Goal: Task Accomplishment & Management: Use online tool/utility

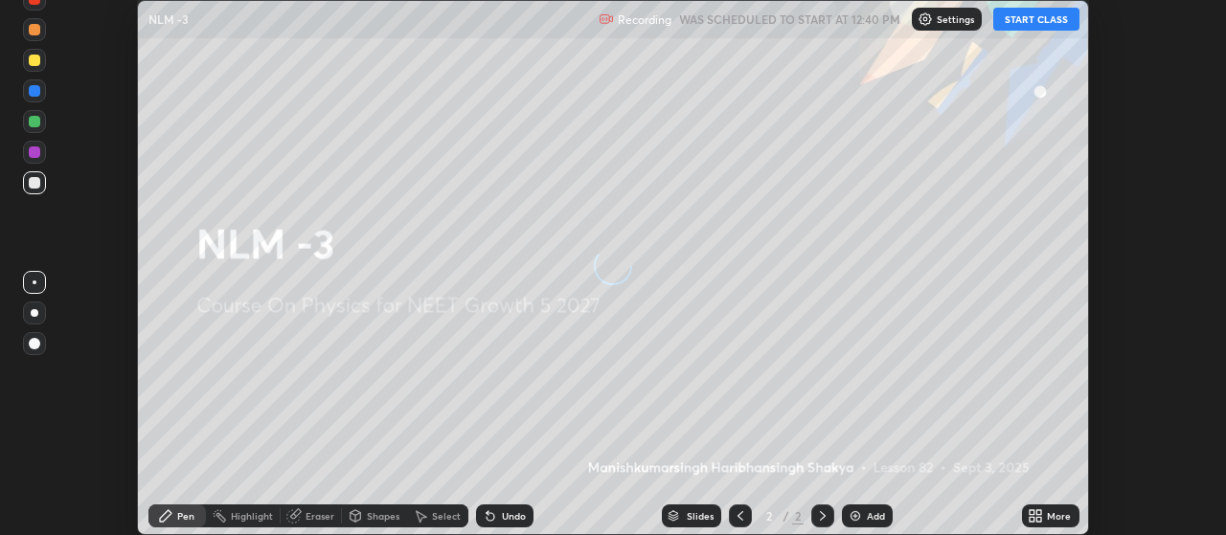
scroll to position [535, 1225]
click at [1035, 19] on button "START CLASS" at bounding box center [1036, 19] width 86 height 23
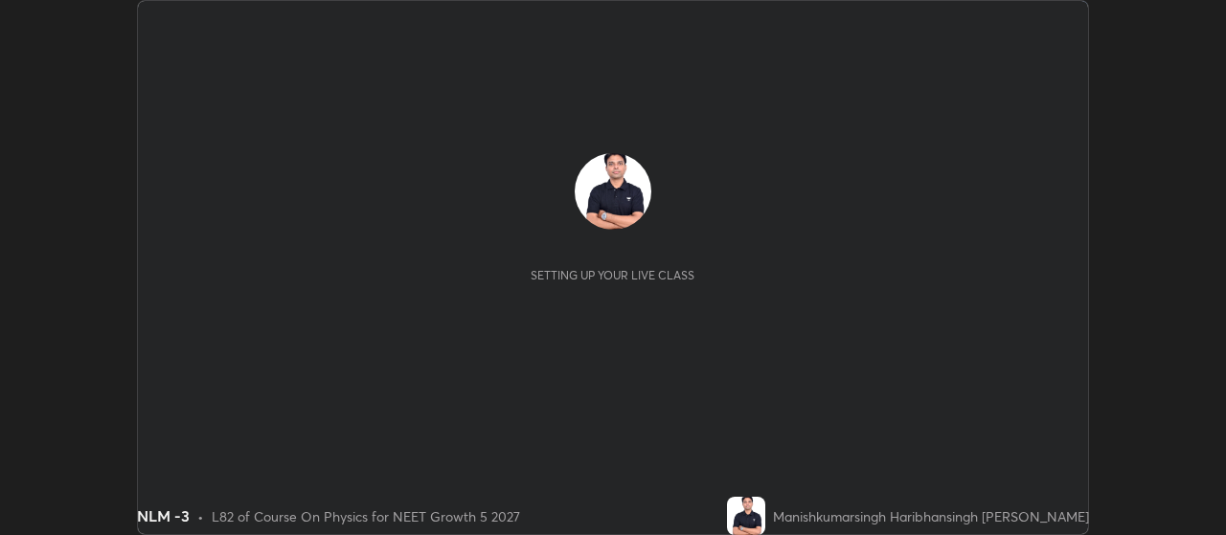
scroll to position [535, 1225]
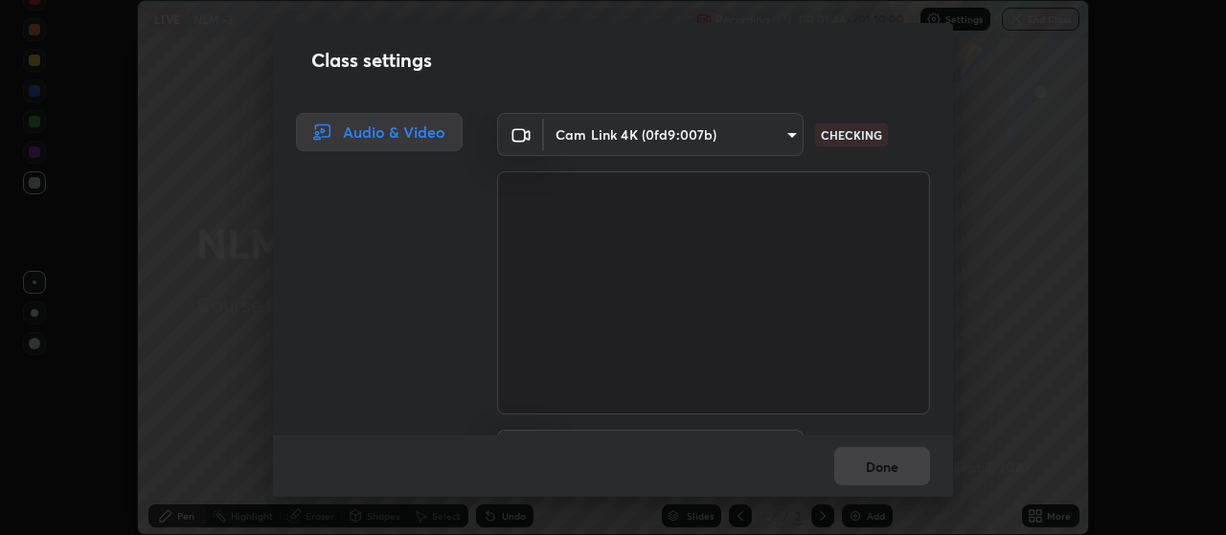
click at [1036, 514] on div "Class settings Audio & Video Cam Link 4K (0fd9:007b) 80c3748f7047bfa8a2e3beb73f…" at bounding box center [613, 267] width 1226 height 535
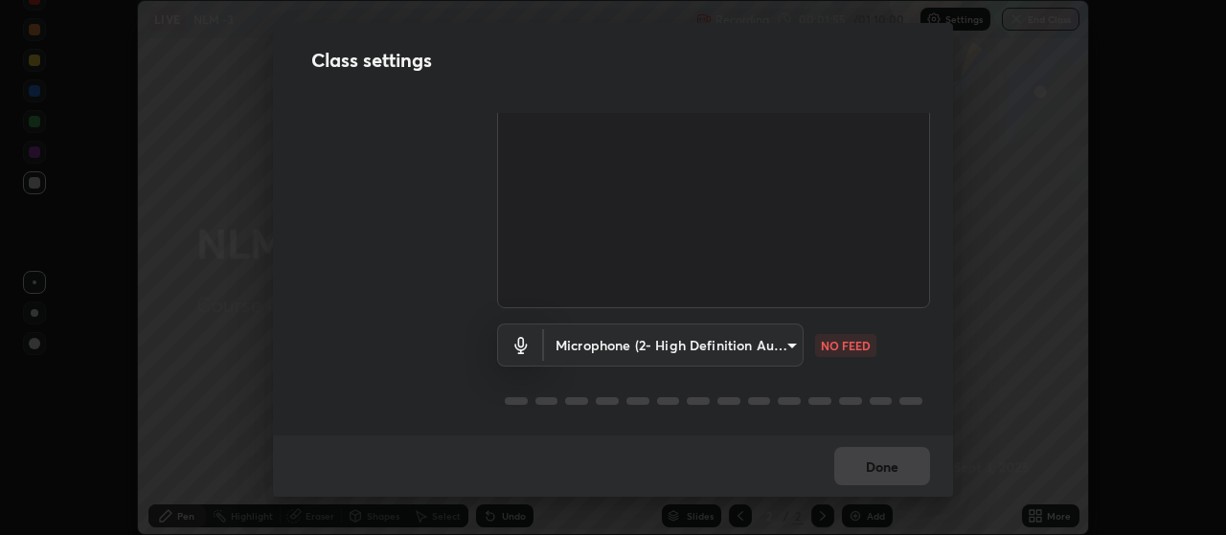
click at [789, 347] on body "Erase all LIVE NLM -3 Recording 00:01:55 / 01:10:00 Settings End Class Setting …" at bounding box center [613, 267] width 1226 height 535
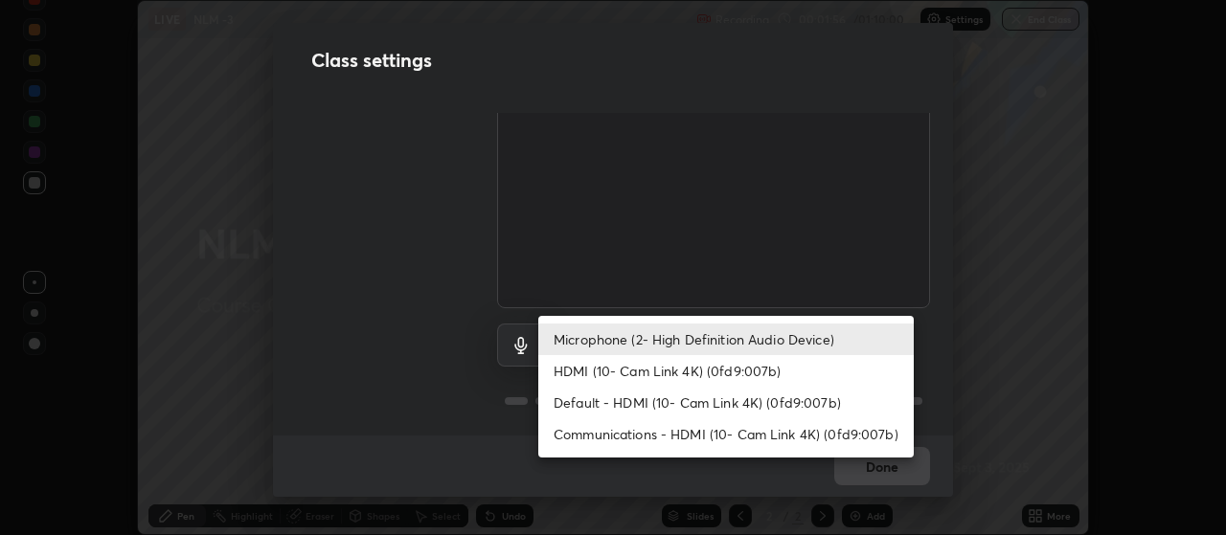
click at [748, 375] on li "HDMI (10- Cam Link 4K) (0fd9:007b)" at bounding box center [726, 371] width 376 height 32
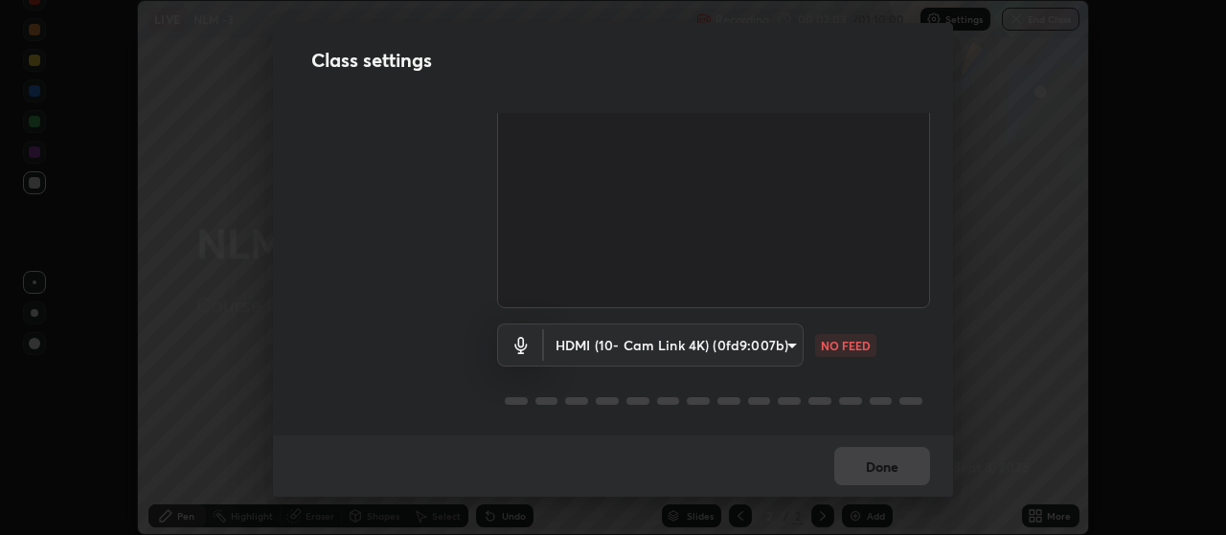
click at [786, 347] on body "Erase all LIVE NLM -3 Recording 00:02:03 / 01:10:00 Settings End Class Setting …" at bounding box center [613, 267] width 1226 height 535
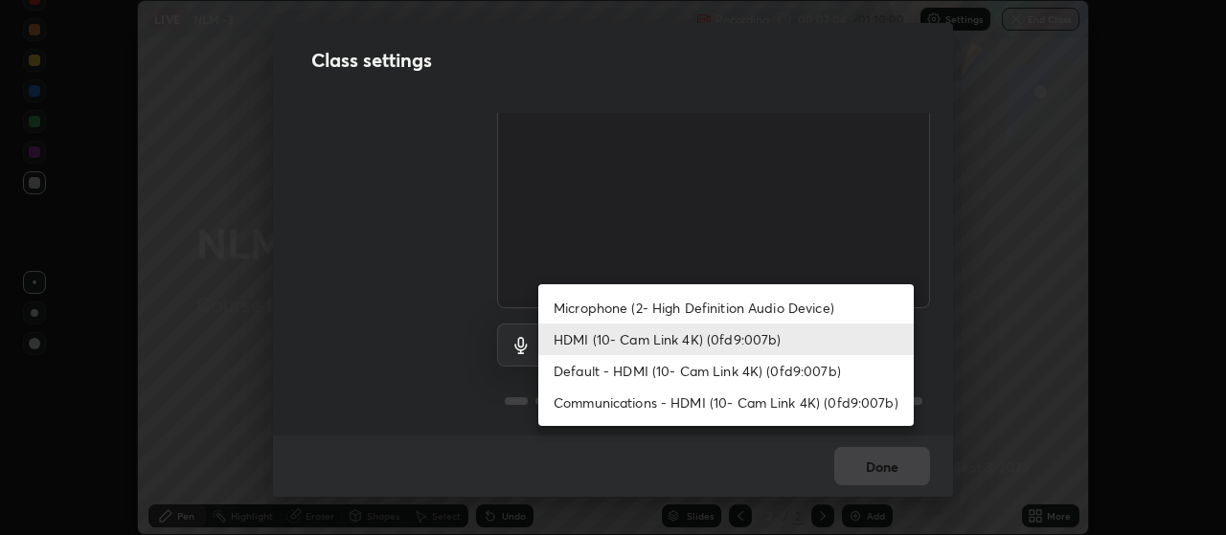
click at [716, 312] on li "Microphone (2- High Definition Audio Device)" at bounding box center [726, 308] width 376 height 32
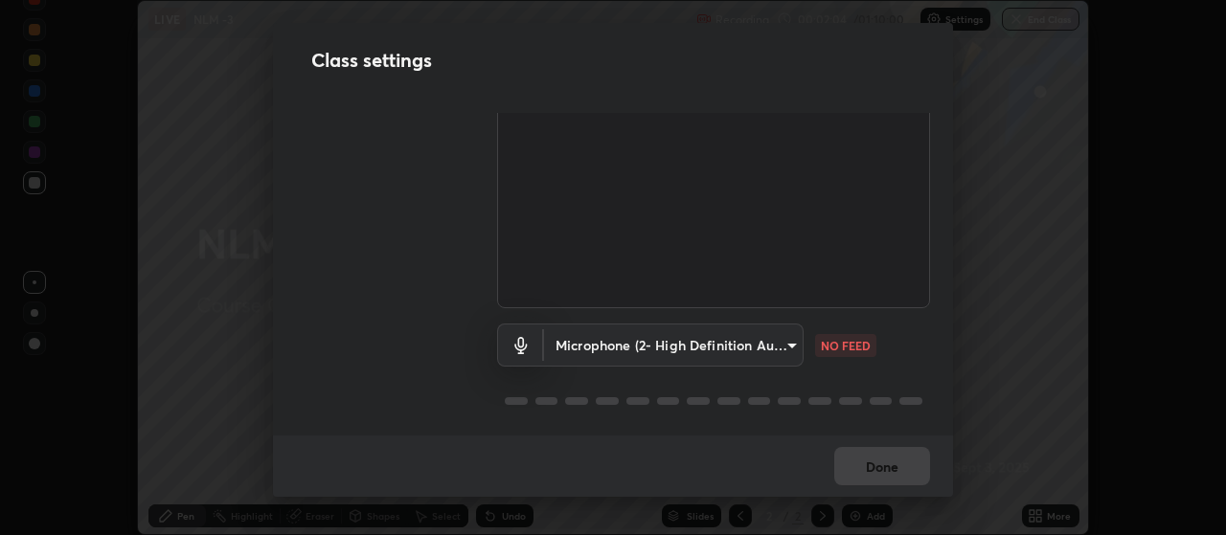
type input "04304df582d3fb9e914b98a99a30fc8828bda1270300df0408f8e04cb60530a5"
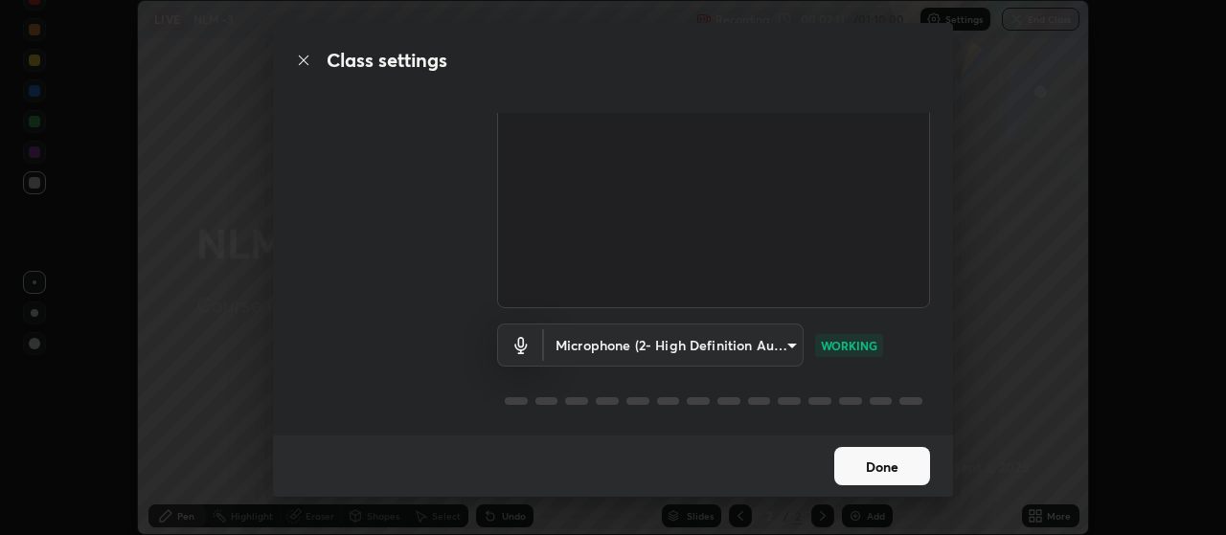
click at [874, 465] on button "Done" at bounding box center [882, 466] width 96 height 38
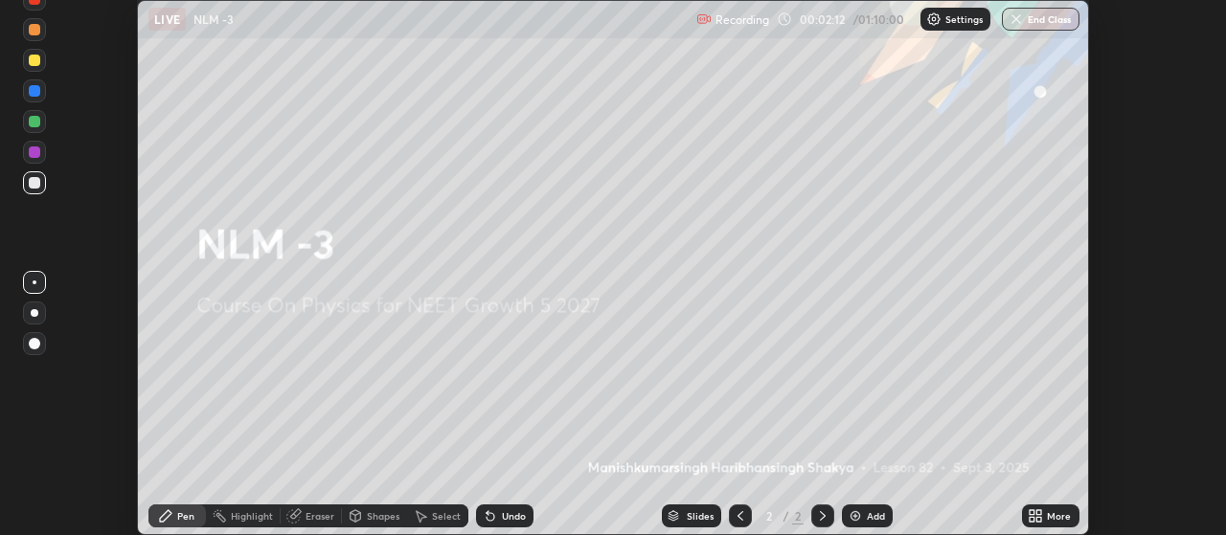
click at [1033, 513] on icon at bounding box center [1032, 513] width 5 height 5
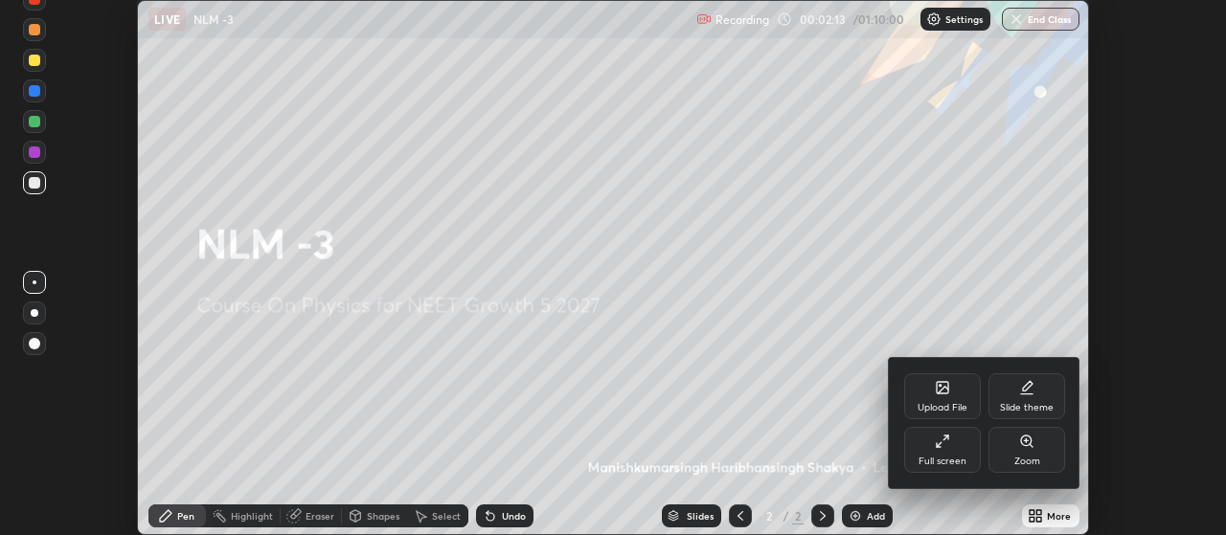
click at [947, 403] on div "Upload File" at bounding box center [943, 408] width 50 height 10
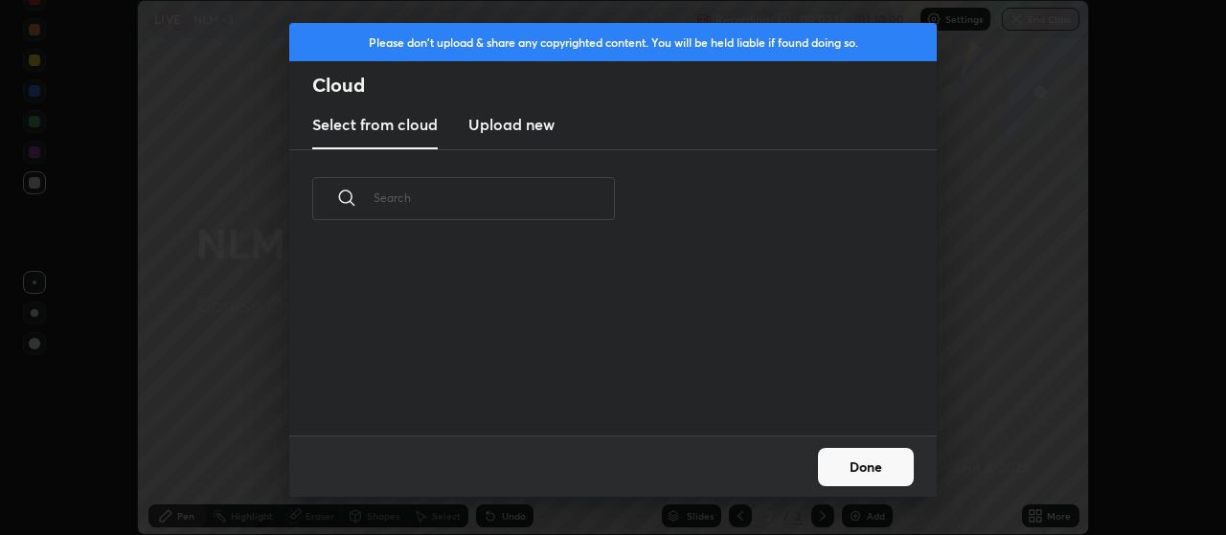
click at [521, 125] on h3 "Upload new" at bounding box center [511, 124] width 86 height 23
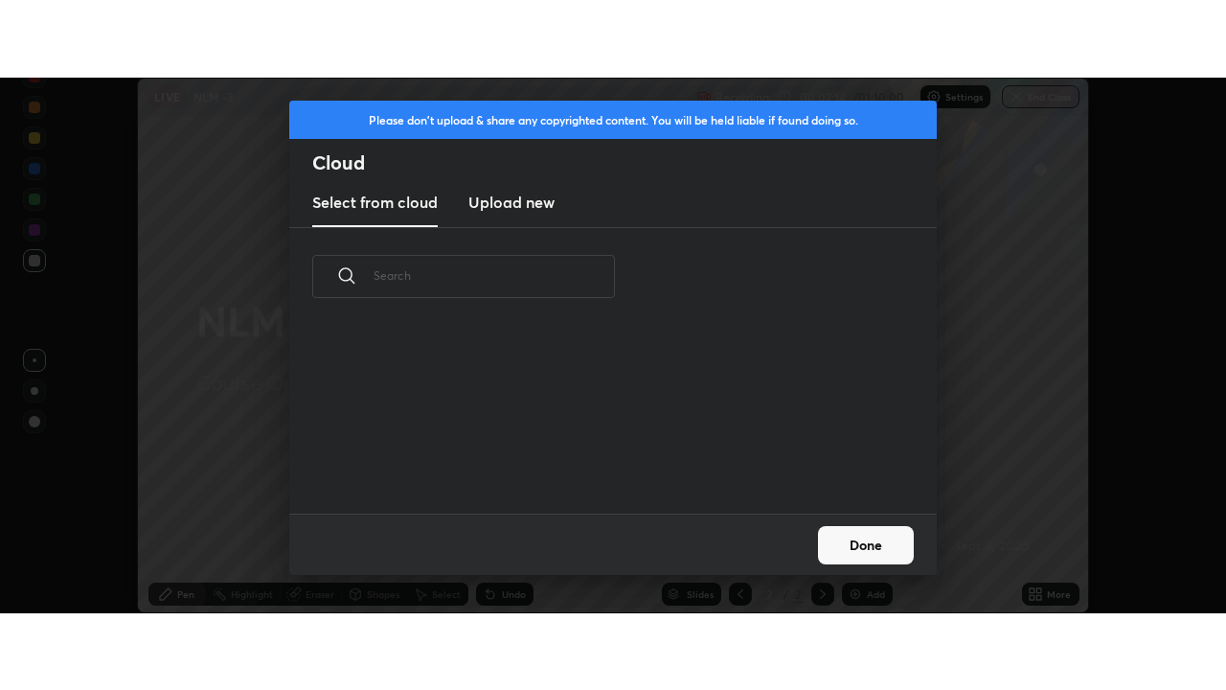
scroll to position [0, 0]
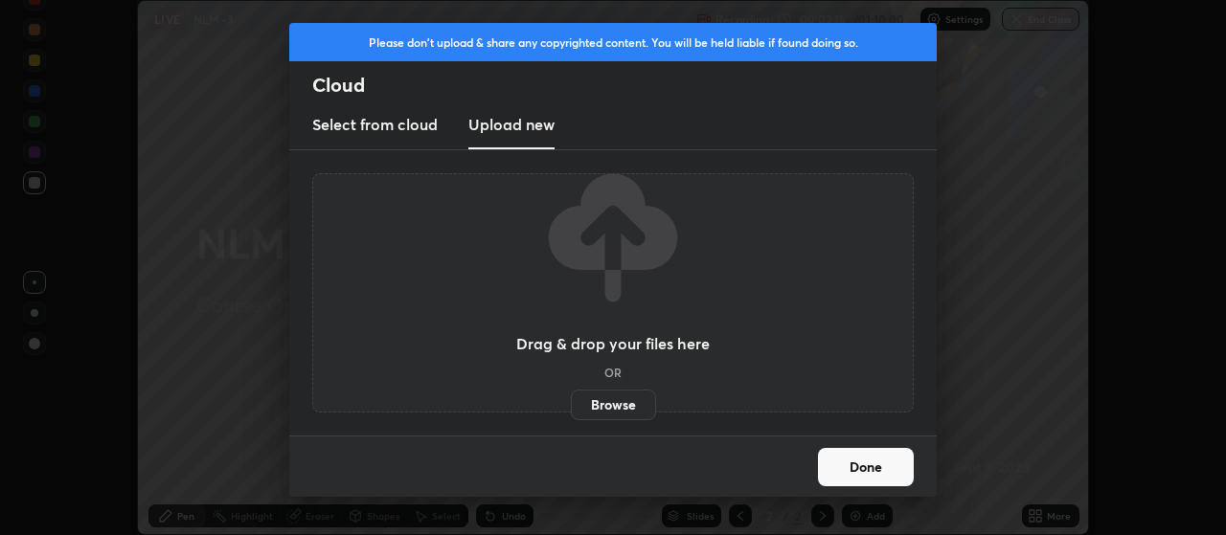
click at [609, 403] on label "Browse" at bounding box center [613, 405] width 85 height 31
click at [571, 403] on input "Browse" at bounding box center [571, 405] width 0 height 31
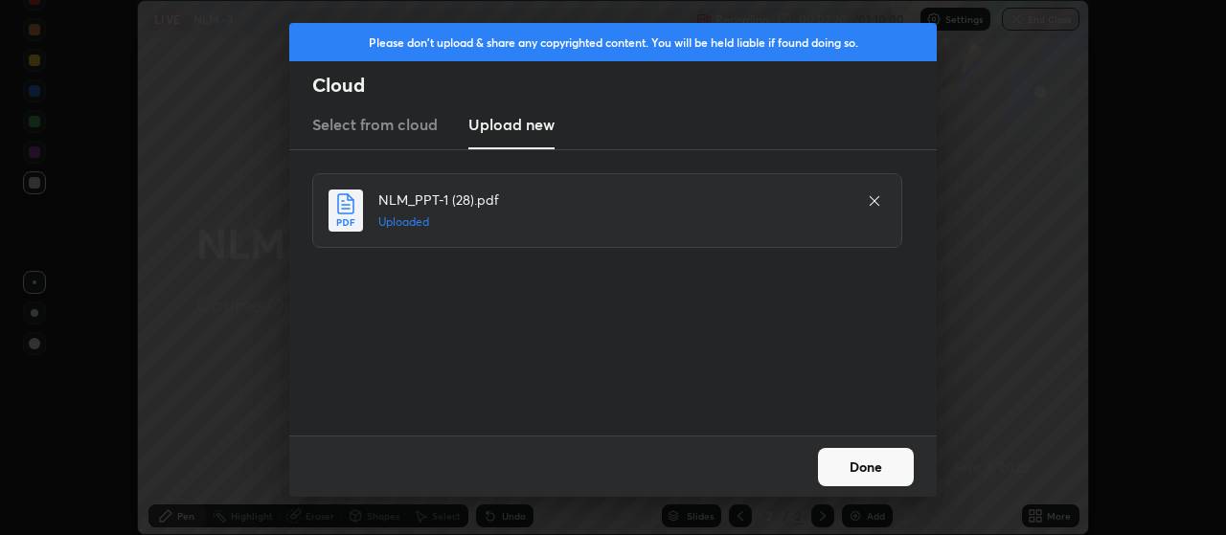
click at [864, 448] on button "Done" at bounding box center [866, 467] width 96 height 38
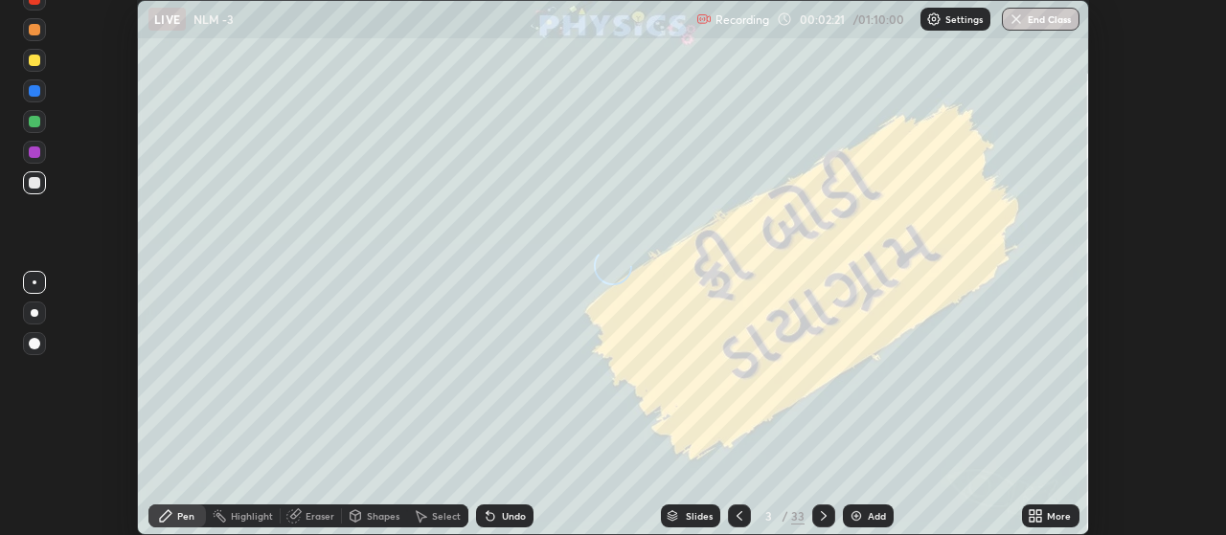
click at [1030, 513] on icon at bounding box center [1032, 513] width 5 height 5
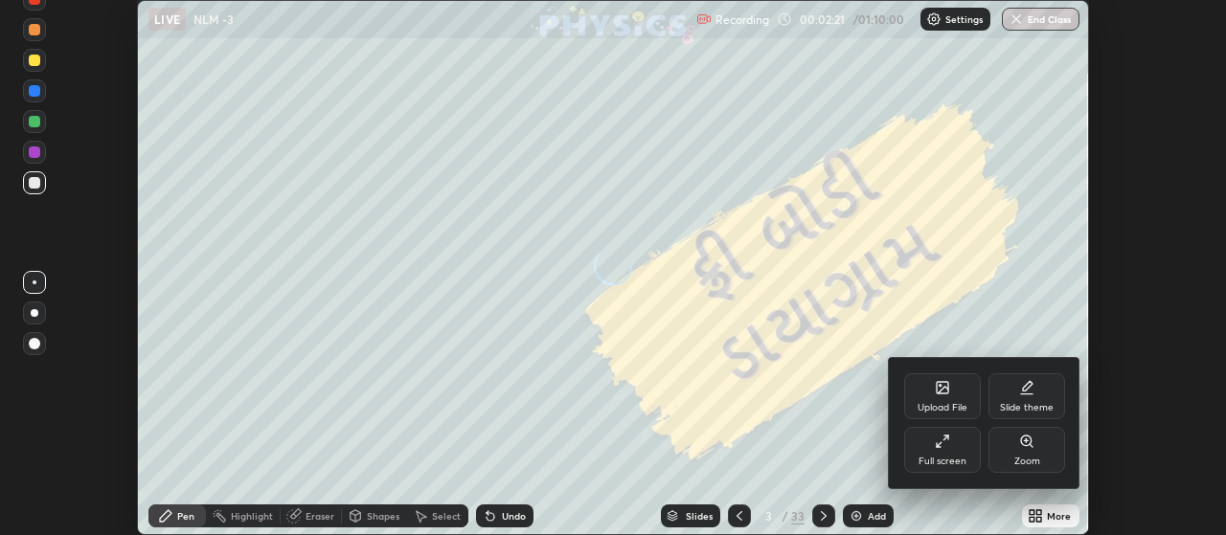
click at [948, 449] on div "Full screen" at bounding box center [942, 450] width 77 height 46
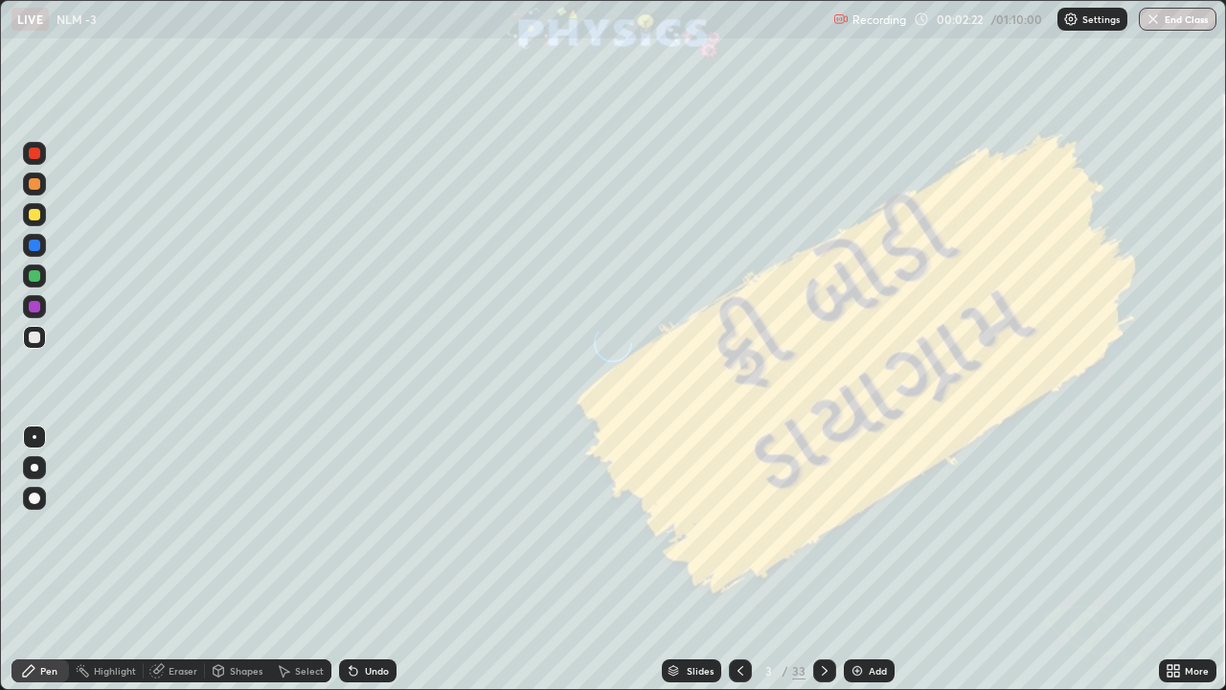
scroll to position [690, 1226]
click at [1171, 535] on icon at bounding box center [1170, 674] width 5 height 5
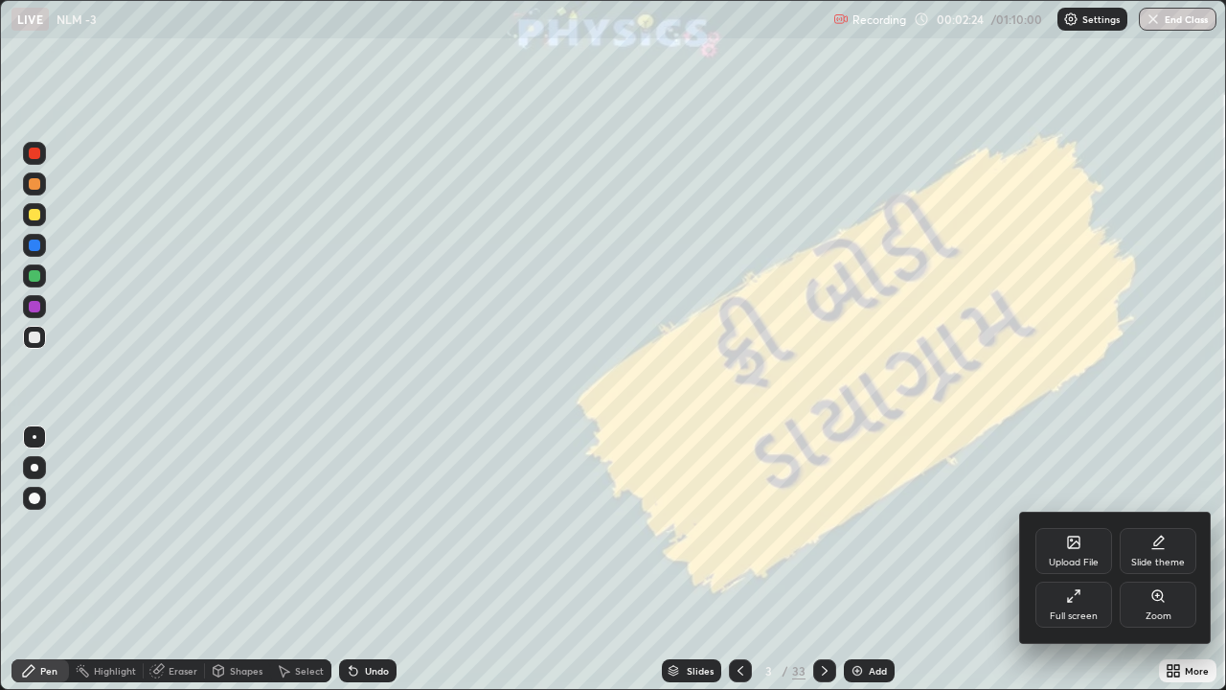
click at [1150, 535] on div "Slide theme" at bounding box center [1158, 551] width 77 height 46
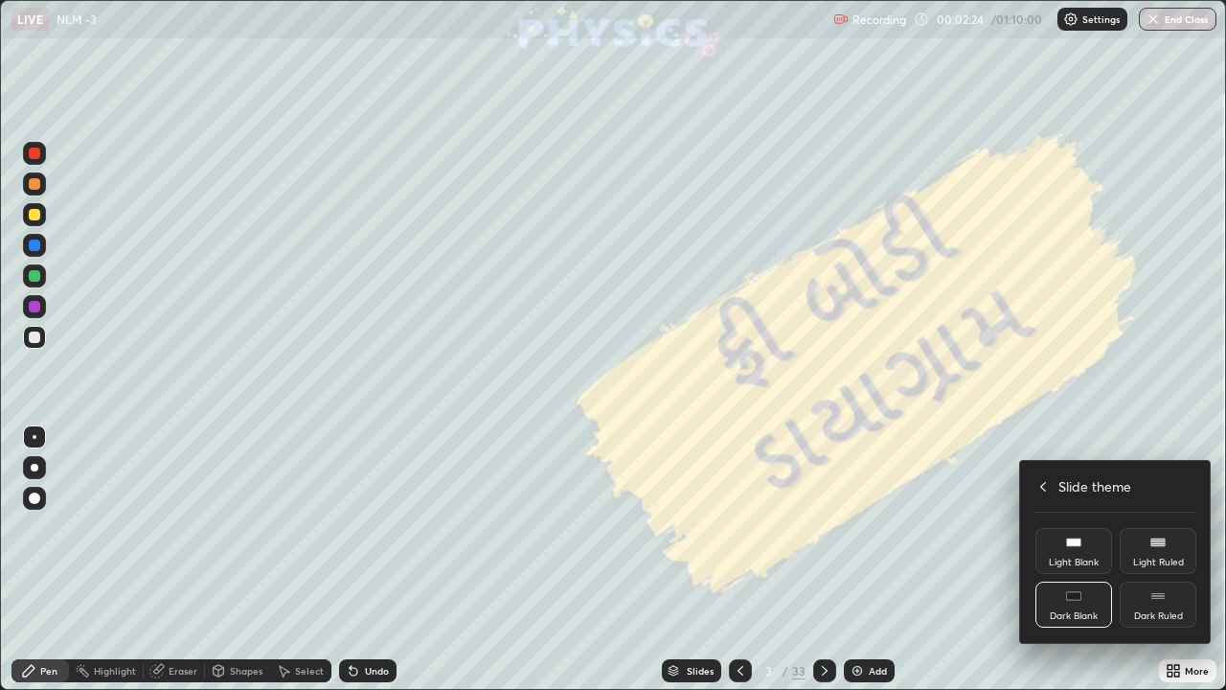
click at [1158, 535] on div "Dark Ruled" at bounding box center [1158, 604] width 77 height 46
click at [1043, 486] on icon at bounding box center [1043, 486] width 15 height 15
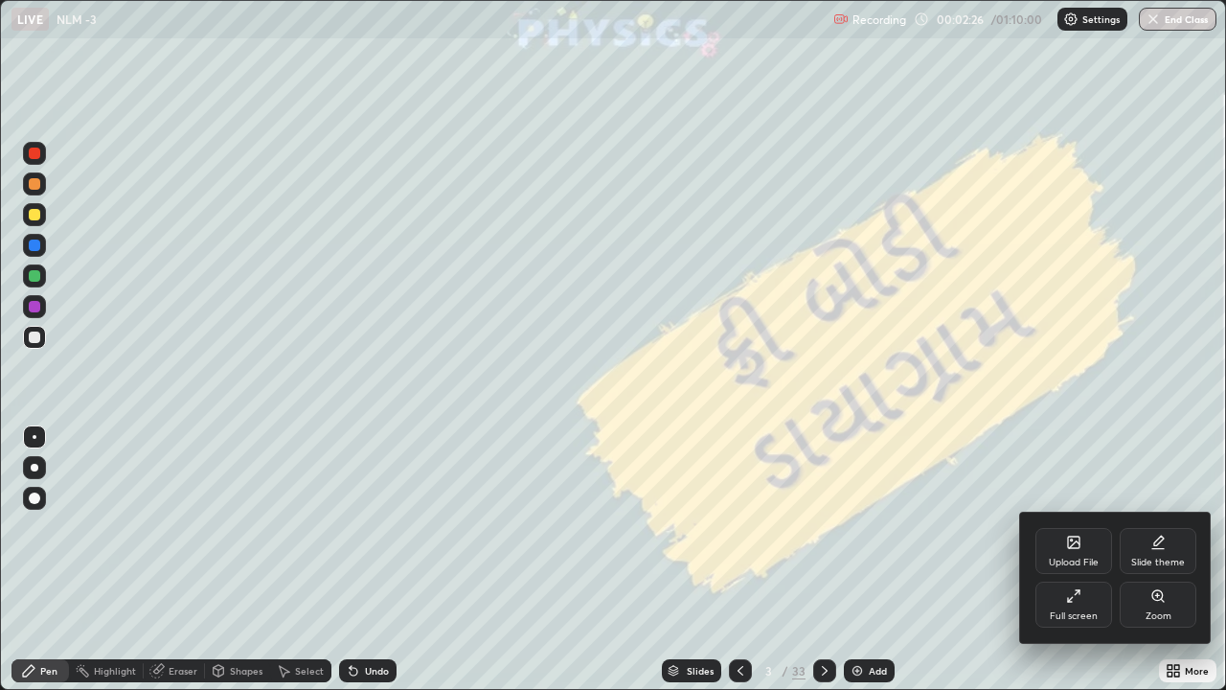
click at [735, 535] on div at bounding box center [613, 345] width 1226 height 690
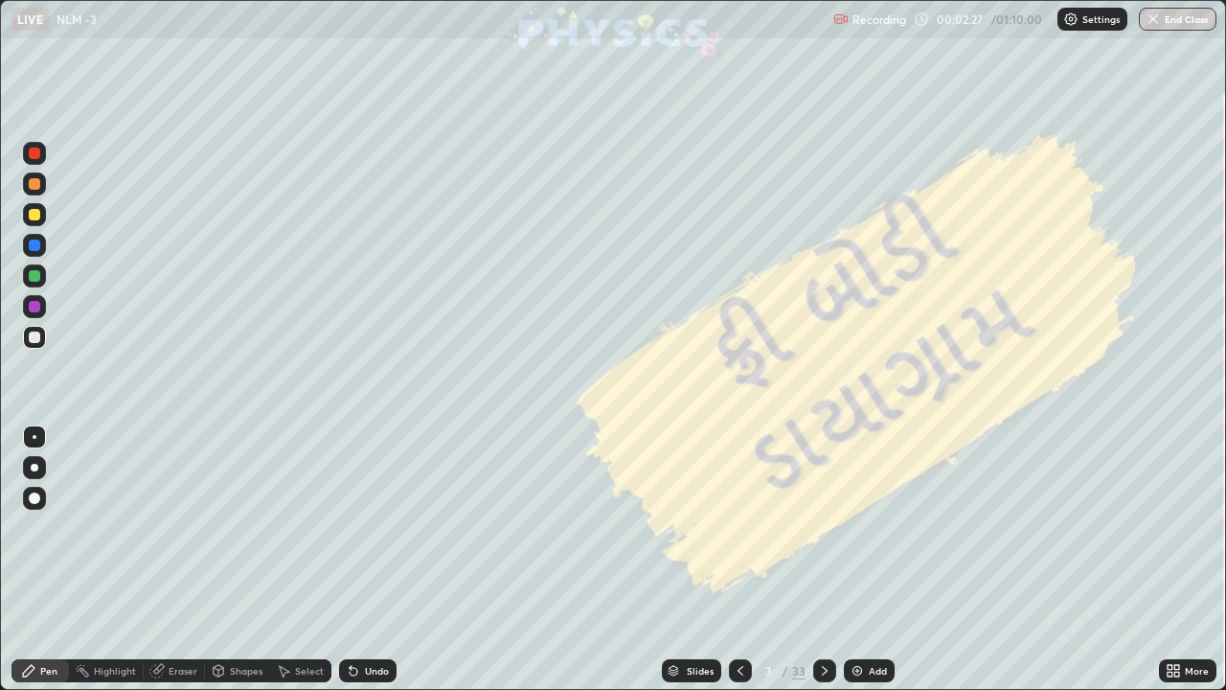
click at [739, 535] on icon at bounding box center [740, 670] width 15 height 15
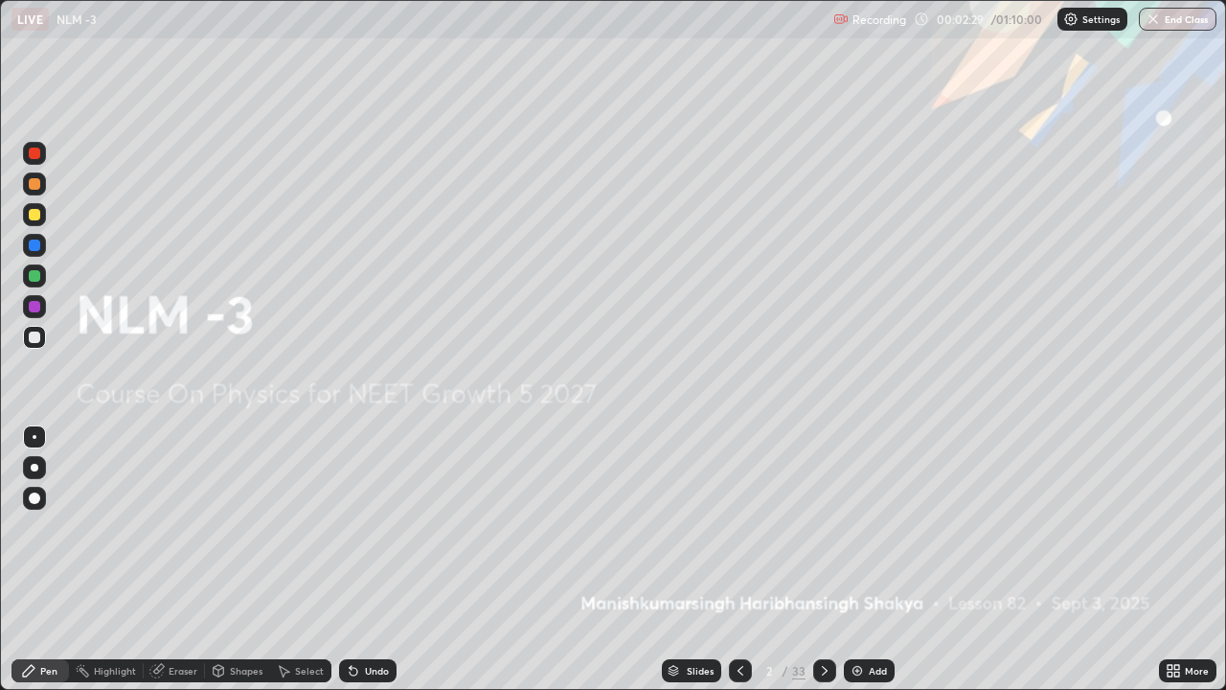
click at [820, 535] on icon at bounding box center [824, 670] width 15 height 15
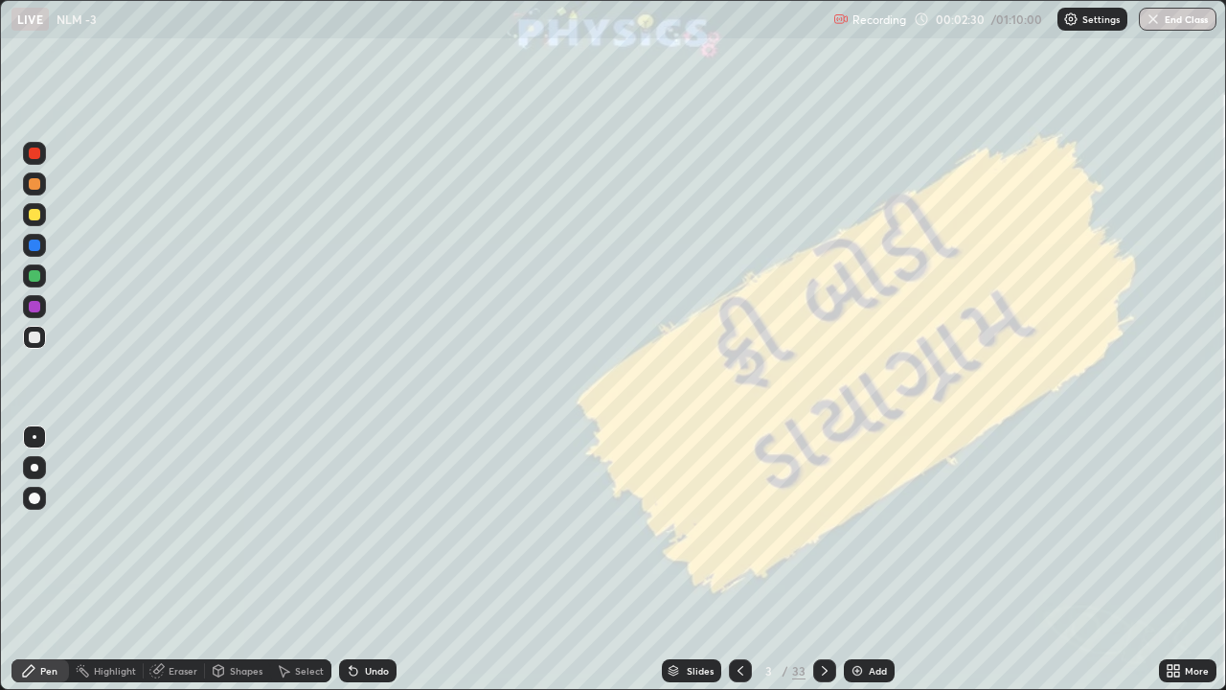
click at [739, 535] on icon at bounding box center [740, 670] width 15 height 15
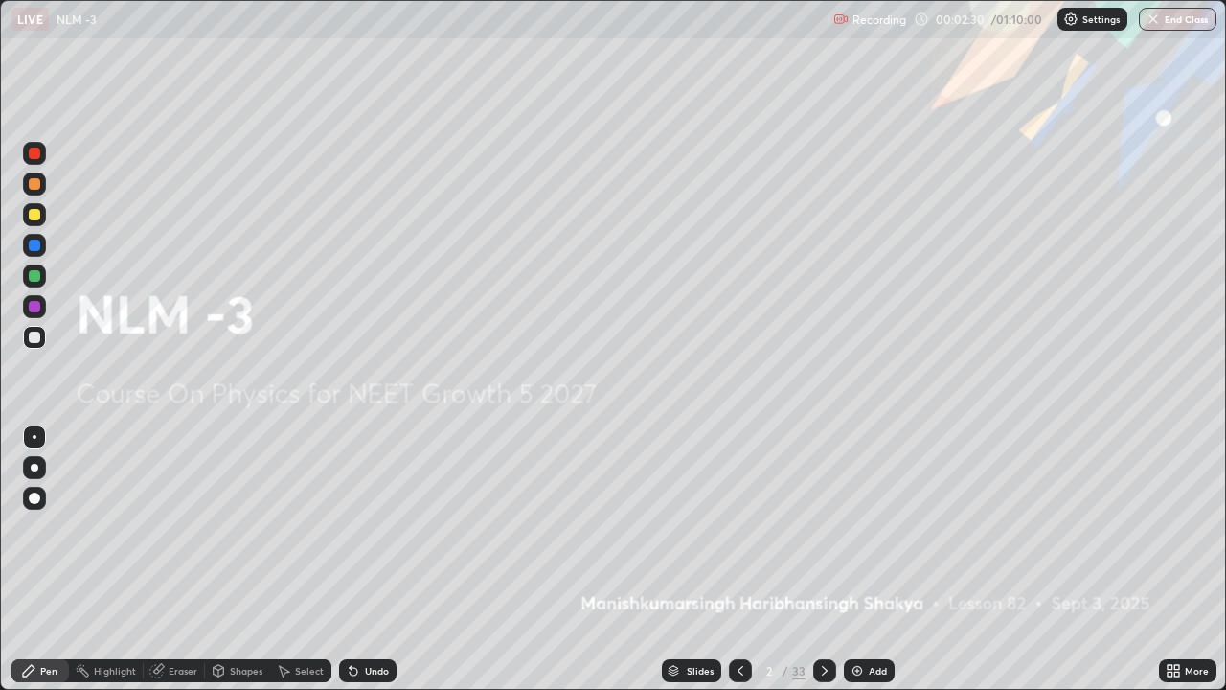
click at [860, 535] on img at bounding box center [857, 670] width 15 height 15
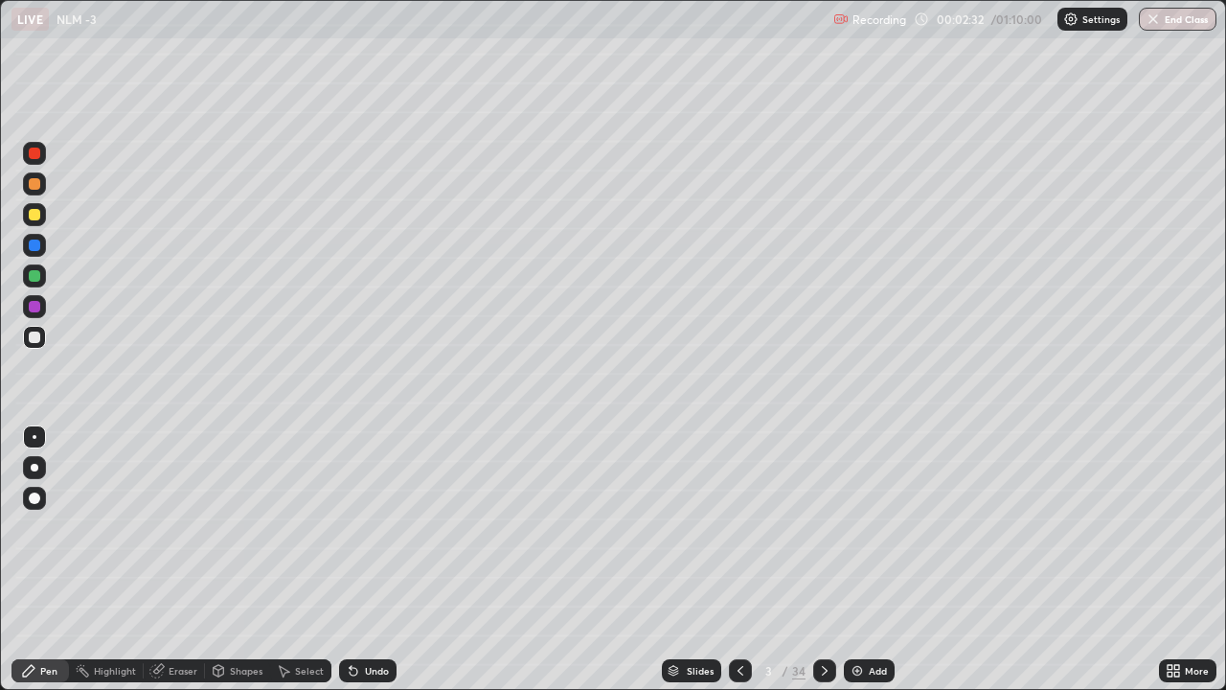
click at [35, 503] on div at bounding box center [34, 497] width 11 height 11
click at [34, 187] on div at bounding box center [34, 183] width 11 height 11
click at [37, 333] on div at bounding box center [34, 336] width 11 height 11
click at [369, 535] on div "Undo" at bounding box center [377, 671] width 24 height 10
click at [367, 535] on div "Undo" at bounding box center [377, 671] width 24 height 10
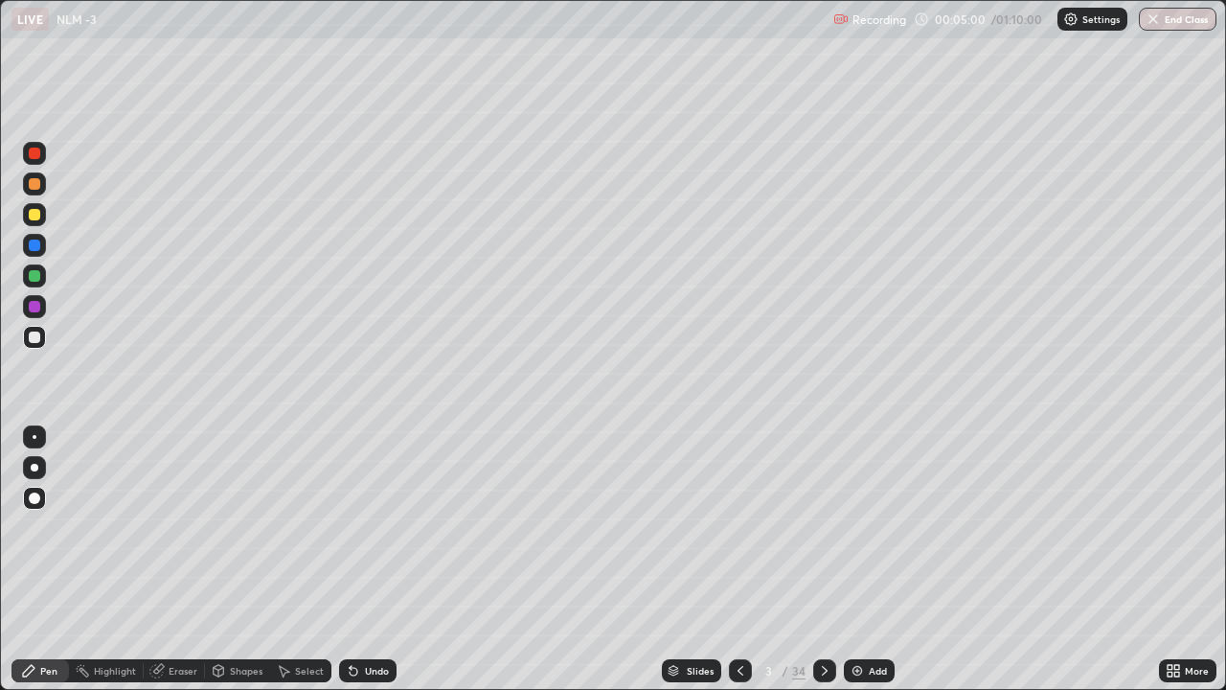
click at [32, 211] on div at bounding box center [34, 214] width 11 height 11
click at [34, 185] on div at bounding box center [34, 183] width 11 height 11
click at [39, 339] on div at bounding box center [34, 336] width 11 height 11
click at [871, 535] on div "Add" at bounding box center [878, 671] width 18 height 10
click at [34, 185] on div at bounding box center [34, 183] width 11 height 11
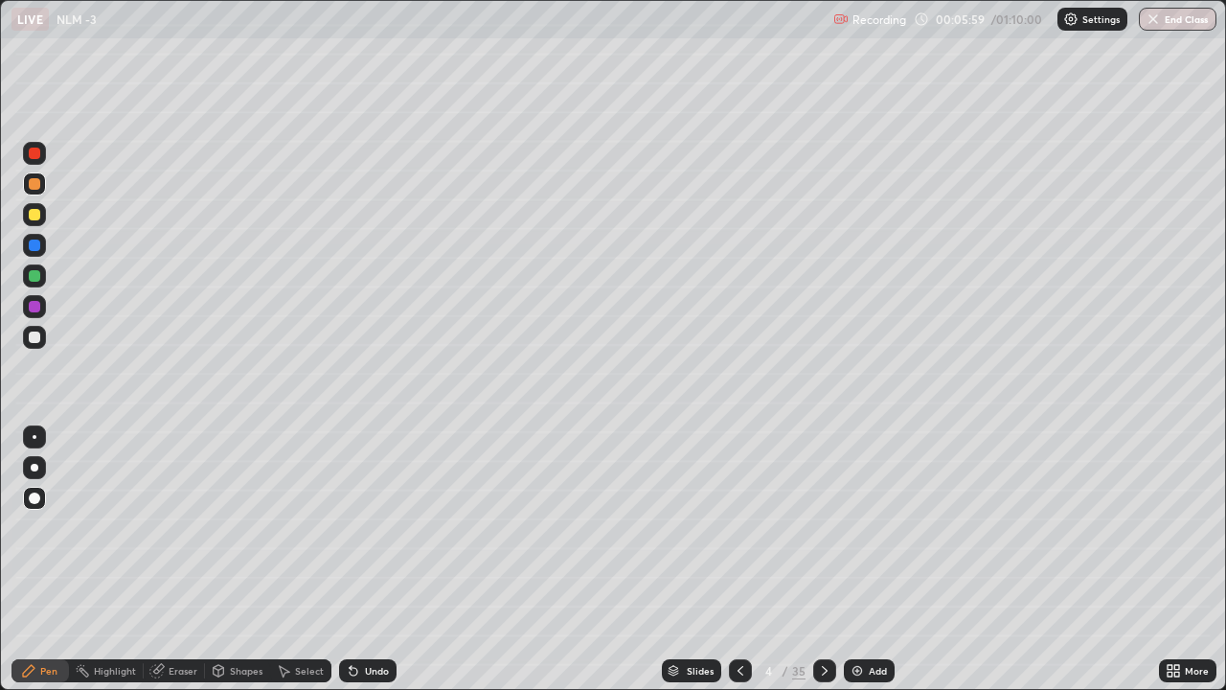
click at [34, 212] on div at bounding box center [34, 214] width 11 height 11
click at [30, 338] on div at bounding box center [34, 336] width 11 height 11
click at [37, 215] on div at bounding box center [34, 214] width 11 height 11
click at [872, 535] on div "Add" at bounding box center [878, 671] width 18 height 10
click at [34, 185] on div at bounding box center [34, 183] width 11 height 11
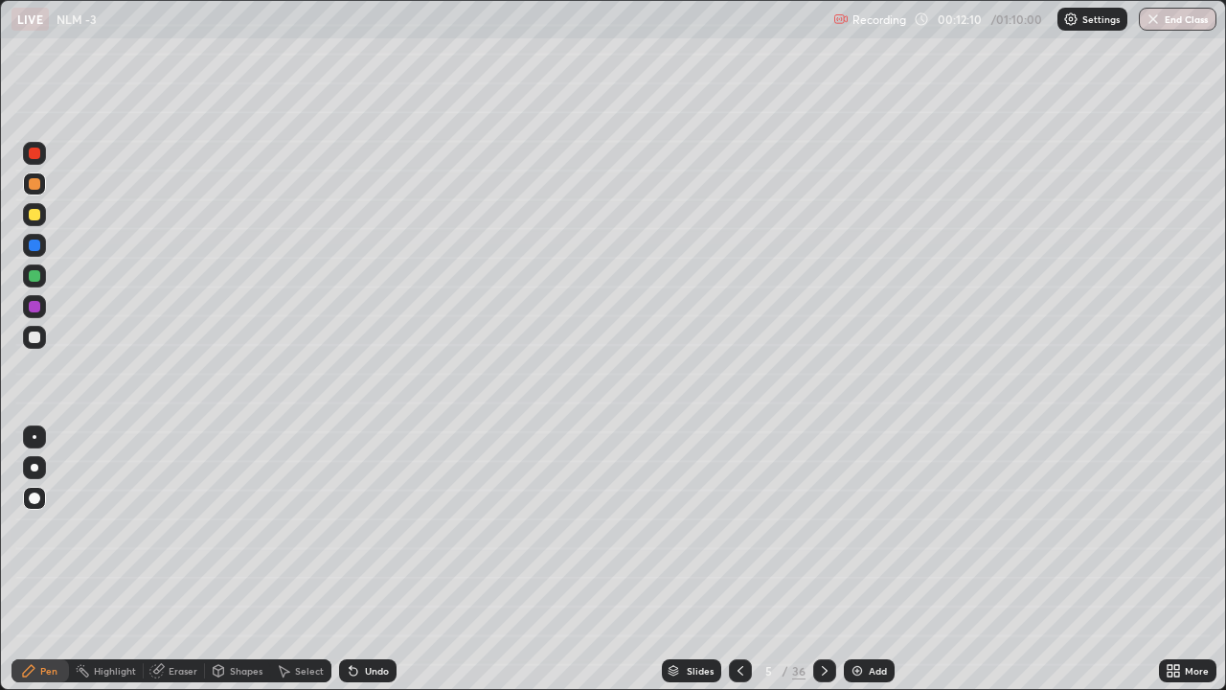
click at [740, 535] on div at bounding box center [740, 670] width 23 height 23
click at [822, 535] on icon at bounding box center [824, 670] width 15 height 15
click at [34, 337] on div at bounding box center [34, 336] width 11 height 11
click at [870, 535] on div "Add" at bounding box center [878, 671] width 18 height 10
click at [34, 188] on div at bounding box center [34, 183] width 11 height 11
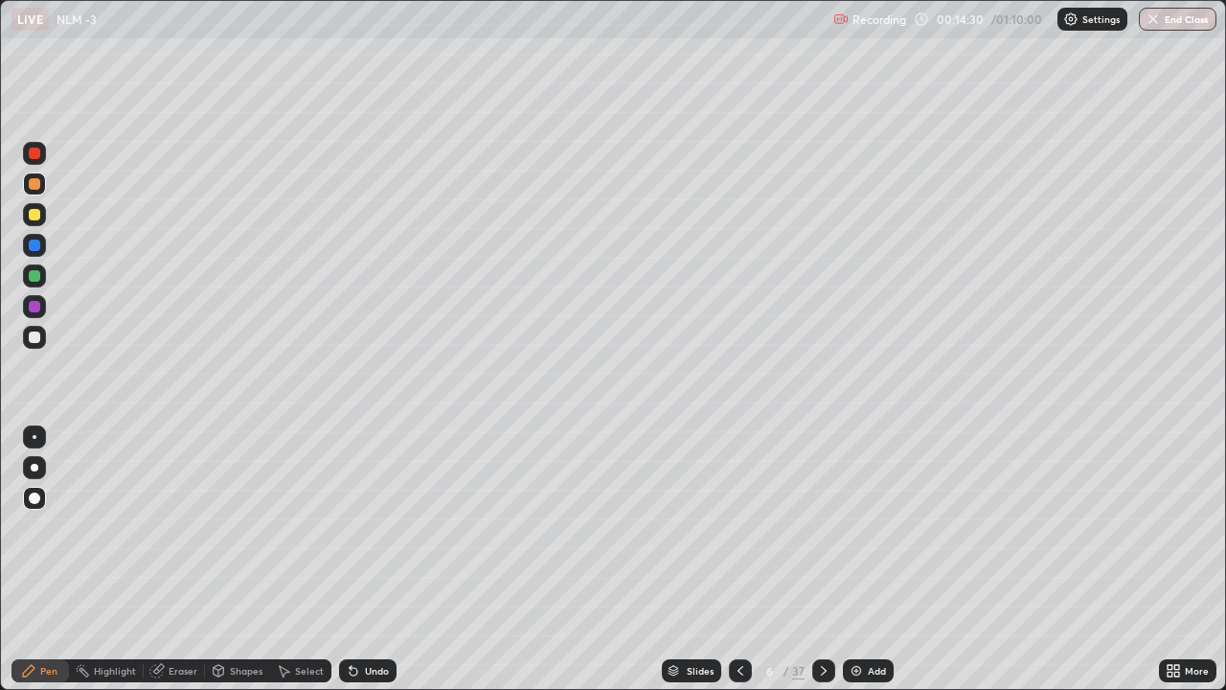
click at [31, 217] on div at bounding box center [34, 214] width 11 height 11
click at [242, 535] on div "Shapes" at bounding box center [246, 671] width 33 height 10
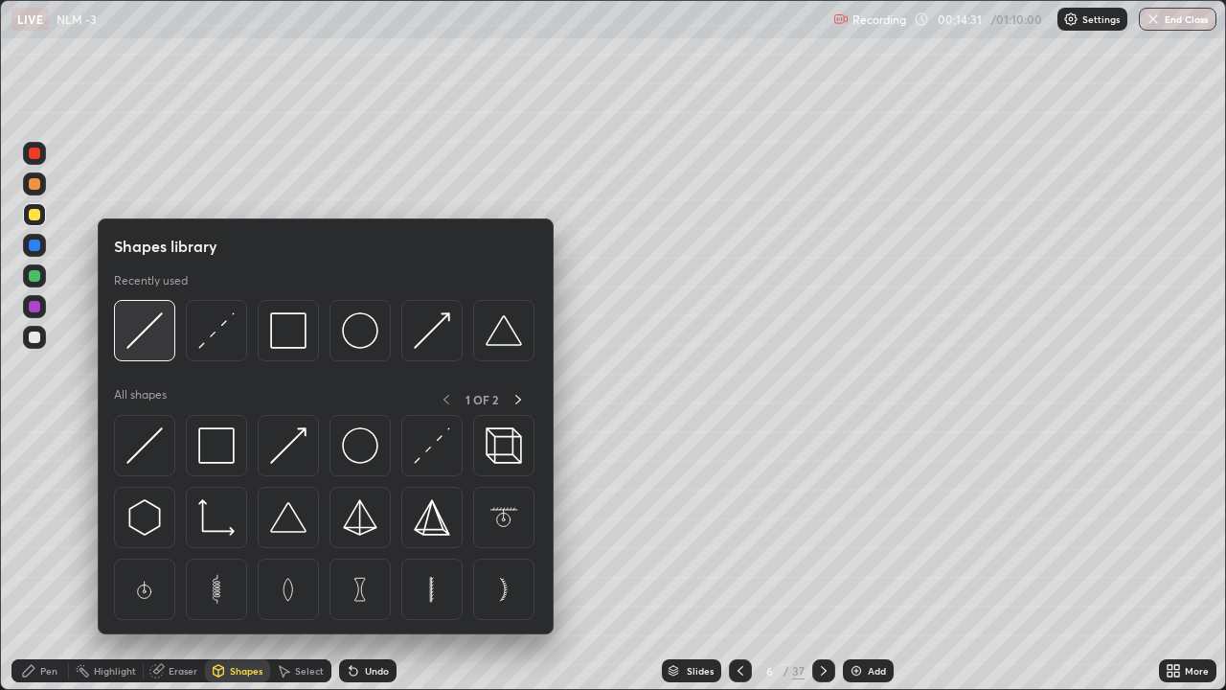
click at [150, 339] on img at bounding box center [144, 330] width 36 height 36
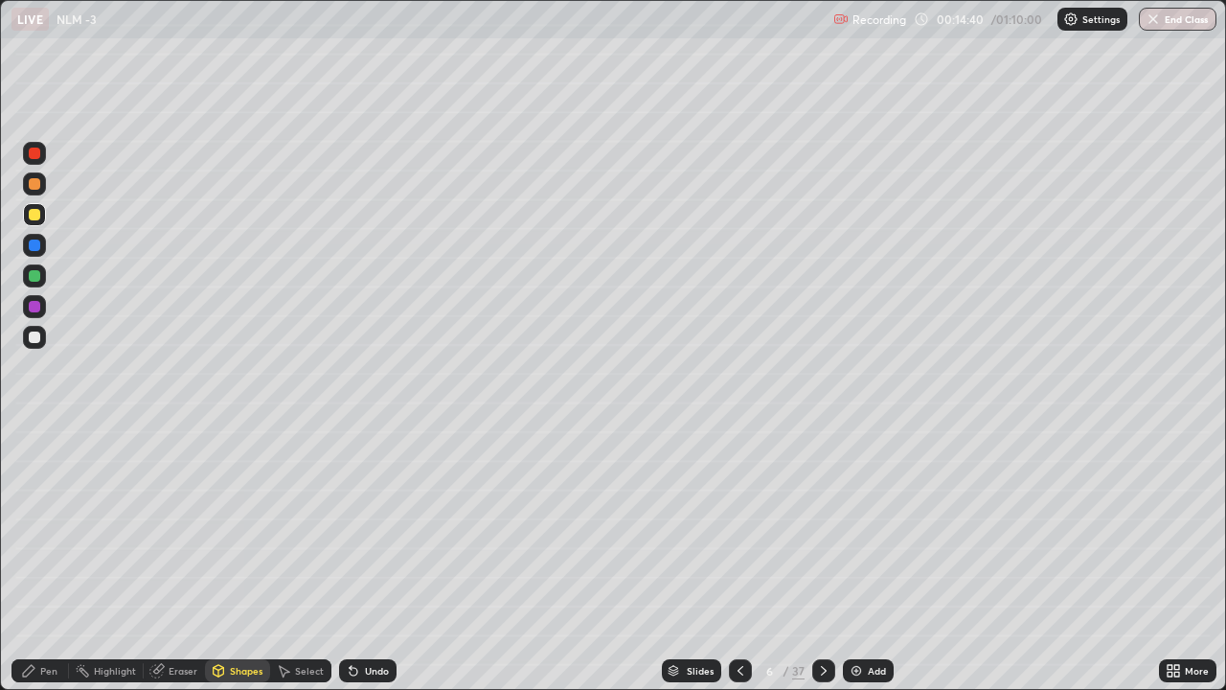
click at [240, 535] on div "Shapes" at bounding box center [237, 670] width 65 height 23
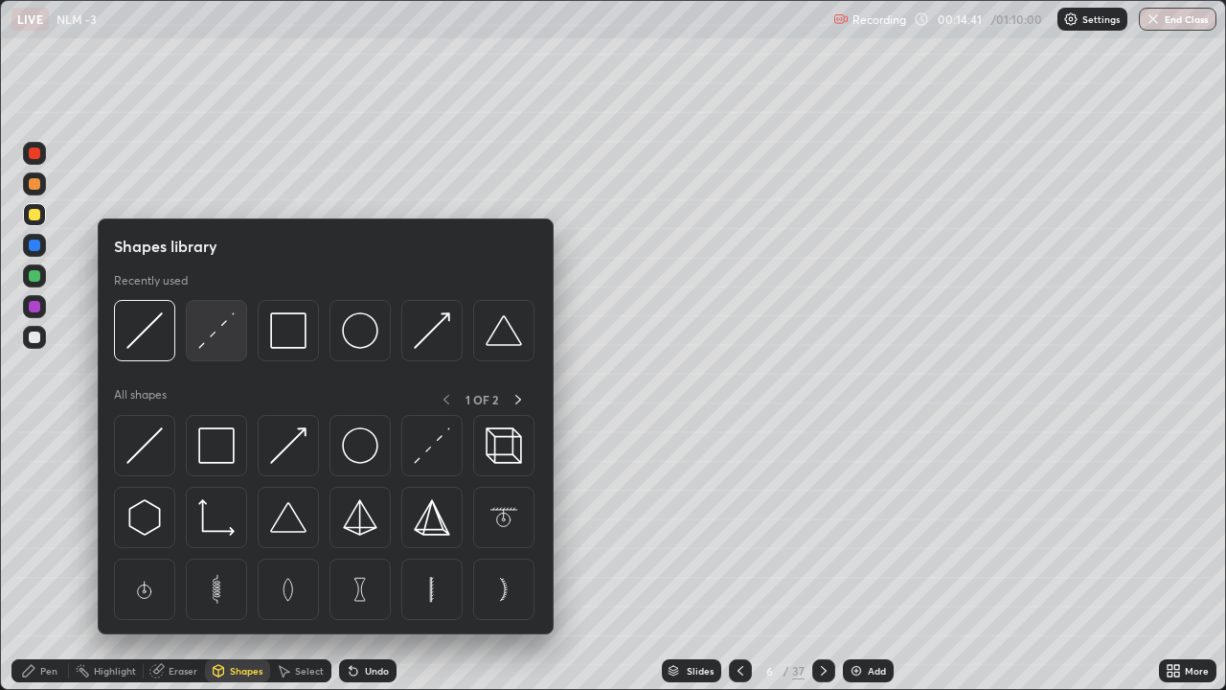
click at [217, 342] on img at bounding box center [216, 330] width 36 height 36
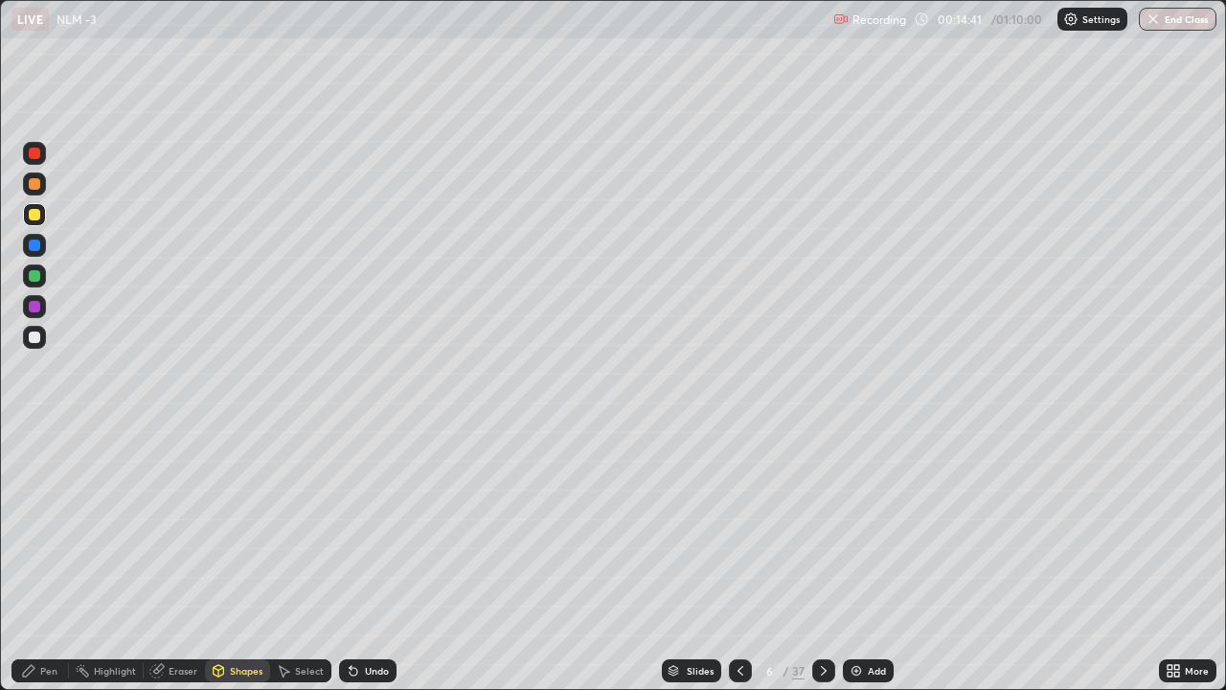
click at [38, 341] on div at bounding box center [34, 336] width 11 height 11
click at [31, 183] on div at bounding box center [34, 183] width 11 height 11
click at [236, 535] on div "Shapes" at bounding box center [246, 671] width 33 height 10
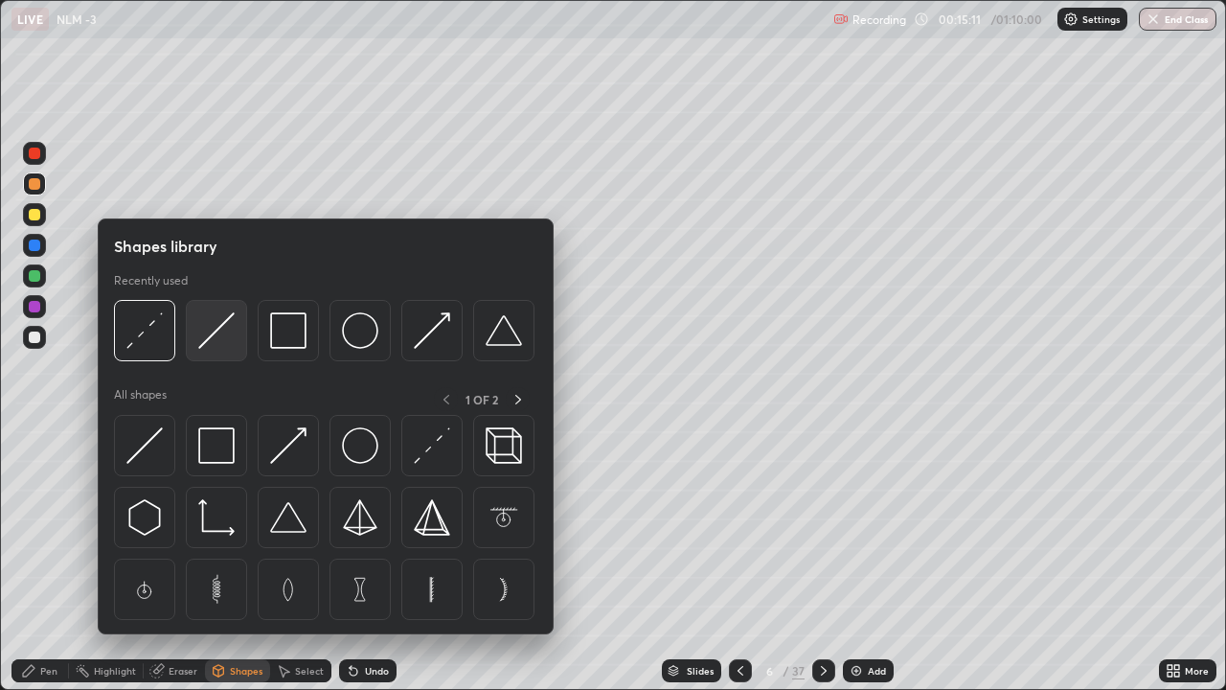
click at [199, 332] on img at bounding box center [216, 330] width 36 height 36
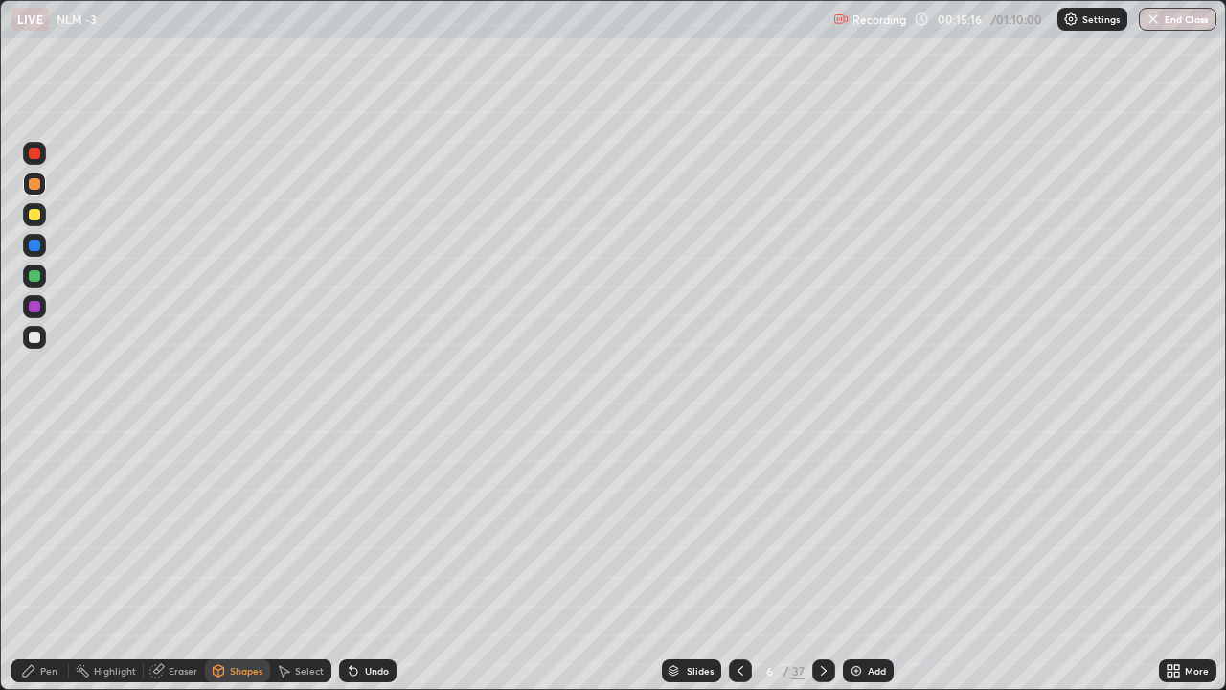
click at [35, 535] on icon at bounding box center [28, 670] width 15 height 15
click at [32, 341] on div at bounding box center [34, 336] width 11 height 11
click at [34, 217] on div at bounding box center [34, 214] width 11 height 11
click at [28, 338] on div at bounding box center [34, 337] width 23 height 23
click at [33, 189] on div at bounding box center [34, 183] width 11 height 11
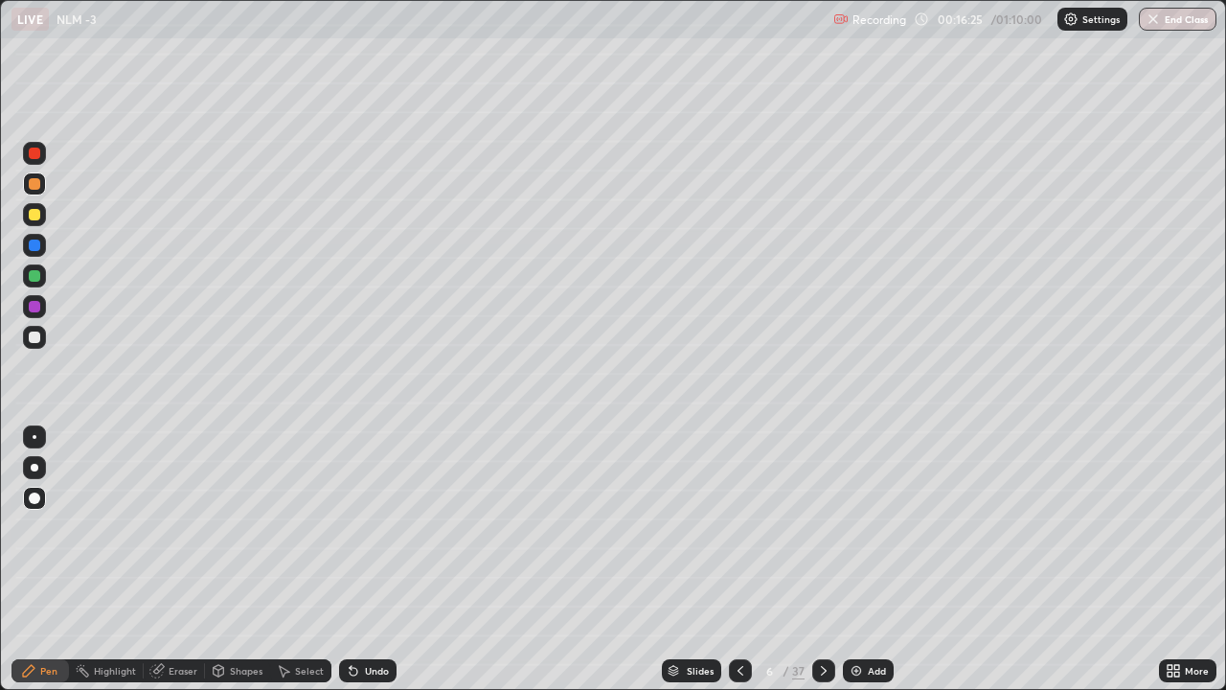
click at [34, 342] on div at bounding box center [34, 336] width 11 height 11
click at [870, 535] on div "Add" at bounding box center [868, 670] width 51 height 23
click at [42, 183] on div at bounding box center [34, 183] width 23 height 23
click at [31, 215] on div at bounding box center [34, 214] width 11 height 11
click at [235, 535] on div "Shapes" at bounding box center [237, 670] width 65 height 23
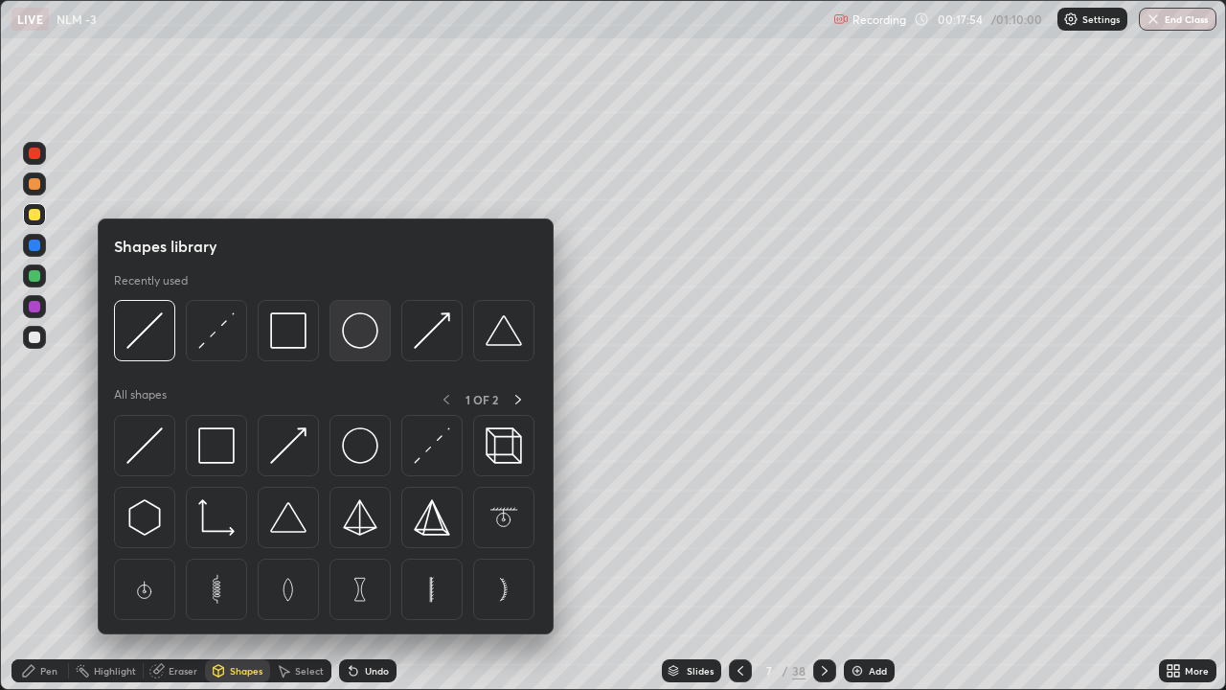
click at [353, 332] on img at bounding box center [360, 330] width 36 height 36
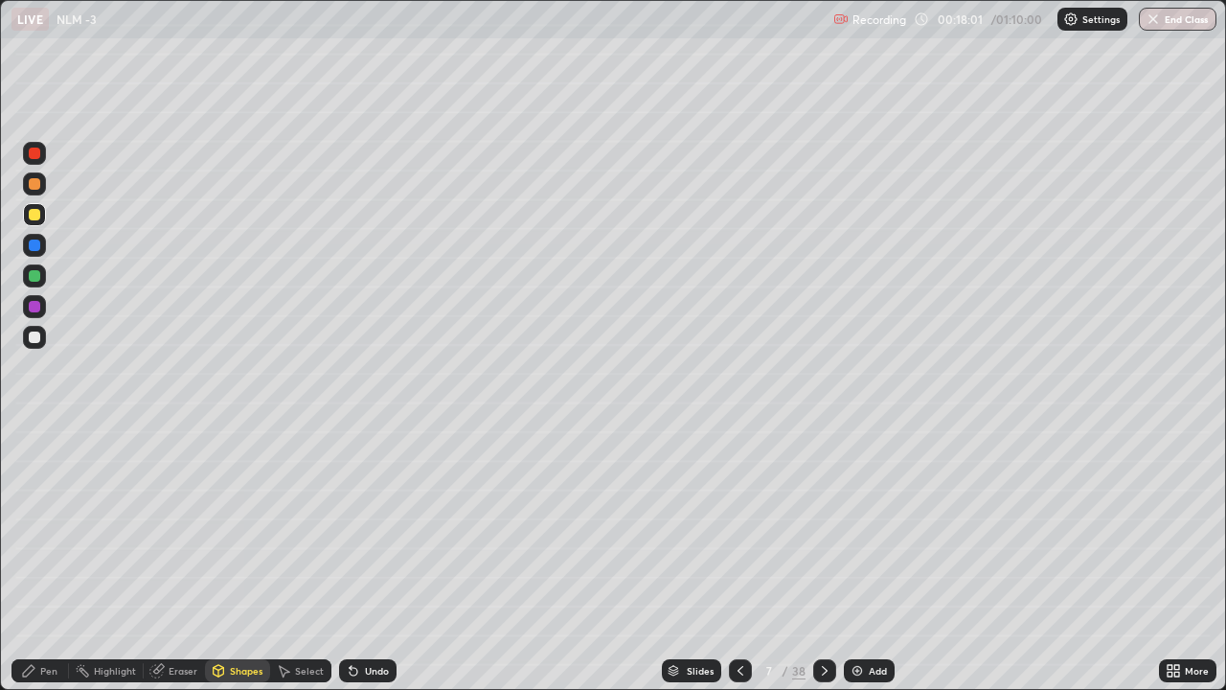
click at [116, 535] on div "Highlight" at bounding box center [115, 671] width 42 height 10
click at [34, 535] on icon at bounding box center [34, 606] width 4 height 4
click at [29, 334] on div at bounding box center [34, 336] width 11 height 11
click at [239, 535] on div "Shapes" at bounding box center [237, 670] width 65 height 23
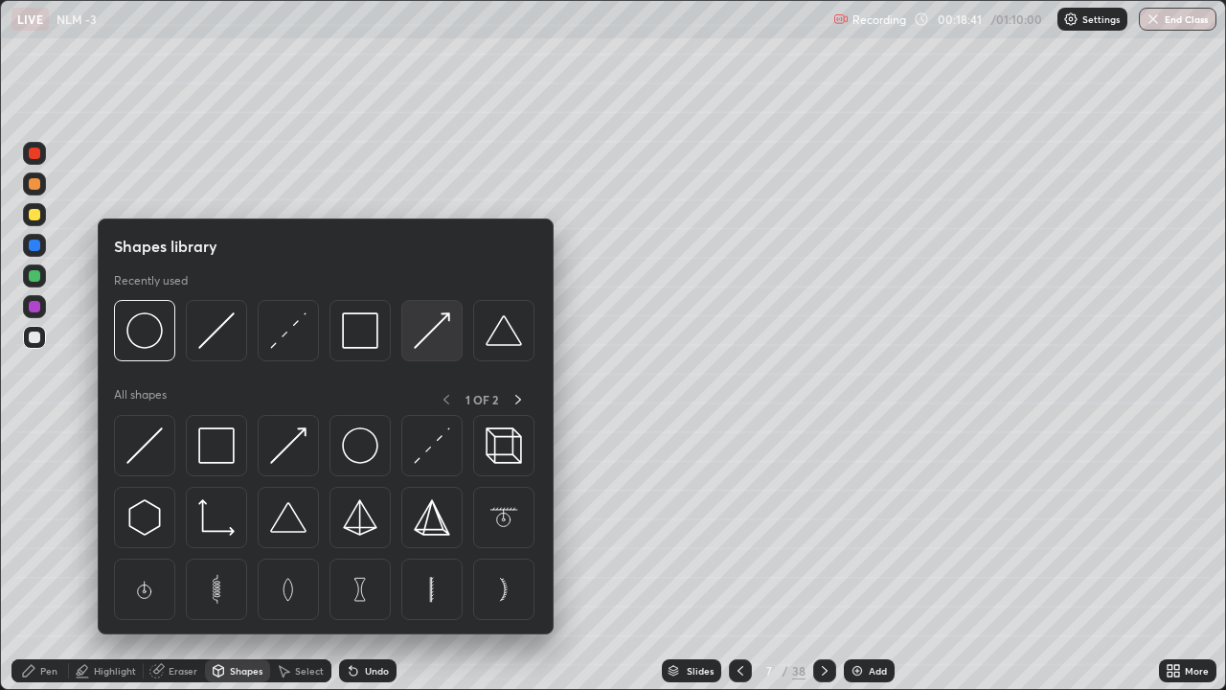
click at [422, 334] on img at bounding box center [432, 330] width 36 height 36
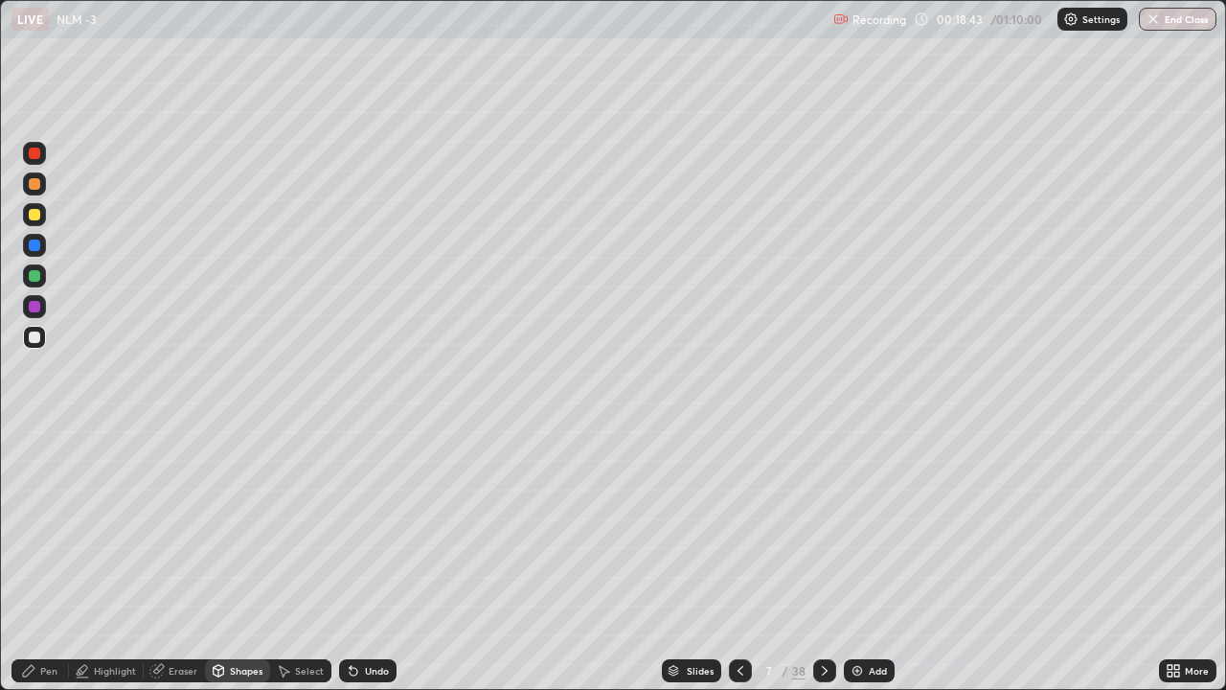
click at [36, 535] on div "Pen" at bounding box center [39, 670] width 57 height 23
click at [36, 189] on div at bounding box center [34, 183] width 11 height 11
click at [365, 535] on div "Undo" at bounding box center [367, 670] width 57 height 23
click at [869, 535] on div "Add" at bounding box center [878, 671] width 18 height 10
click at [35, 216] on div at bounding box center [34, 214] width 11 height 11
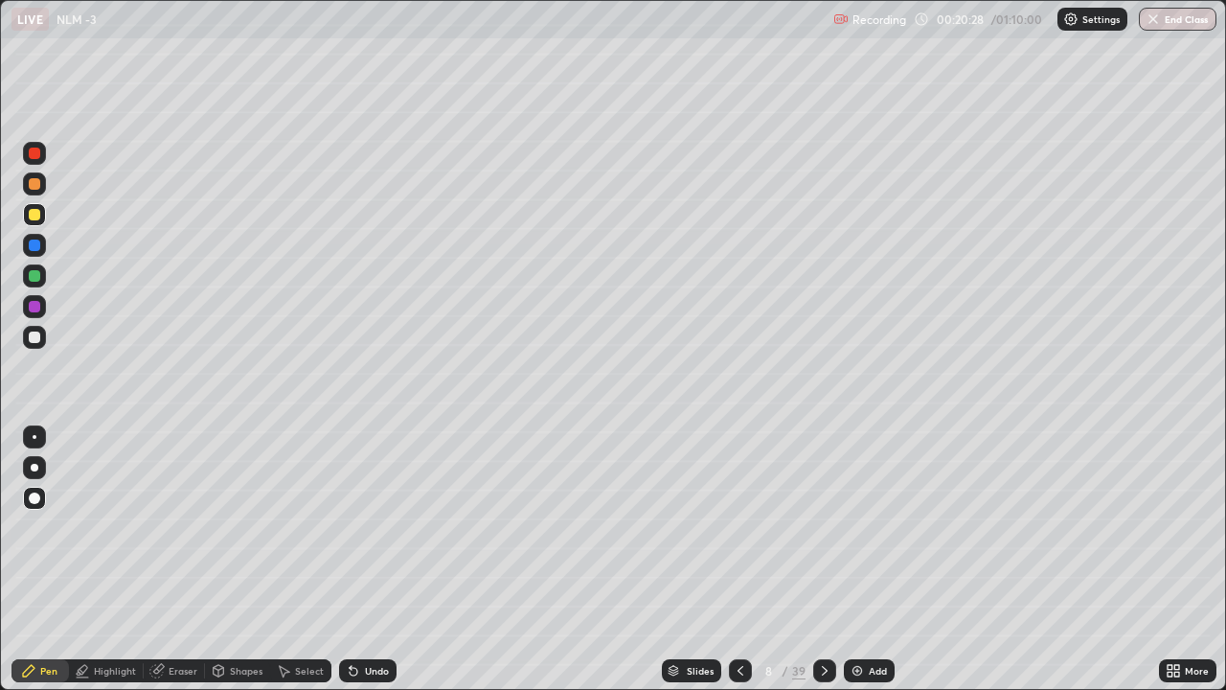
click at [34, 338] on div at bounding box center [34, 336] width 11 height 11
click at [30, 218] on div at bounding box center [34, 214] width 11 height 11
click at [688, 535] on div "Slides" at bounding box center [700, 671] width 27 height 10
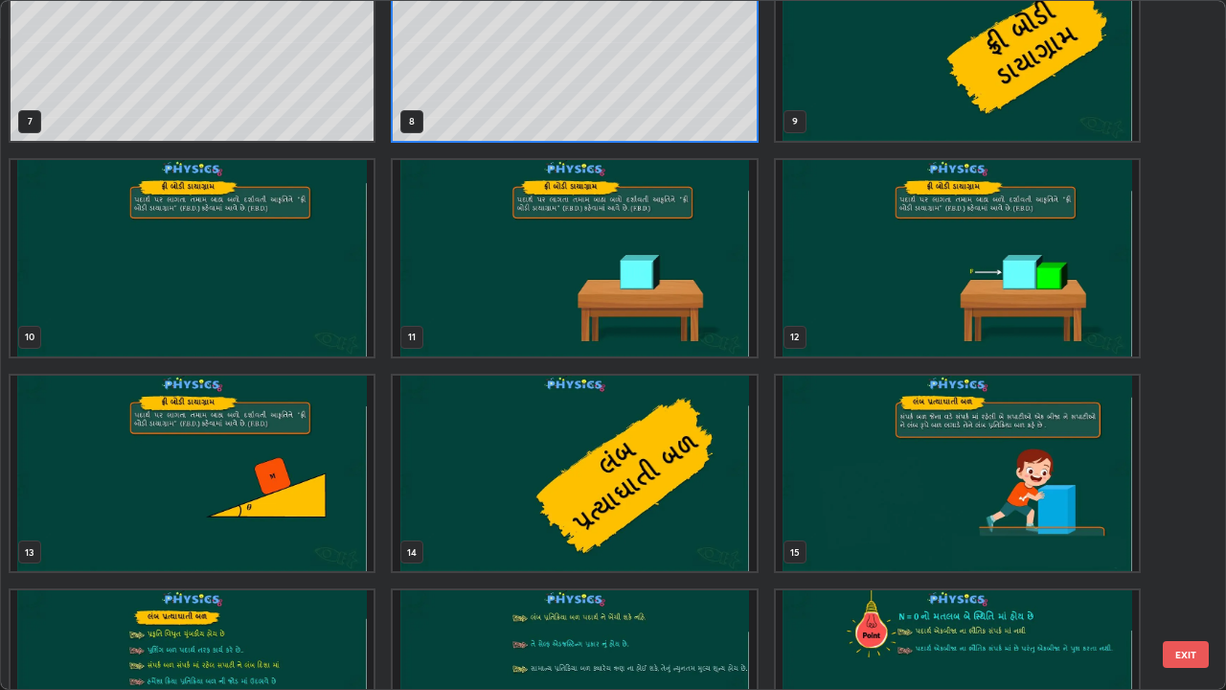
scroll to position [446, 0]
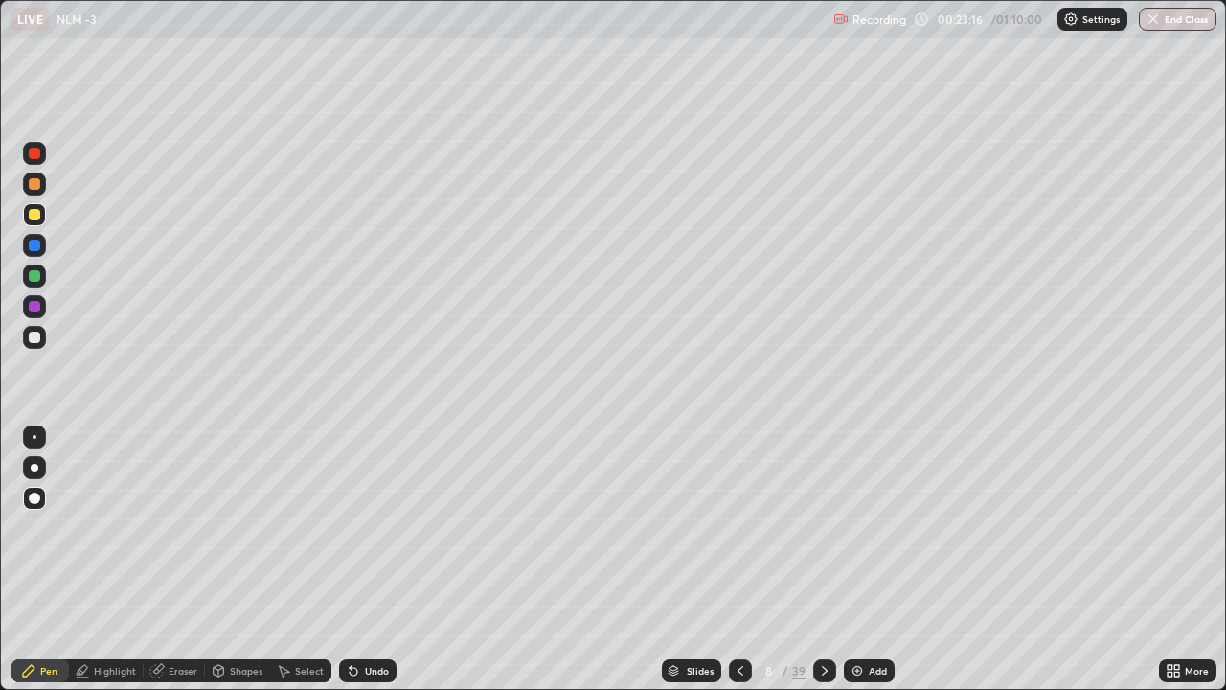
click at [822, 535] on icon at bounding box center [824, 670] width 15 height 15
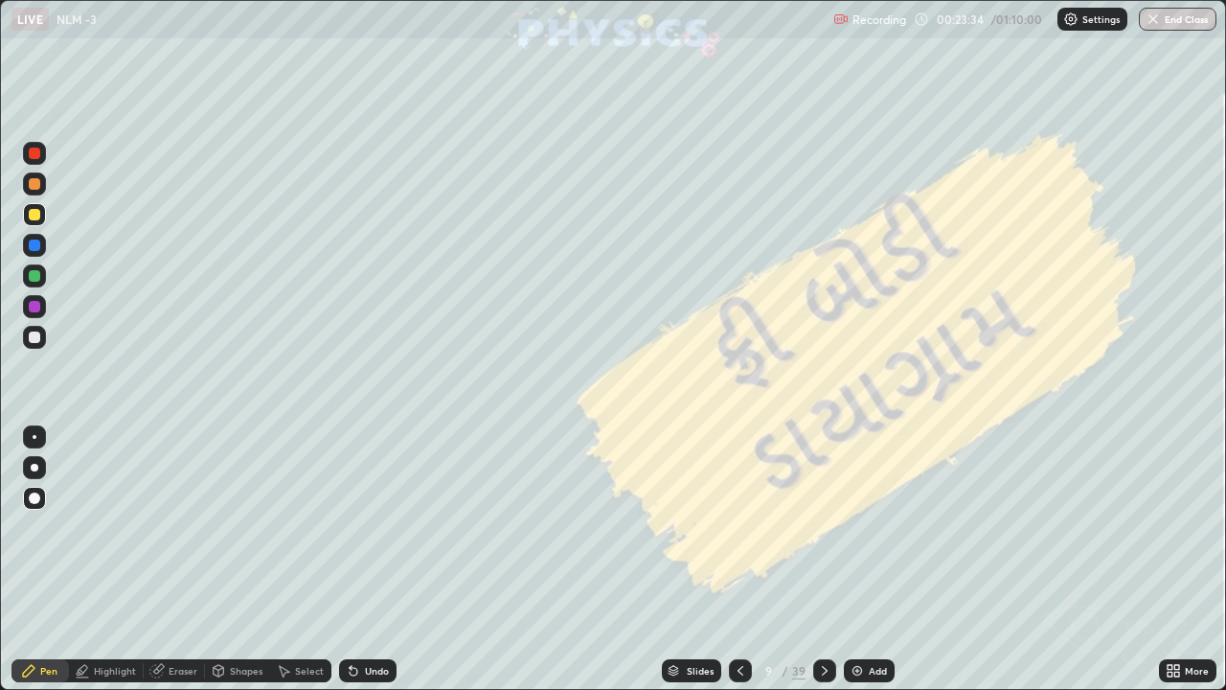
click at [822, 535] on icon at bounding box center [824, 670] width 15 height 15
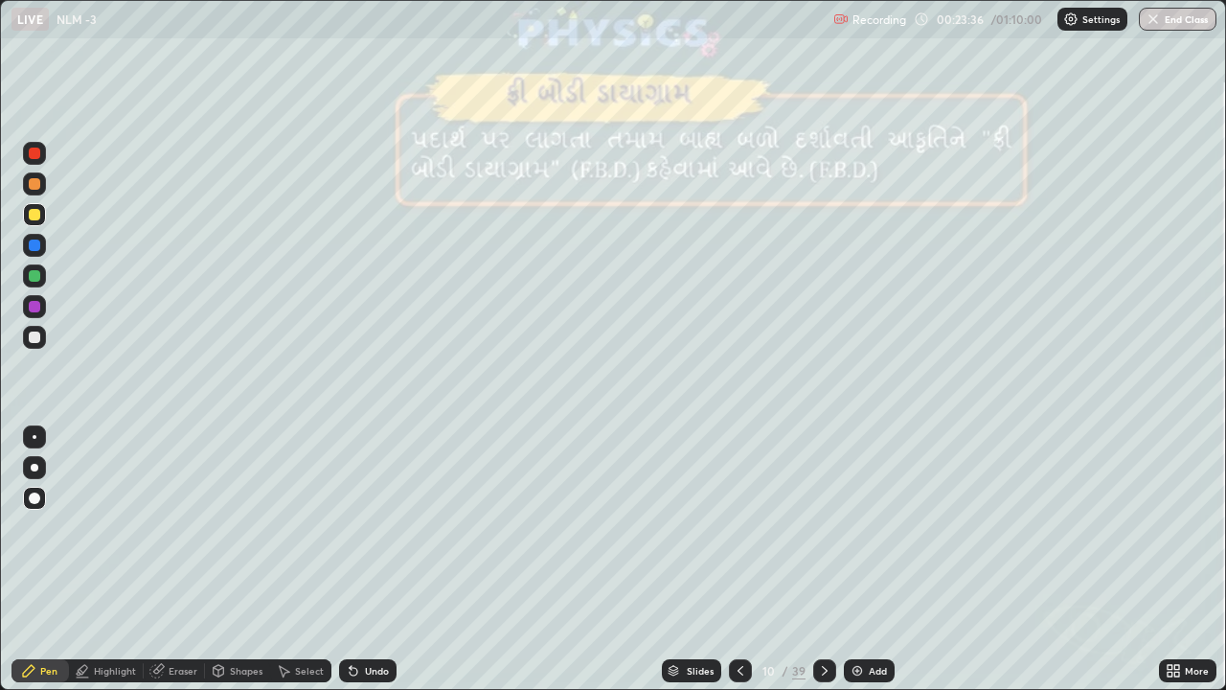
click at [822, 535] on icon at bounding box center [824, 670] width 15 height 15
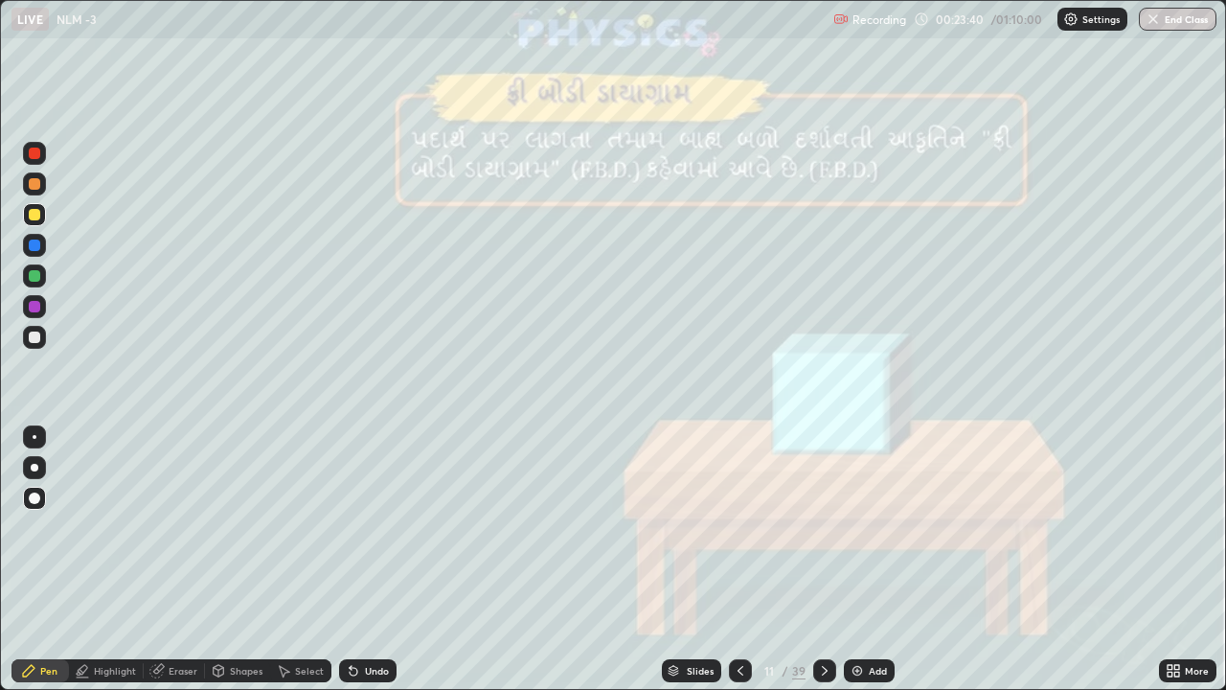
click at [823, 535] on icon at bounding box center [824, 670] width 15 height 15
click at [821, 535] on icon at bounding box center [824, 670] width 15 height 15
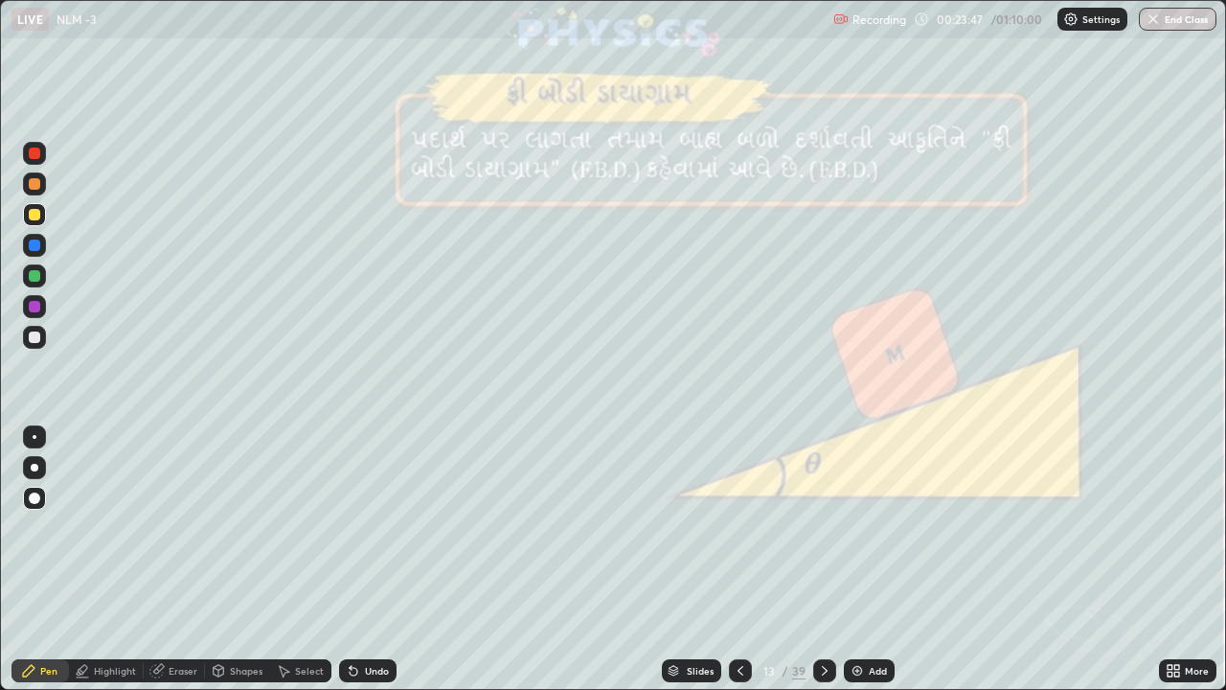
click at [34, 336] on div at bounding box center [34, 336] width 11 height 11
click at [241, 535] on div "Shapes" at bounding box center [246, 671] width 33 height 10
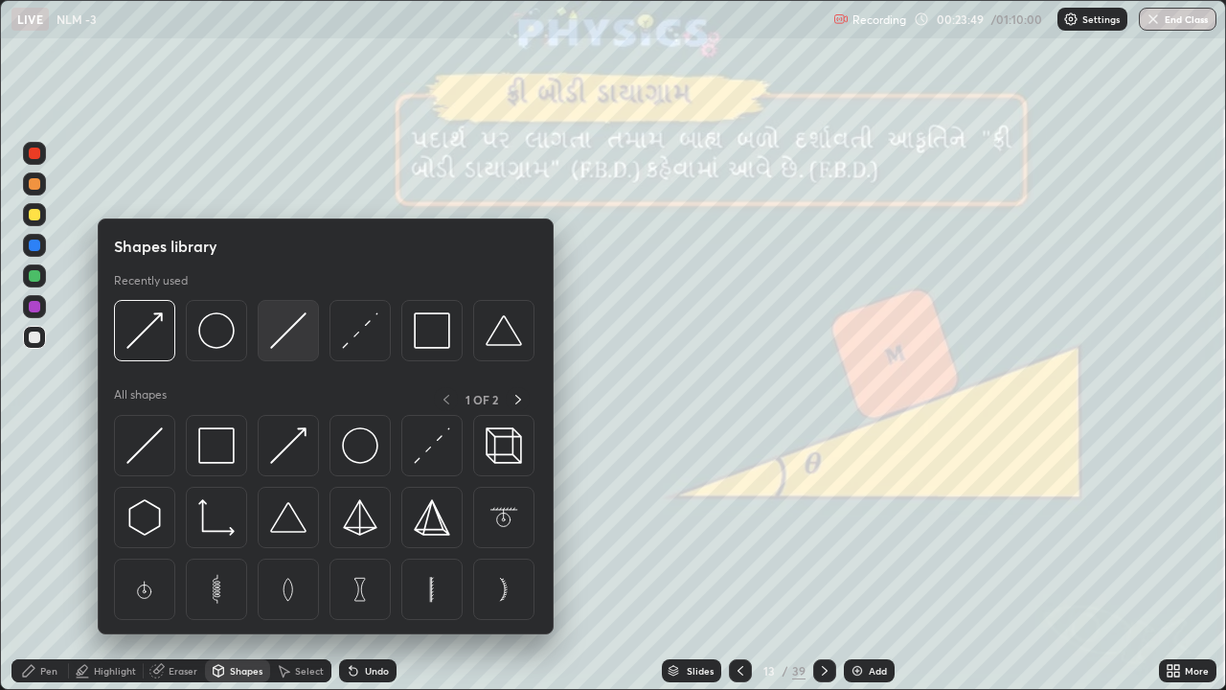
click at [281, 335] on img at bounding box center [288, 330] width 36 height 36
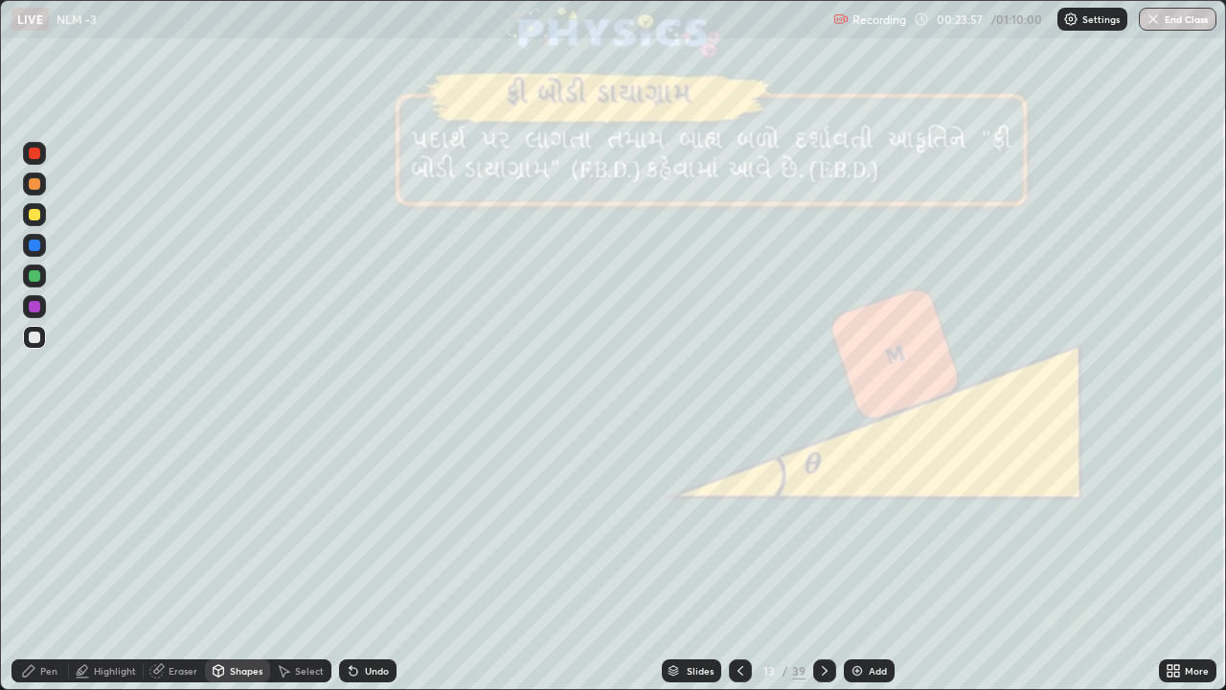
click at [33, 215] on div at bounding box center [34, 214] width 11 height 11
click at [365, 535] on div "Undo" at bounding box center [377, 671] width 24 height 10
click at [40, 535] on div "Pen" at bounding box center [39, 670] width 57 height 23
click at [34, 185] on div at bounding box center [34, 183] width 11 height 11
click at [32, 217] on div at bounding box center [34, 214] width 11 height 11
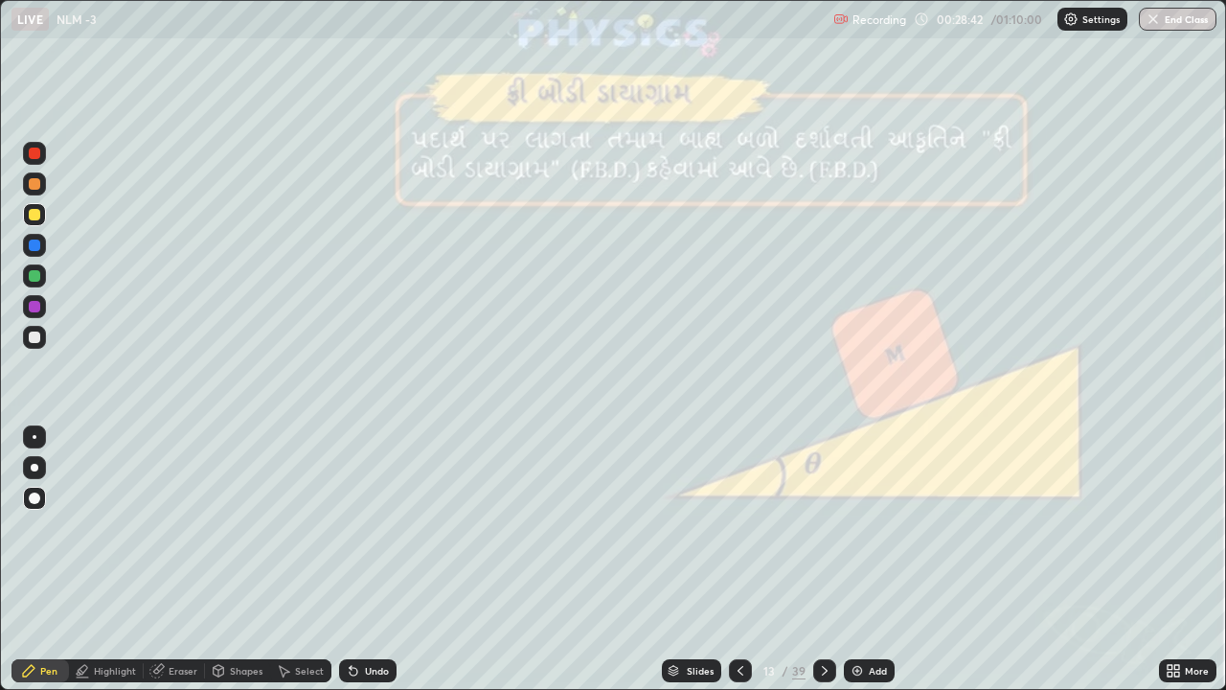
click at [234, 535] on div "Shapes" at bounding box center [246, 671] width 33 height 10
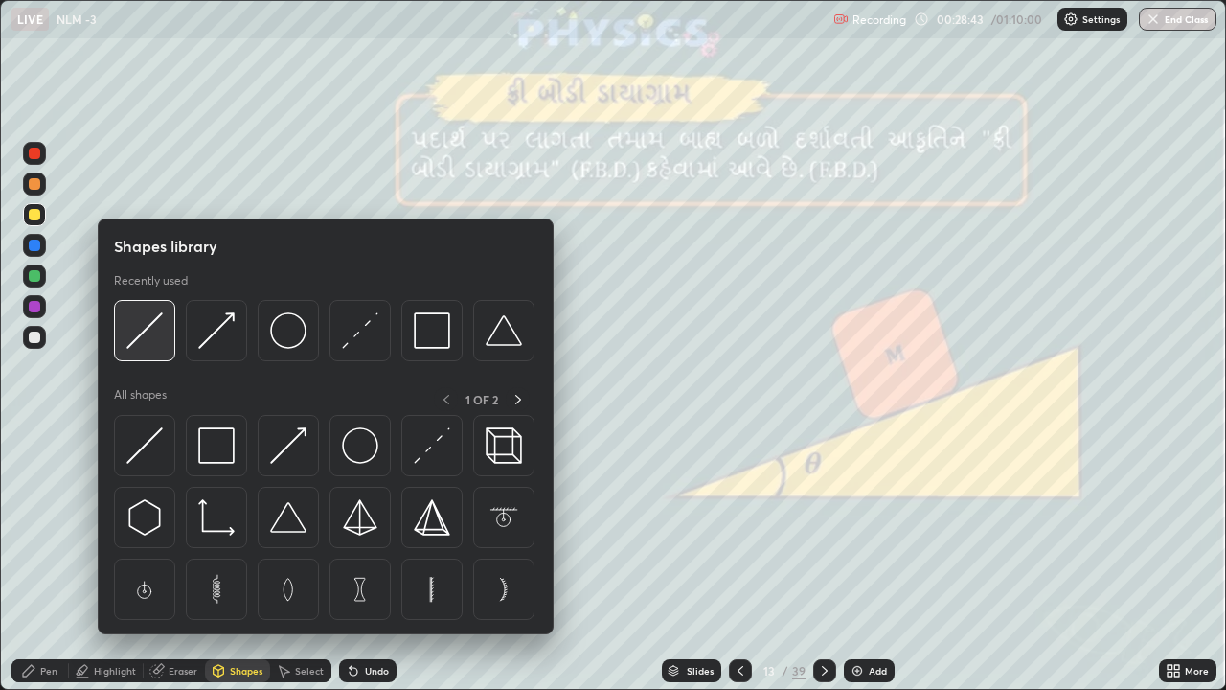
click at [143, 339] on img at bounding box center [144, 330] width 36 height 36
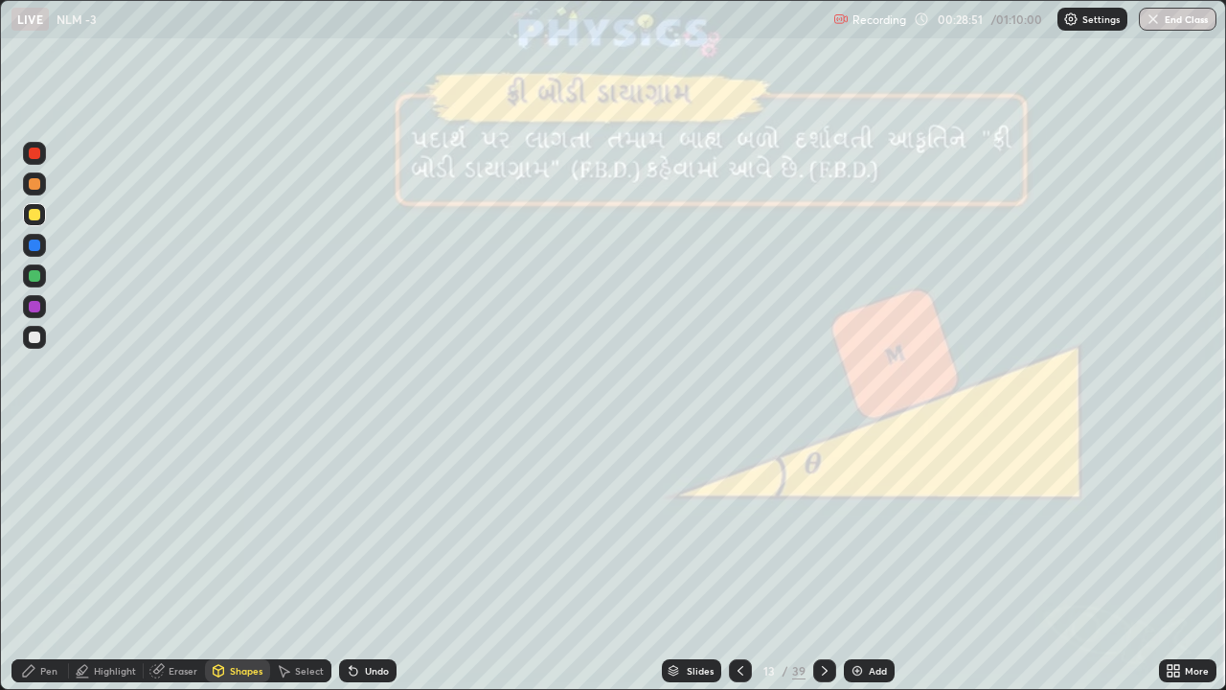
click at [32, 184] on div at bounding box center [34, 183] width 11 height 11
click at [38, 535] on div "Pen" at bounding box center [39, 670] width 57 height 23
click at [34, 216] on div at bounding box center [34, 214] width 11 height 11
click at [34, 336] on div at bounding box center [34, 336] width 11 height 11
click at [34, 185] on div at bounding box center [34, 183] width 11 height 11
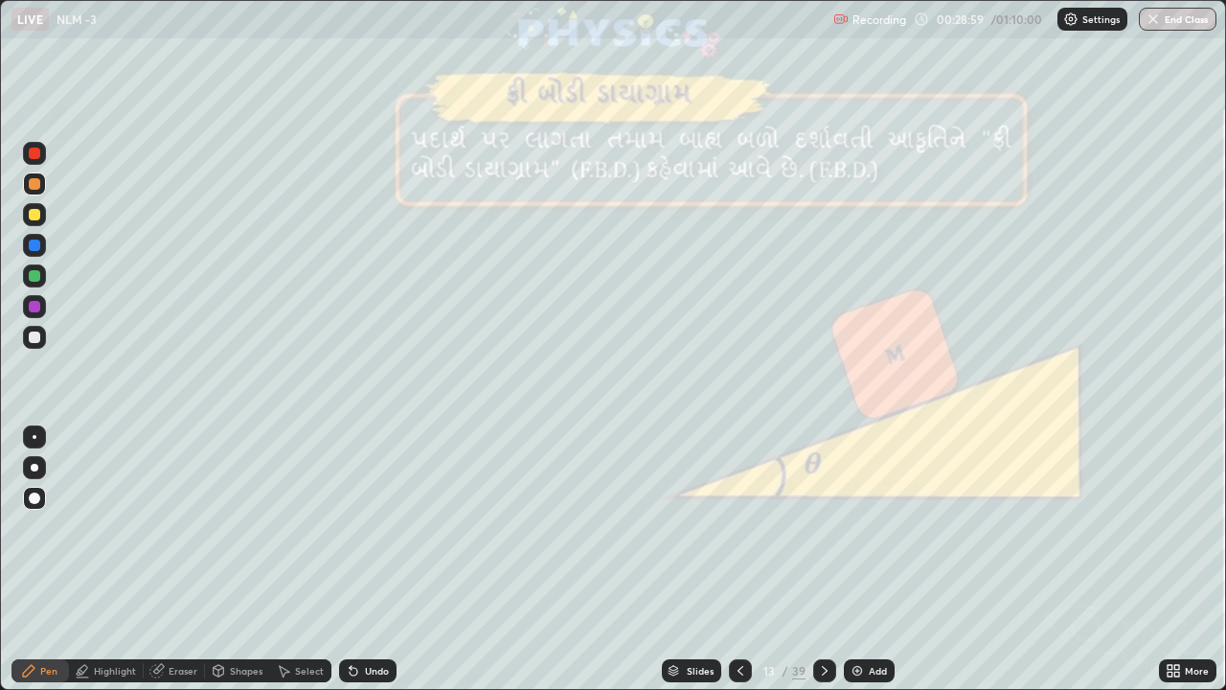
click at [238, 535] on div "Shapes" at bounding box center [237, 670] width 65 height 23
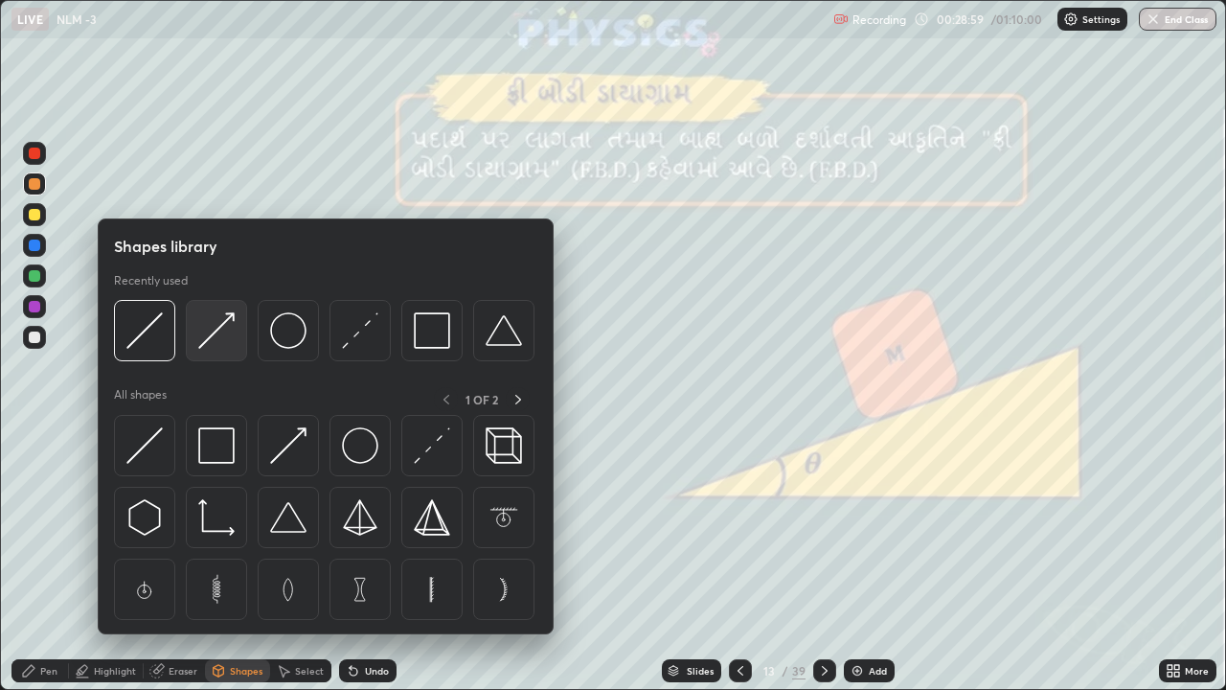
click at [206, 336] on img at bounding box center [216, 330] width 36 height 36
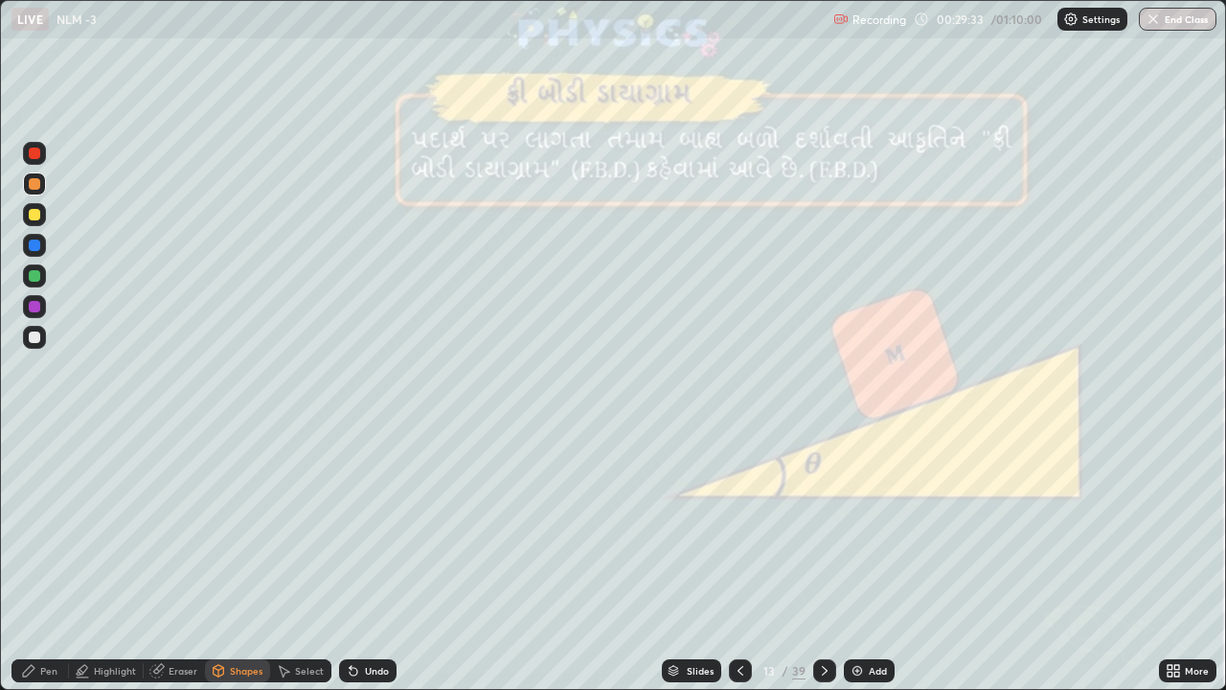
click at [35, 336] on div at bounding box center [34, 336] width 11 height 11
click at [365, 535] on div "Undo" at bounding box center [377, 671] width 24 height 10
click at [361, 535] on div "Undo" at bounding box center [367, 670] width 57 height 23
click at [46, 535] on div "Pen" at bounding box center [39, 670] width 57 height 23
click at [33, 274] on div at bounding box center [34, 275] width 11 height 11
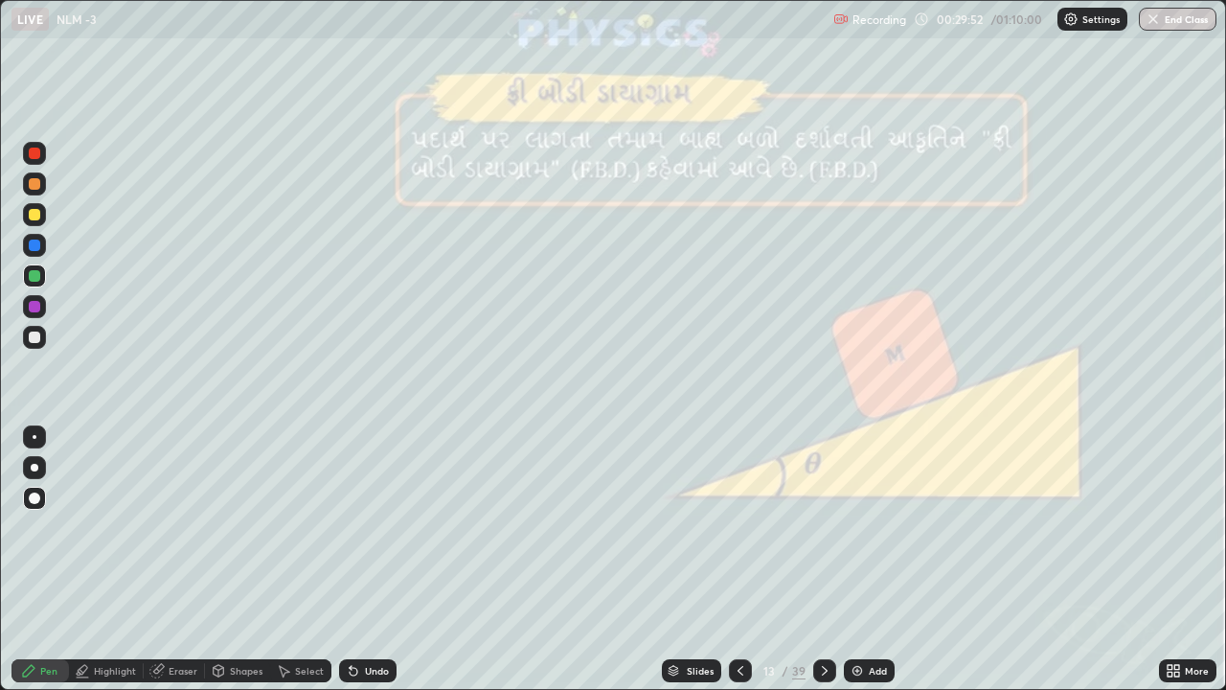
click at [34, 218] on div at bounding box center [34, 214] width 11 height 11
click at [182, 535] on div "Eraser" at bounding box center [183, 671] width 29 height 10
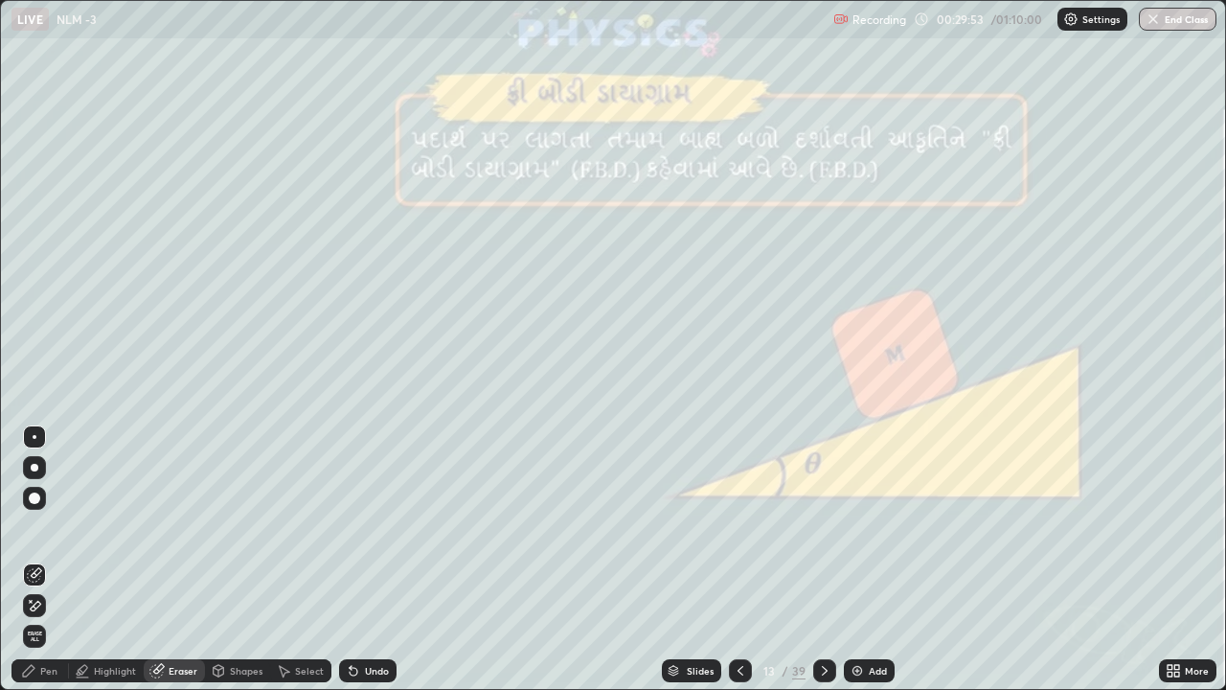
click at [218, 535] on icon at bounding box center [218, 673] width 0 height 7
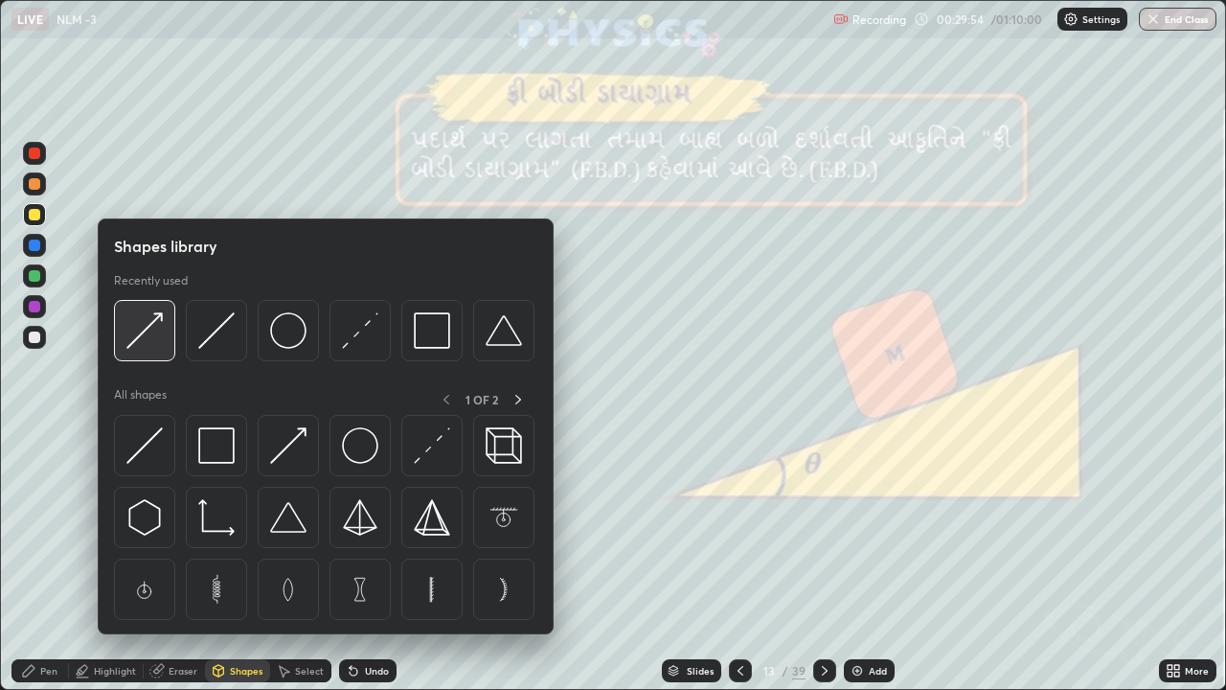
click at [145, 333] on img at bounding box center [144, 330] width 36 height 36
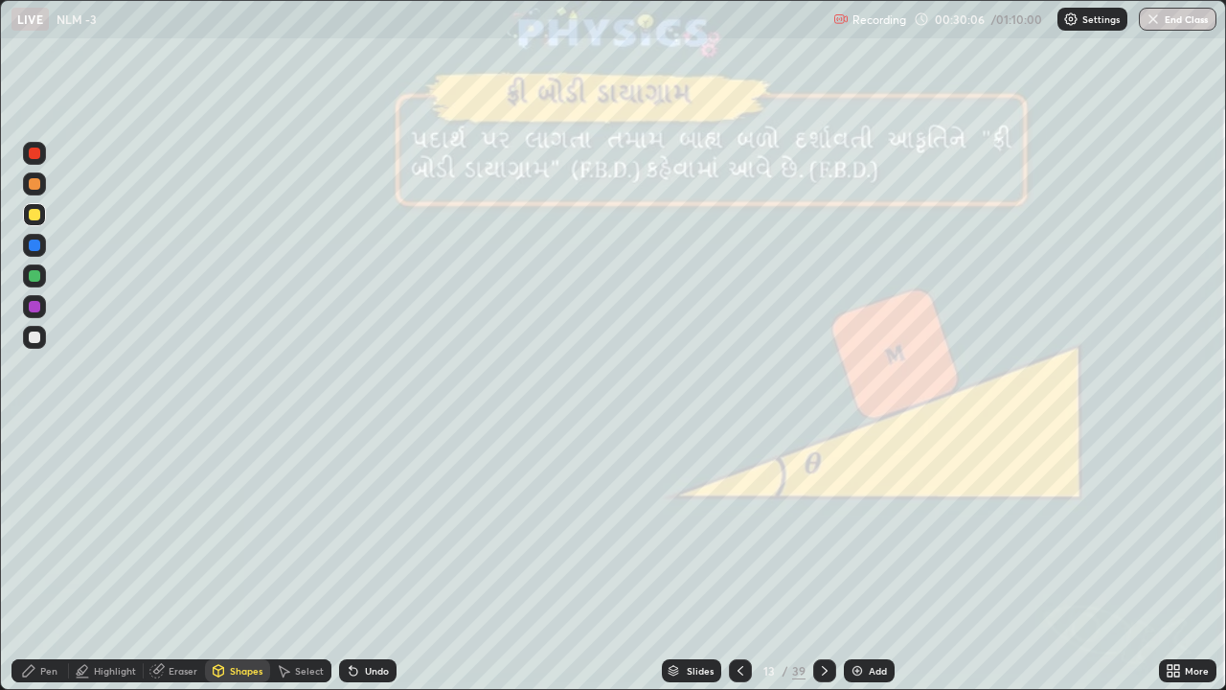
click at [41, 535] on div "Pen" at bounding box center [48, 671] width 17 height 10
click at [34, 185] on div at bounding box center [34, 183] width 11 height 11
click at [369, 535] on div "Undo" at bounding box center [377, 671] width 24 height 10
click at [813, 535] on div at bounding box center [824, 670] width 23 height 23
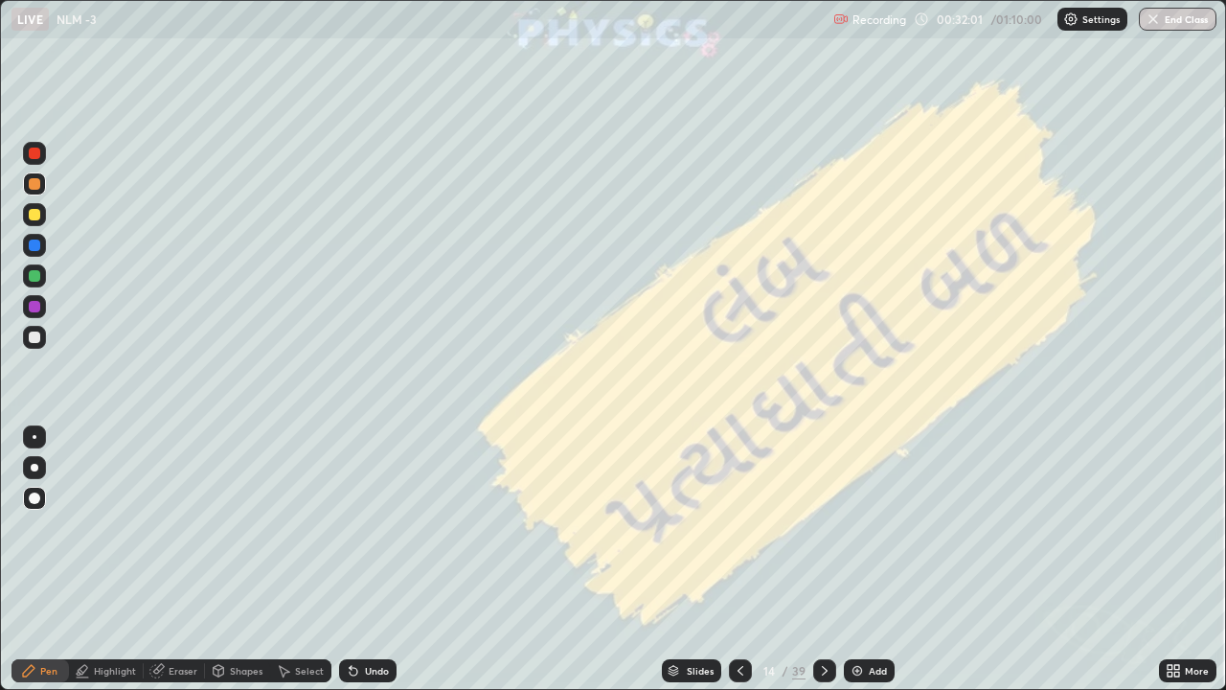
click at [824, 535] on icon at bounding box center [825, 671] width 6 height 10
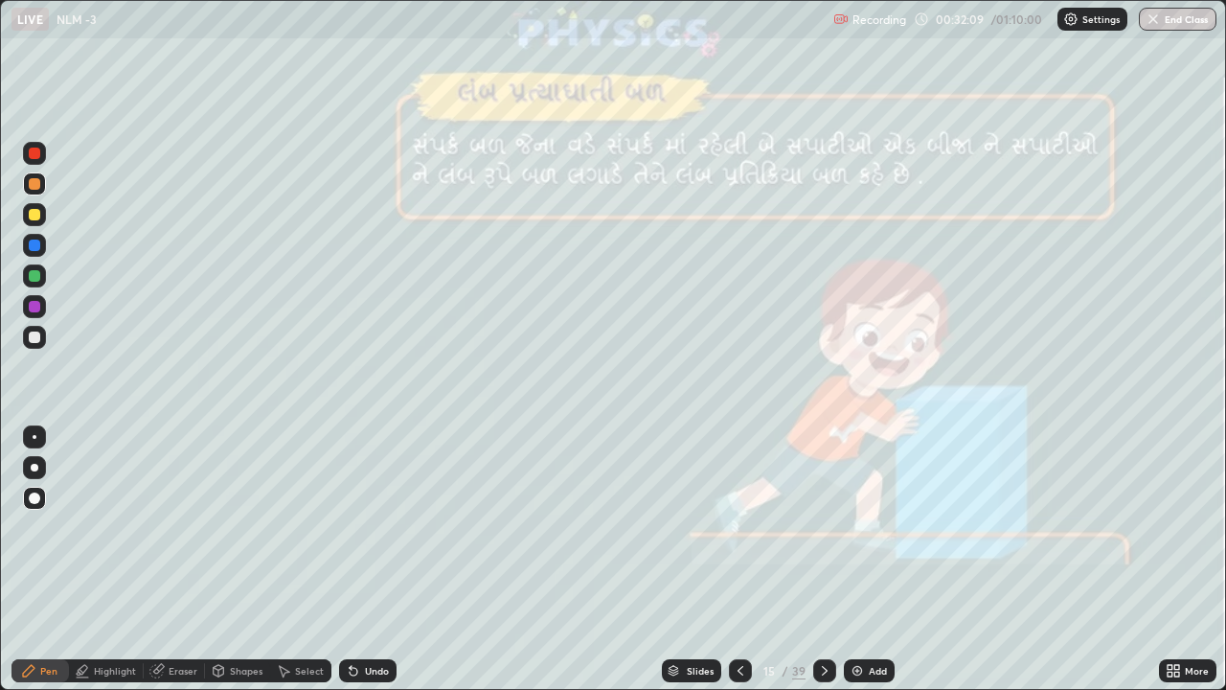
click at [823, 535] on icon at bounding box center [824, 670] width 15 height 15
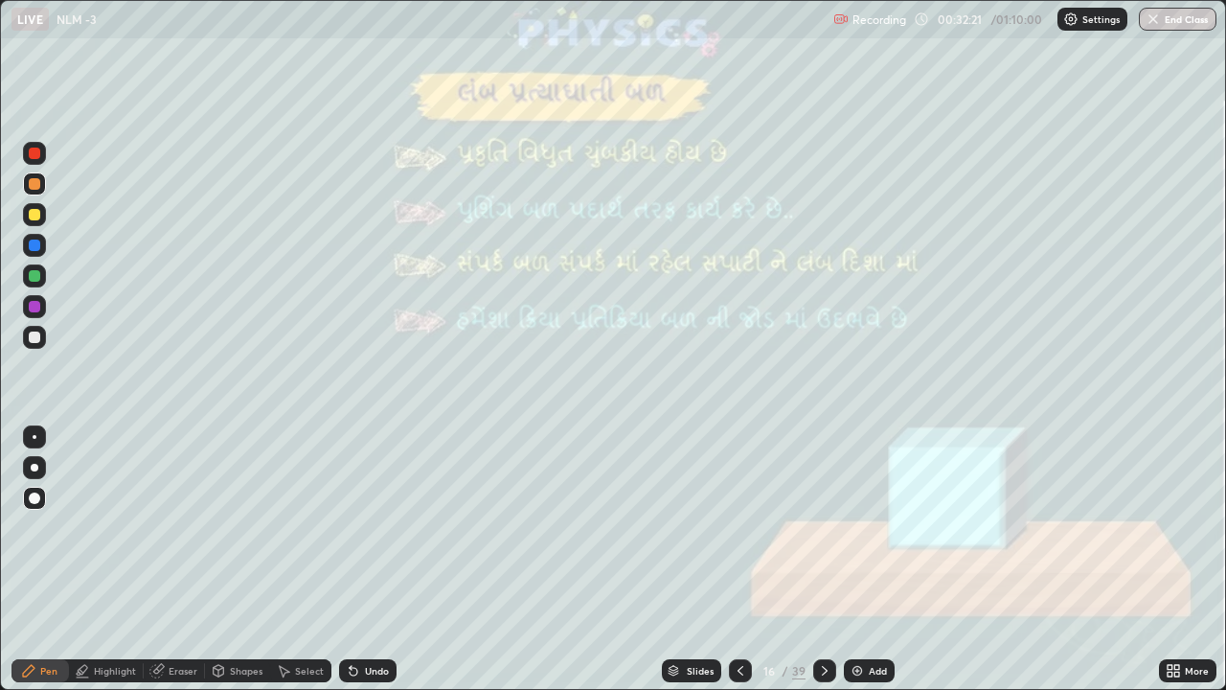
click at [740, 535] on icon at bounding box center [741, 671] width 6 height 10
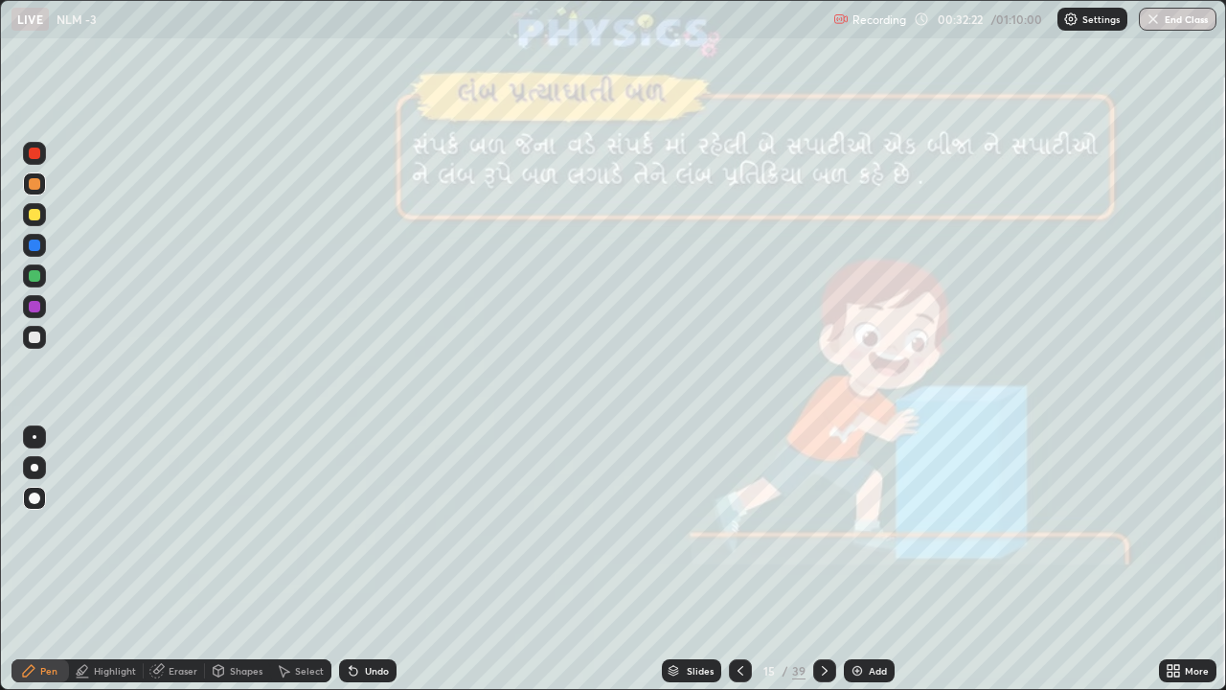
click at [737, 535] on icon at bounding box center [740, 670] width 15 height 15
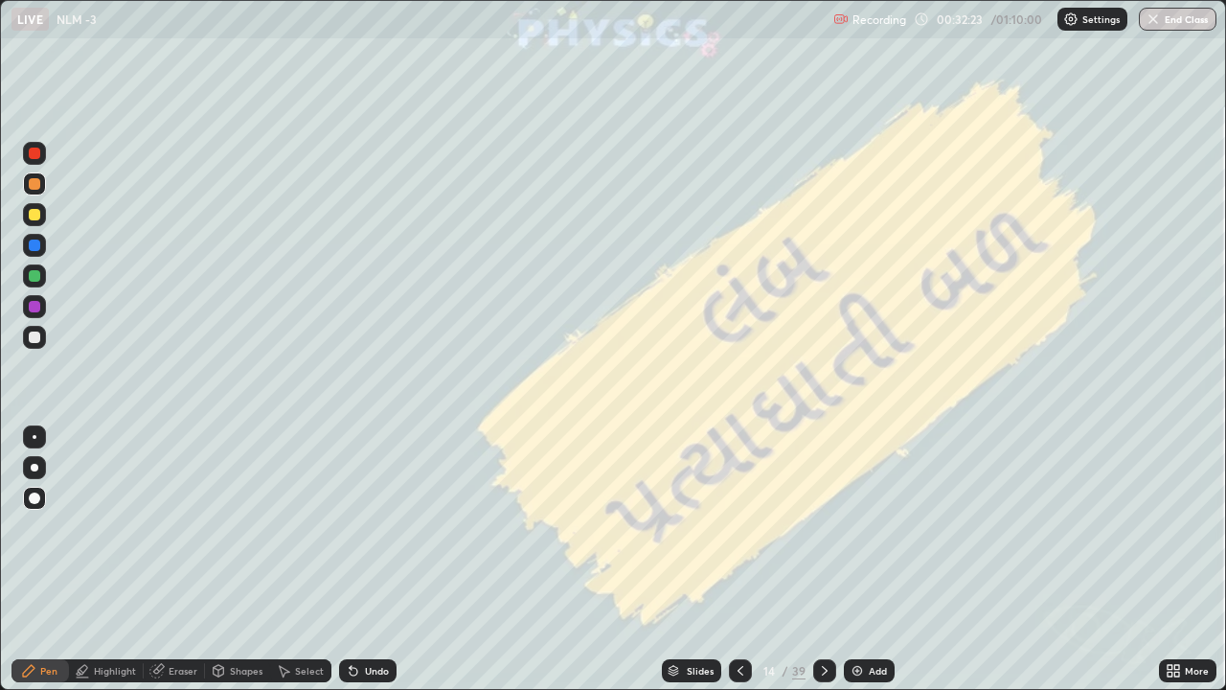
click at [738, 535] on icon at bounding box center [740, 670] width 15 height 15
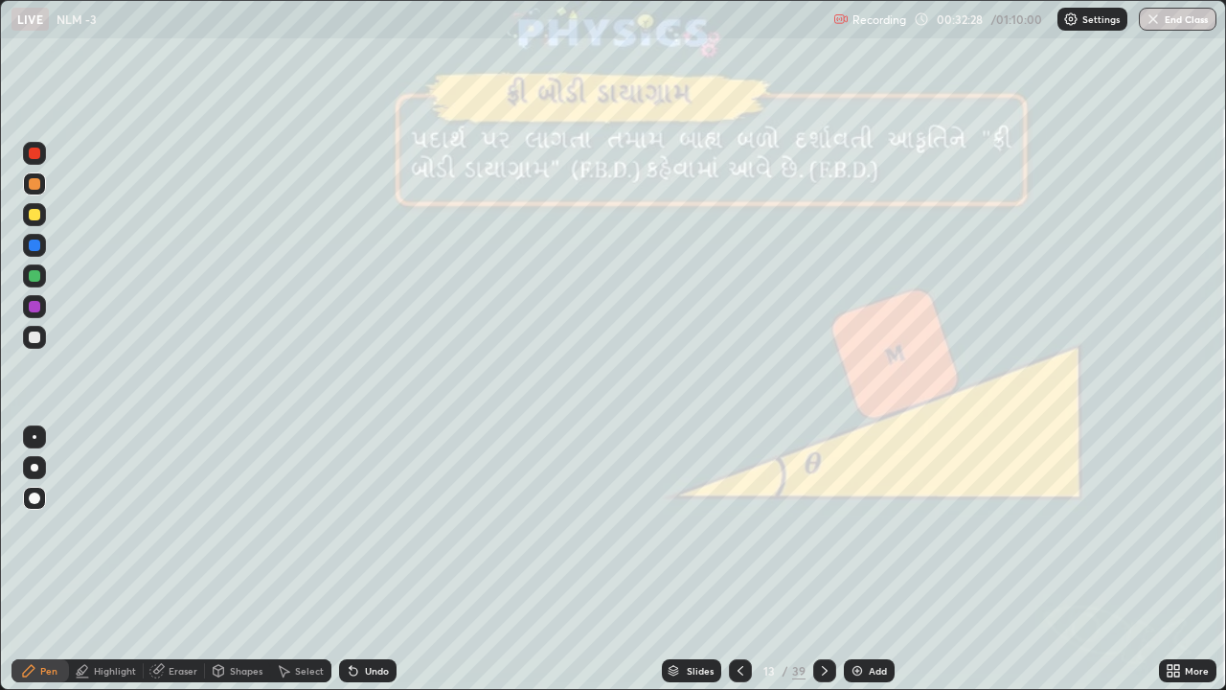
click at [822, 535] on icon at bounding box center [824, 670] width 15 height 15
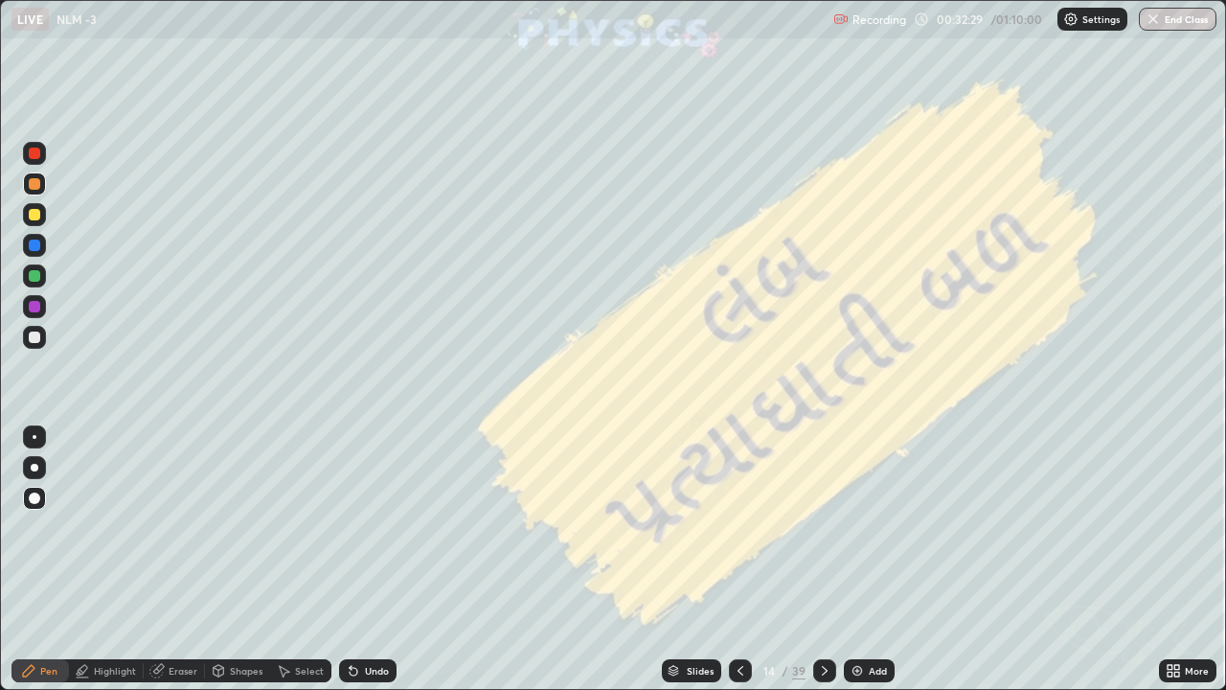
click at [820, 535] on icon at bounding box center [824, 670] width 15 height 15
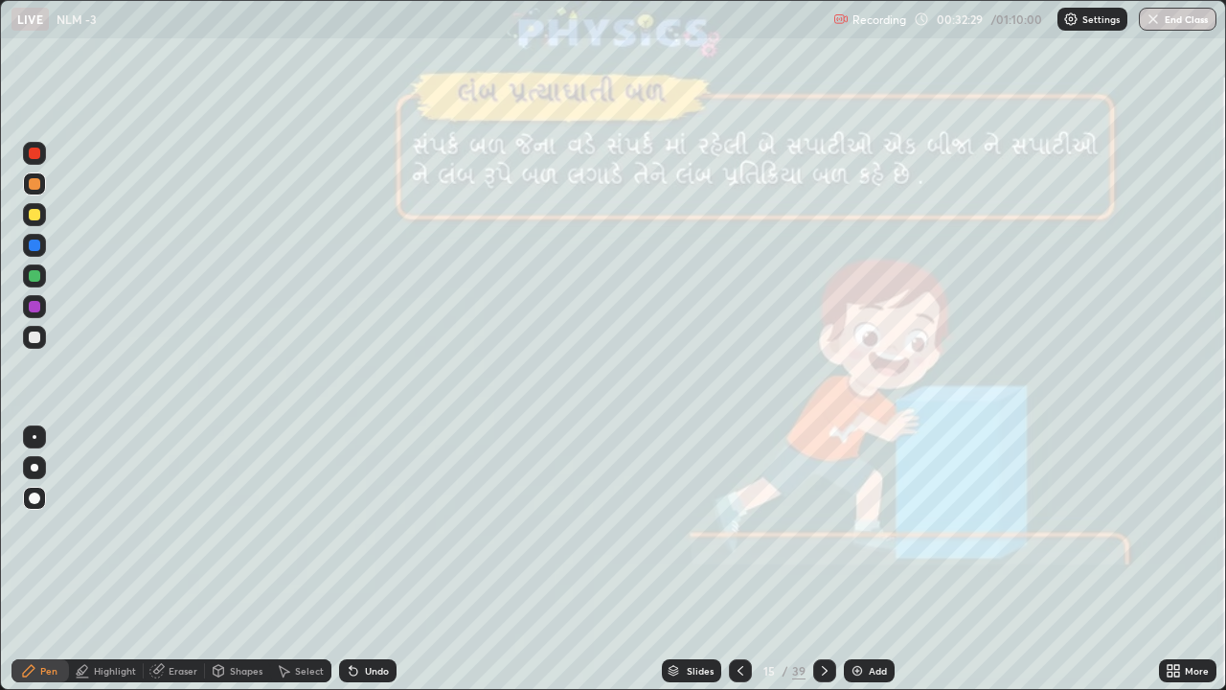
click at [822, 535] on icon at bounding box center [825, 671] width 6 height 10
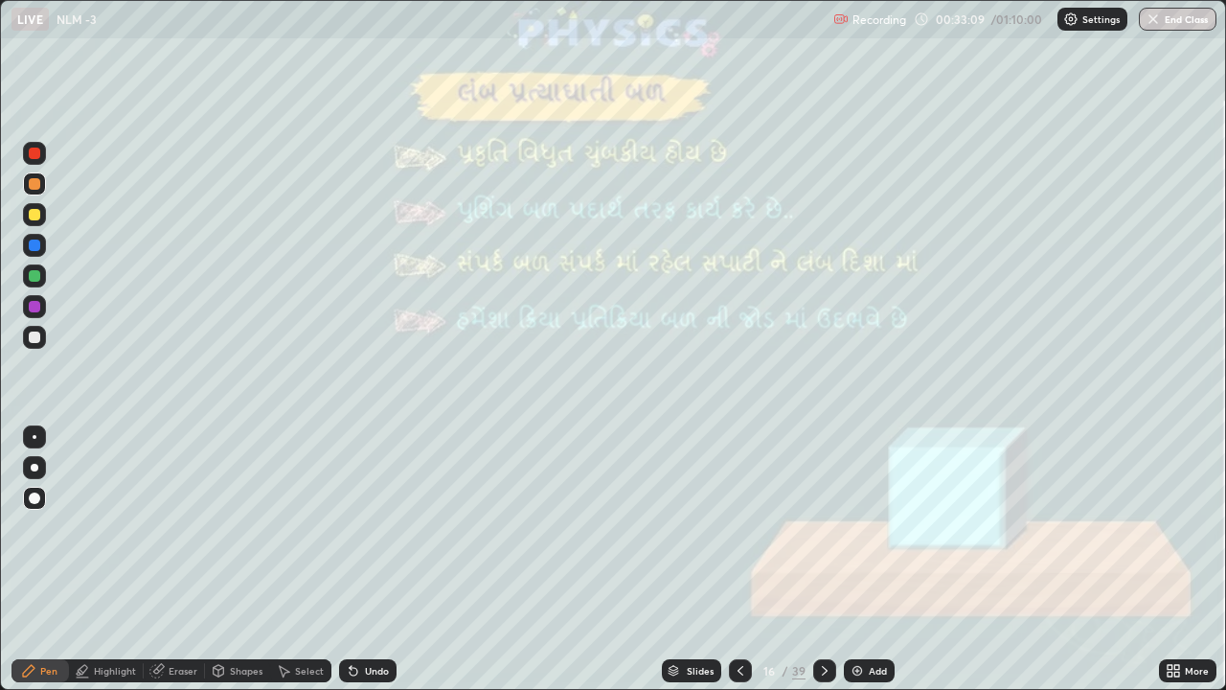
click at [822, 535] on icon at bounding box center [824, 670] width 15 height 15
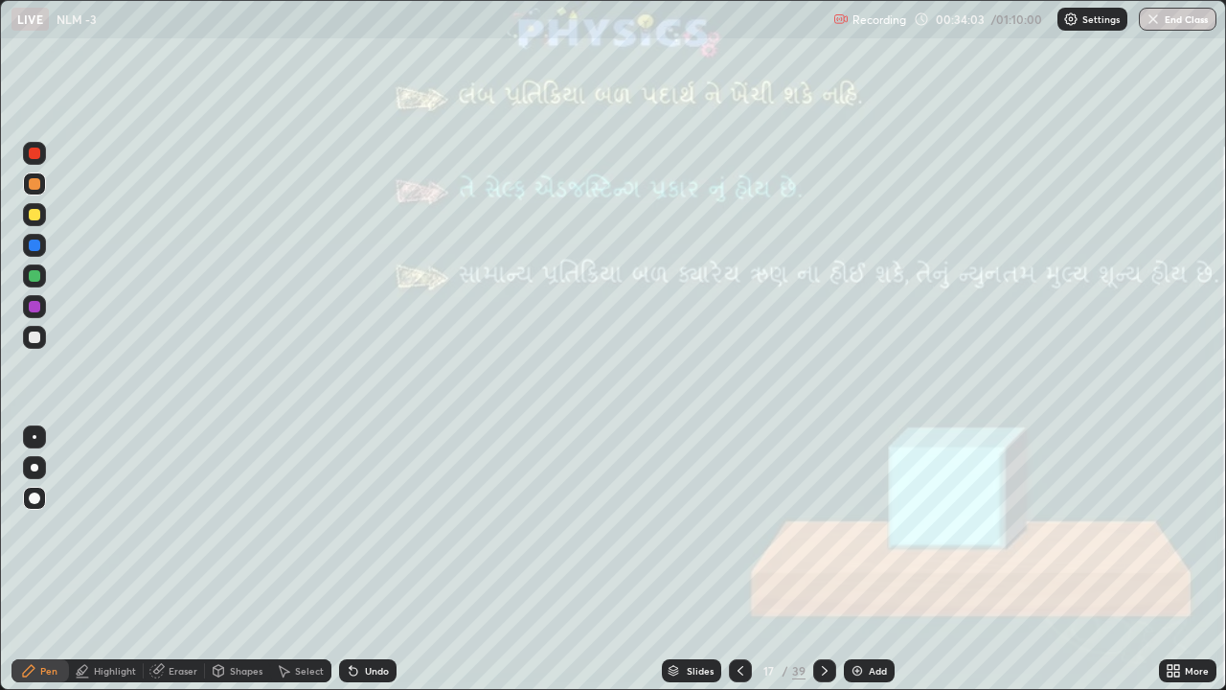
click at [820, 535] on icon at bounding box center [824, 670] width 15 height 15
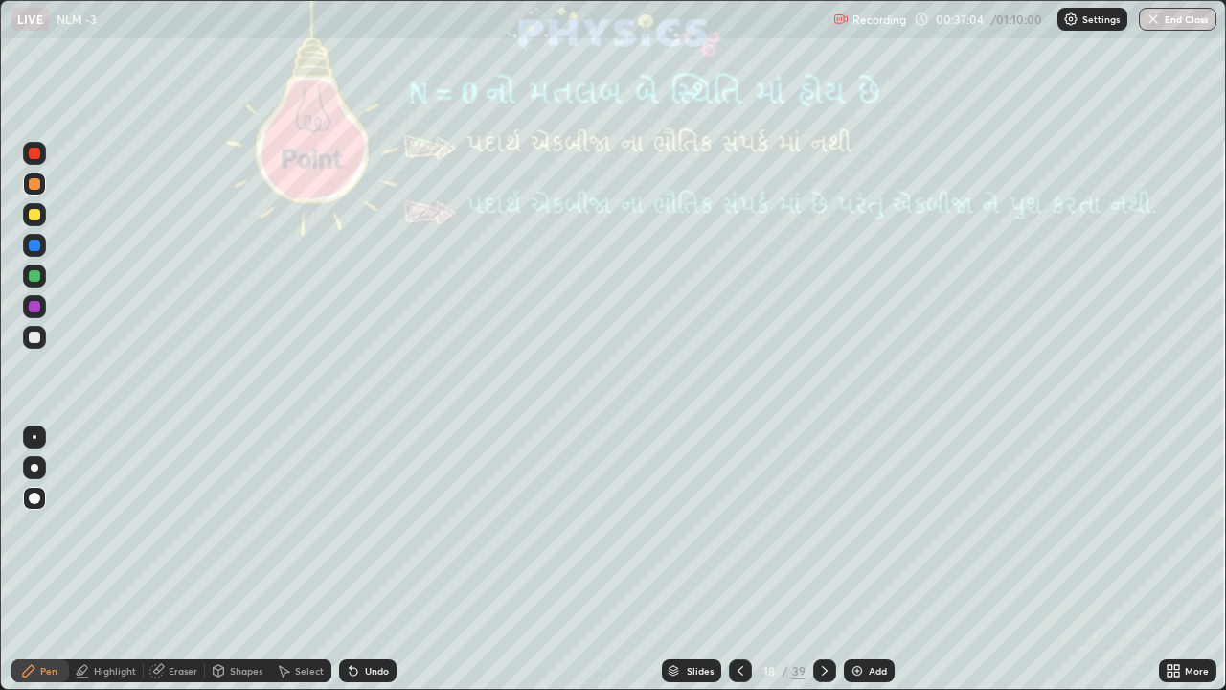
click at [822, 535] on icon at bounding box center [824, 670] width 15 height 15
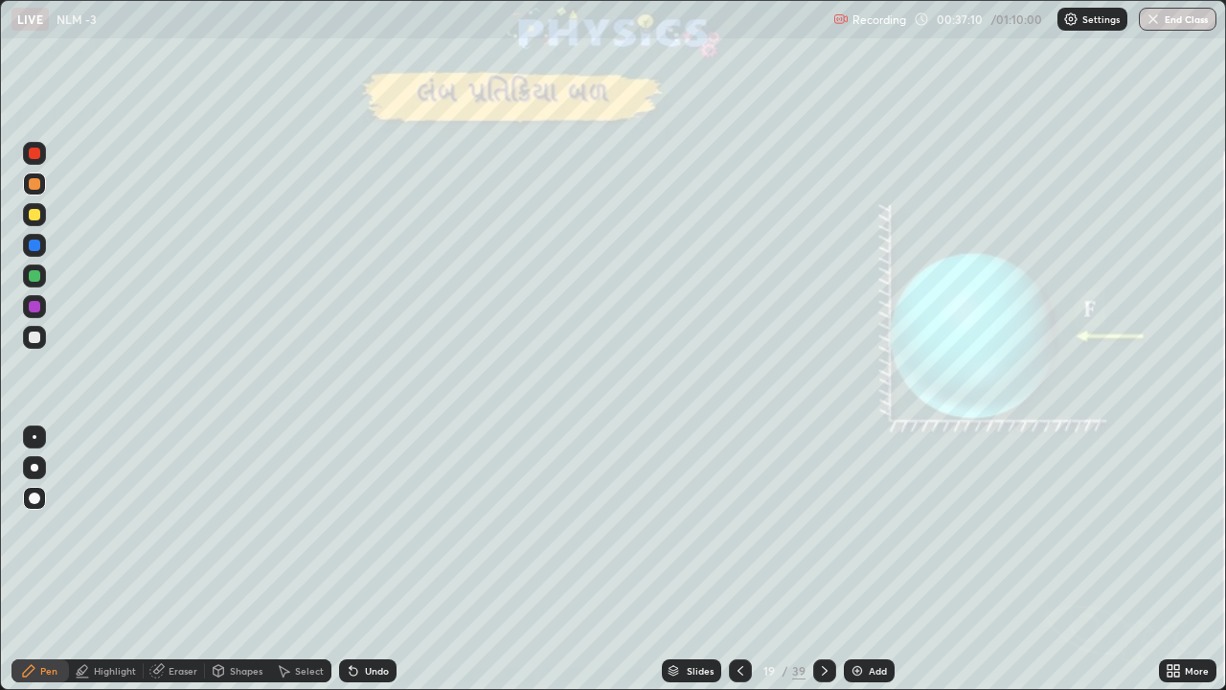
click at [32, 219] on div at bounding box center [34, 214] width 11 height 11
click at [239, 535] on div "Shapes" at bounding box center [246, 671] width 33 height 10
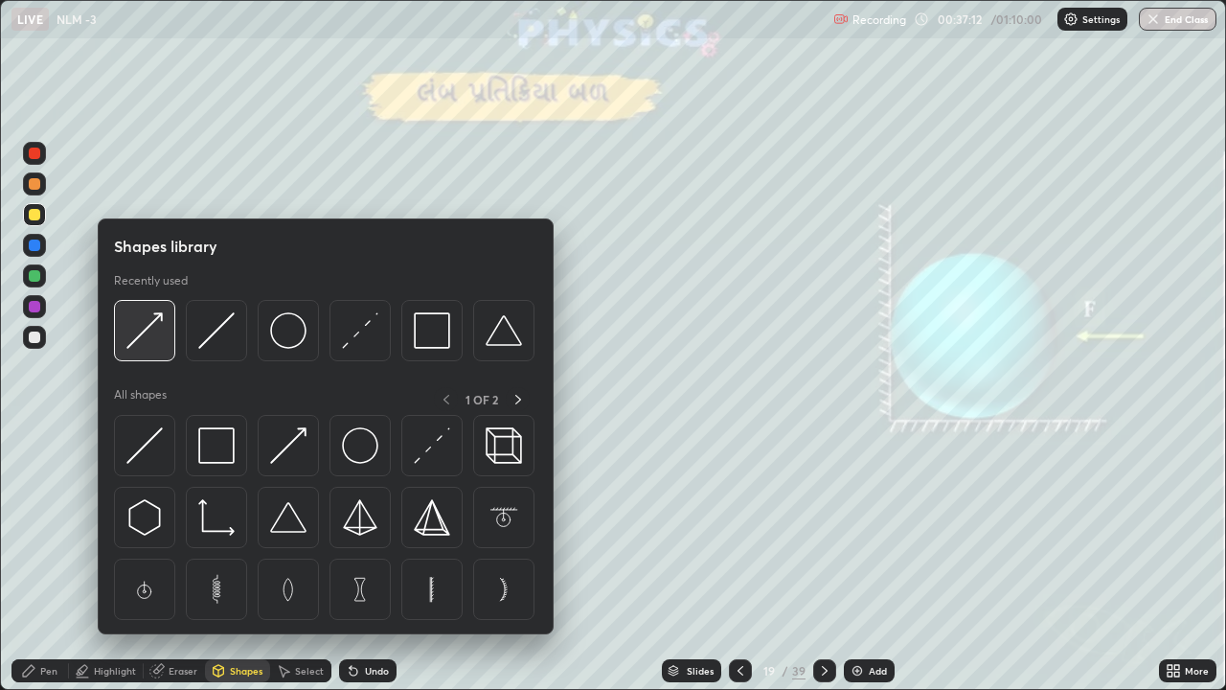
click at [150, 333] on img at bounding box center [144, 330] width 36 height 36
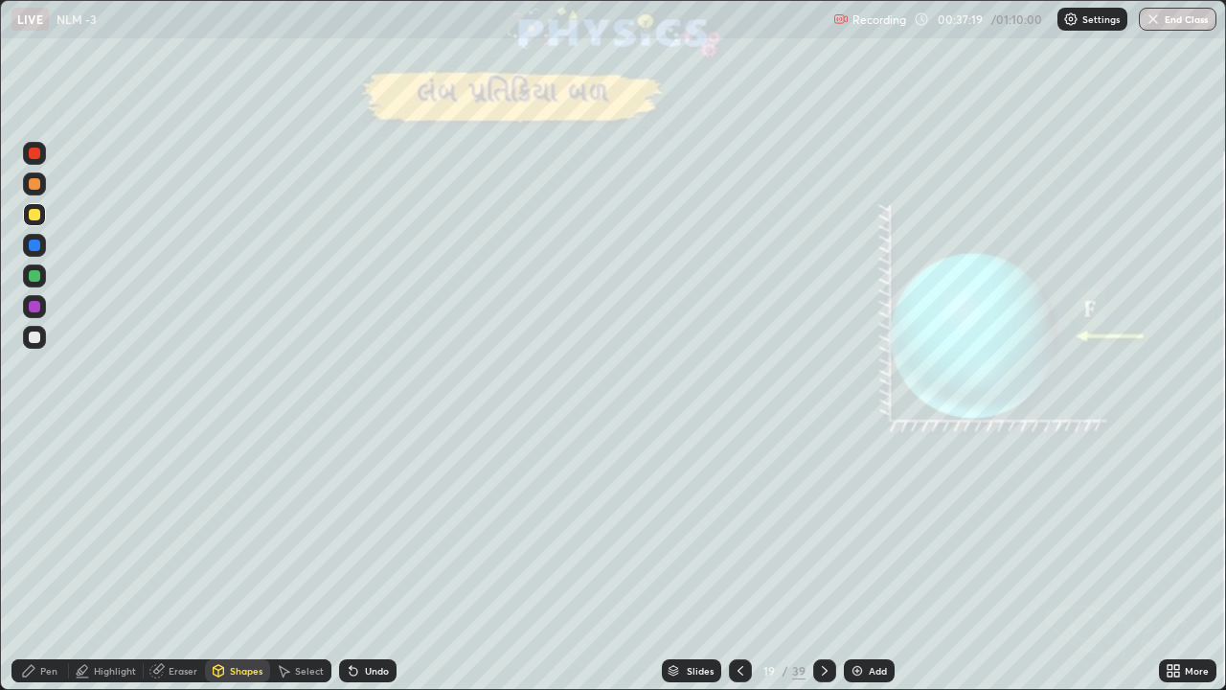
click at [385, 535] on div "Undo" at bounding box center [367, 670] width 57 height 23
click at [822, 535] on icon at bounding box center [824, 670] width 15 height 15
click at [35, 184] on div at bounding box center [34, 183] width 11 height 11
click at [822, 535] on icon at bounding box center [824, 670] width 15 height 15
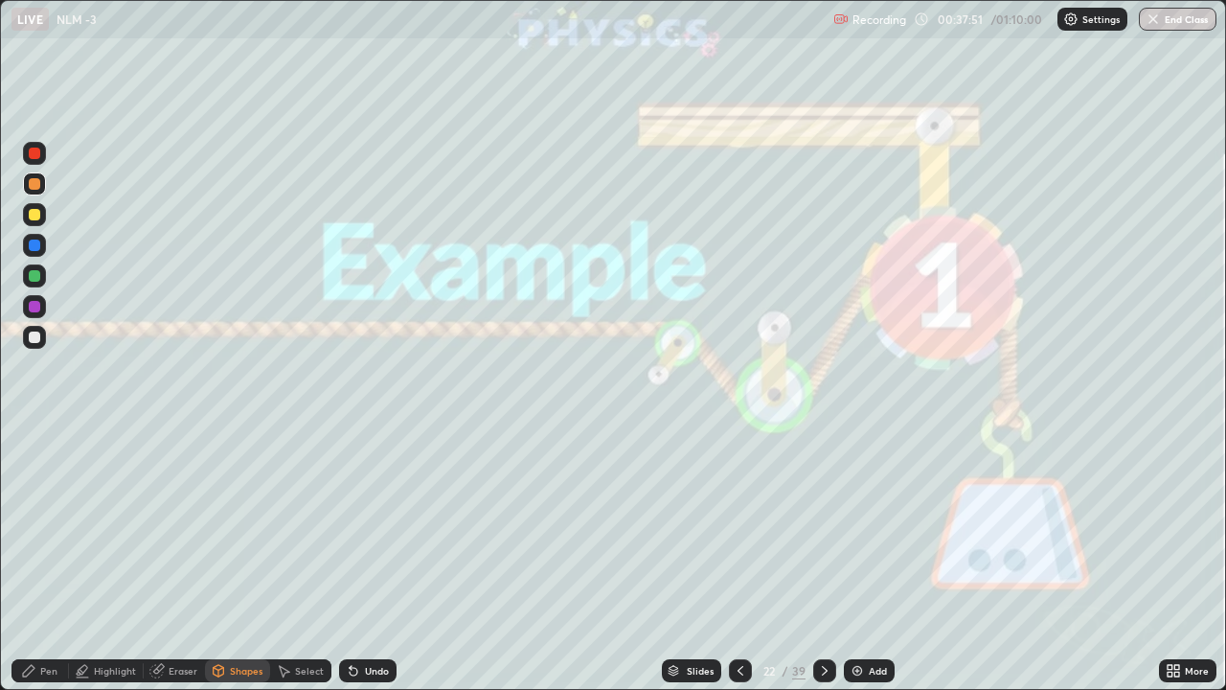
click at [822, 535] on icon at bounding box center [824, 670] width 15 height 15
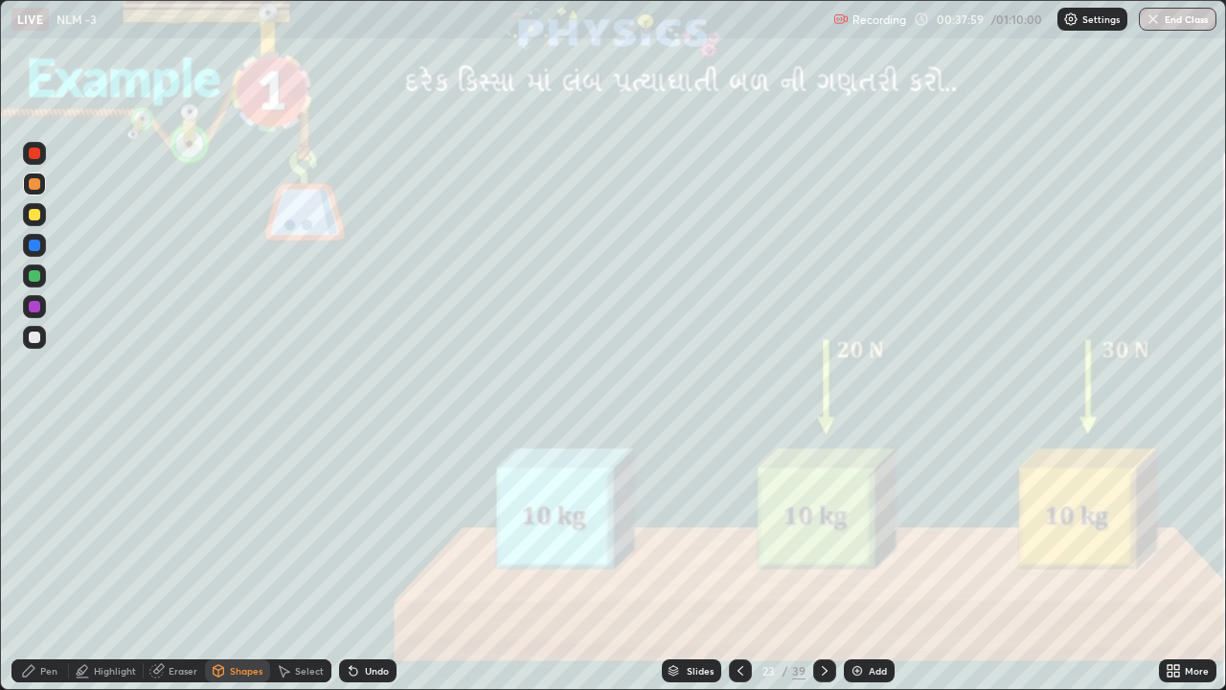
click at [361, 535] on div "Undo" at bounding box center [367, 670] width 57 height 23
click at [23, 341] on div at bounding box center [34, 337] width 23 height 23
click at [37, 535] on div "Pen" at bounding box center [39, 670] width 57 height 23
click at [34, 184] on div at bounding box center [34, 183] width 11 height 11
click at [822, 535] on icon at bounding box center [824, 670] width 15 height 15
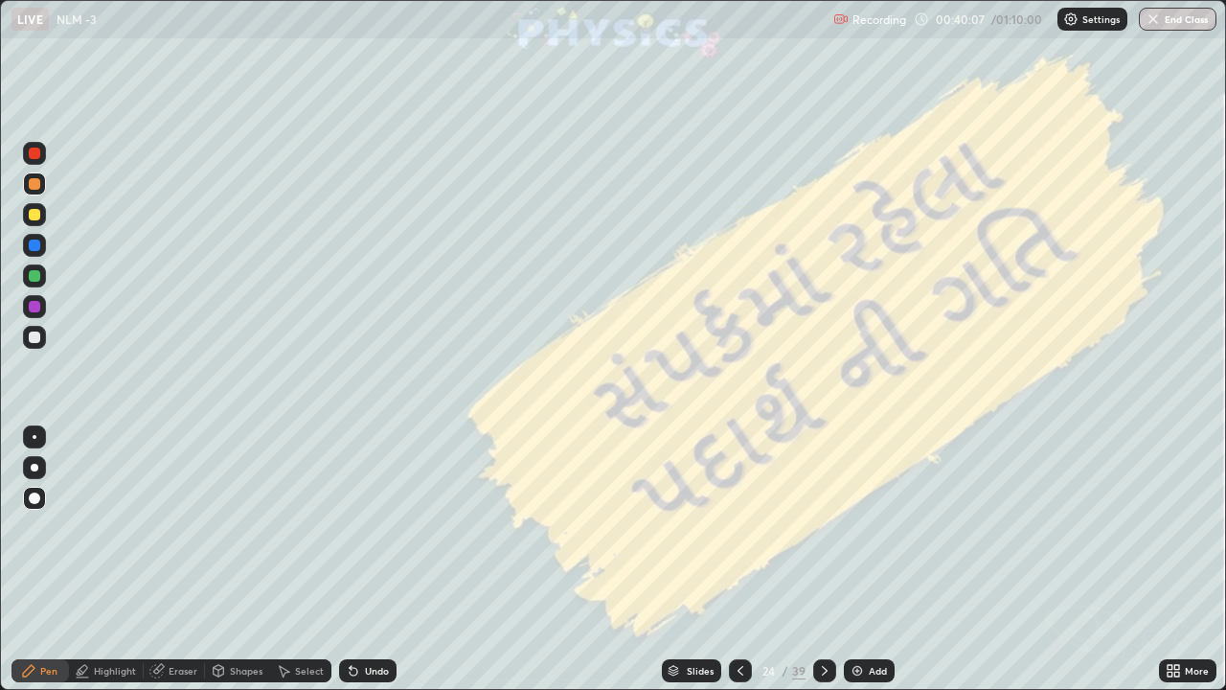
click at [821, 535] on icon at bounding box center [824, 670] width 15 height 15
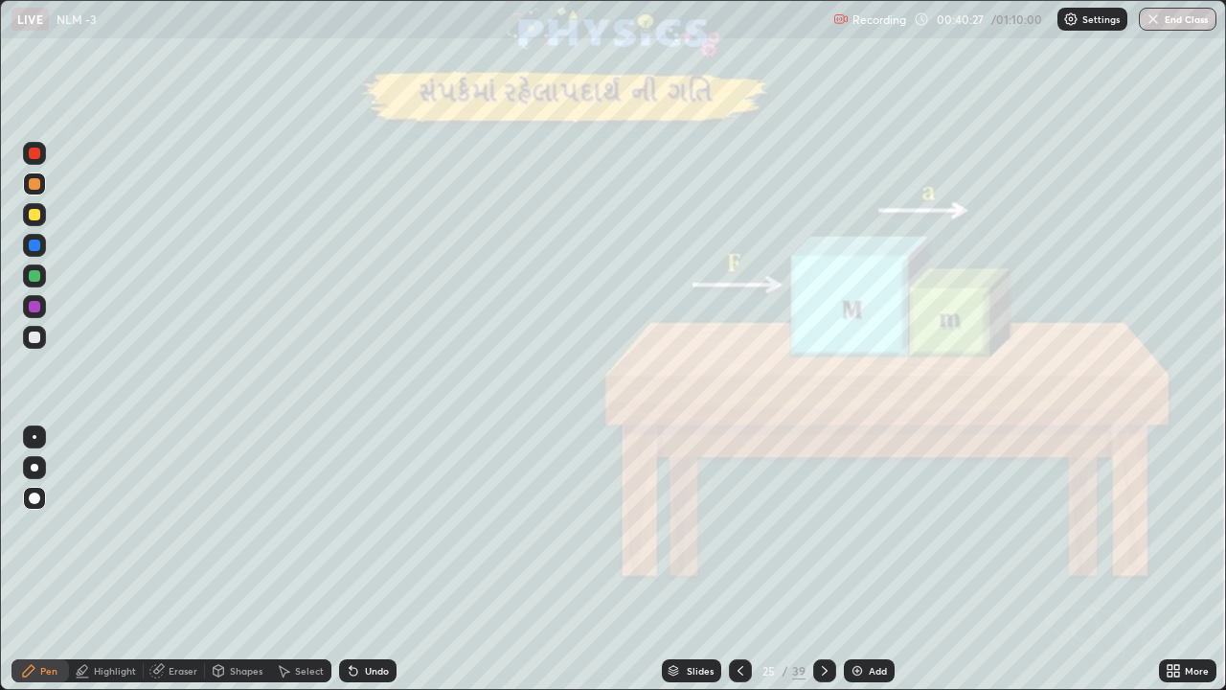
click at [45, 345] on div at bounding box center [34, 337] width 23 height 31
click at [246, 535] on div "Shapes" at bounding box center [246, 671] width 33 height 10
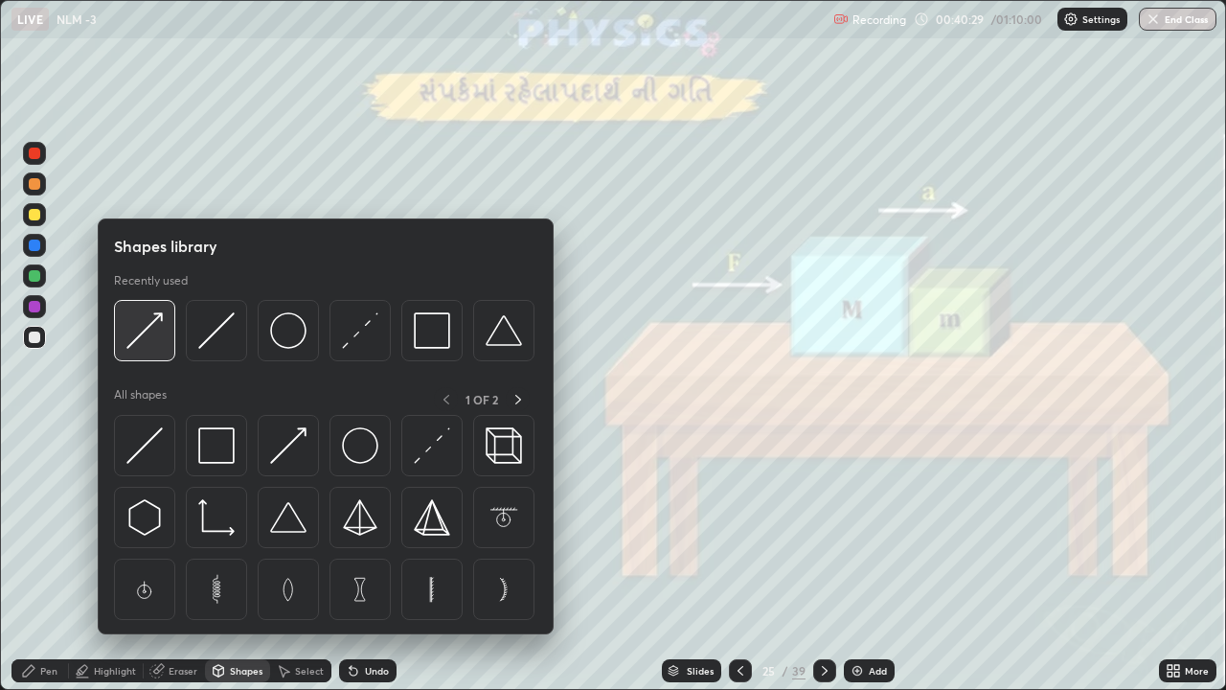
click at [160, 330] on img at bounding box center [144, 330] width 36 height 36
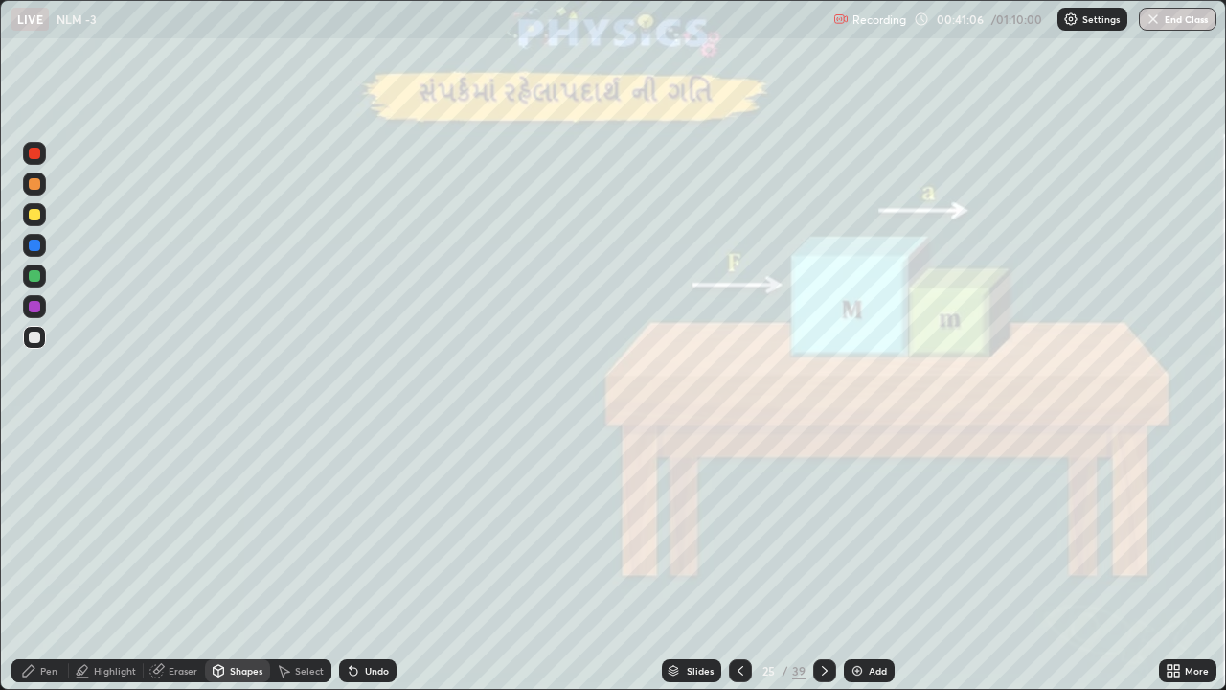
click at [37, 535] on div "Pen" at bounding box center [39, 670] width 57 height 23
click at [36, 182] on div at bounding box center [34, 183] width 11 height 11
click at [361, 535] on div "Undo" at bounding box center [367, 670] width 57 height 23
click at [33, 338] on div at bounding box center [34, 336] width 11 height 11
click at [34, 218] on div at bounding box center [34, 214] width 11 height 11
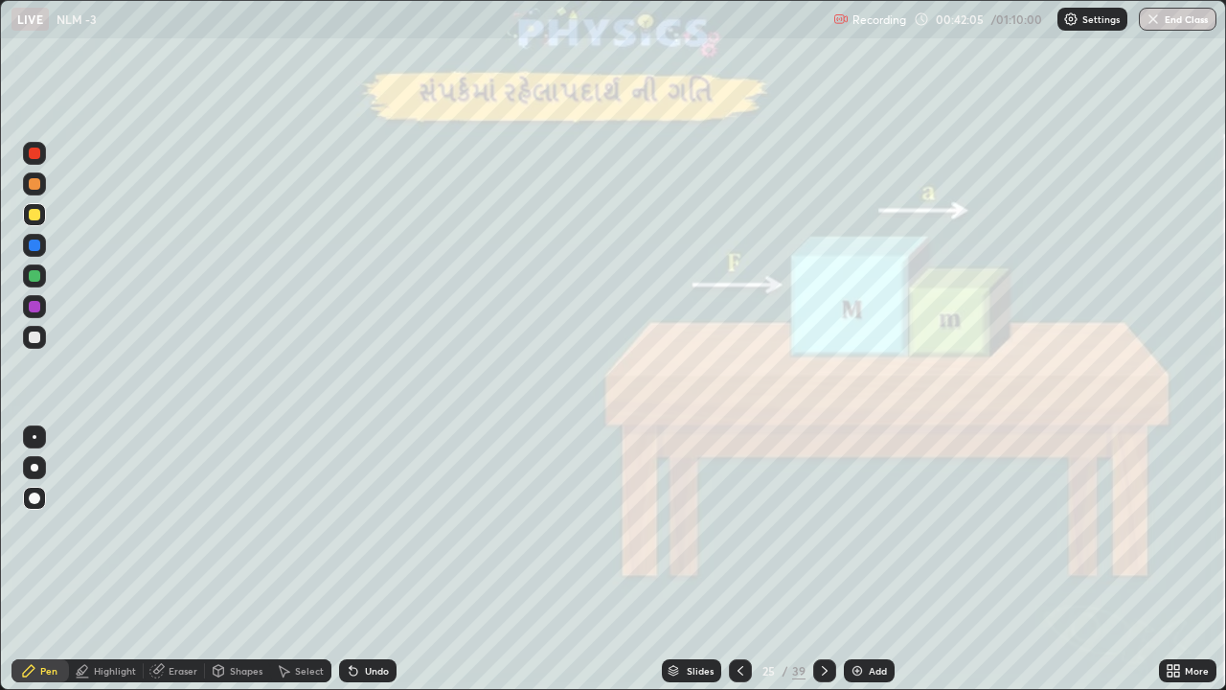
click at [34, 188] on div at bounding box center [34, 183] width 11 height 11
click at [822, 535] on icon at bounding box center [824, 670] width 15 height 15
click at [820, 535] on icon at bounding box center [824, 670] width 15 height 15
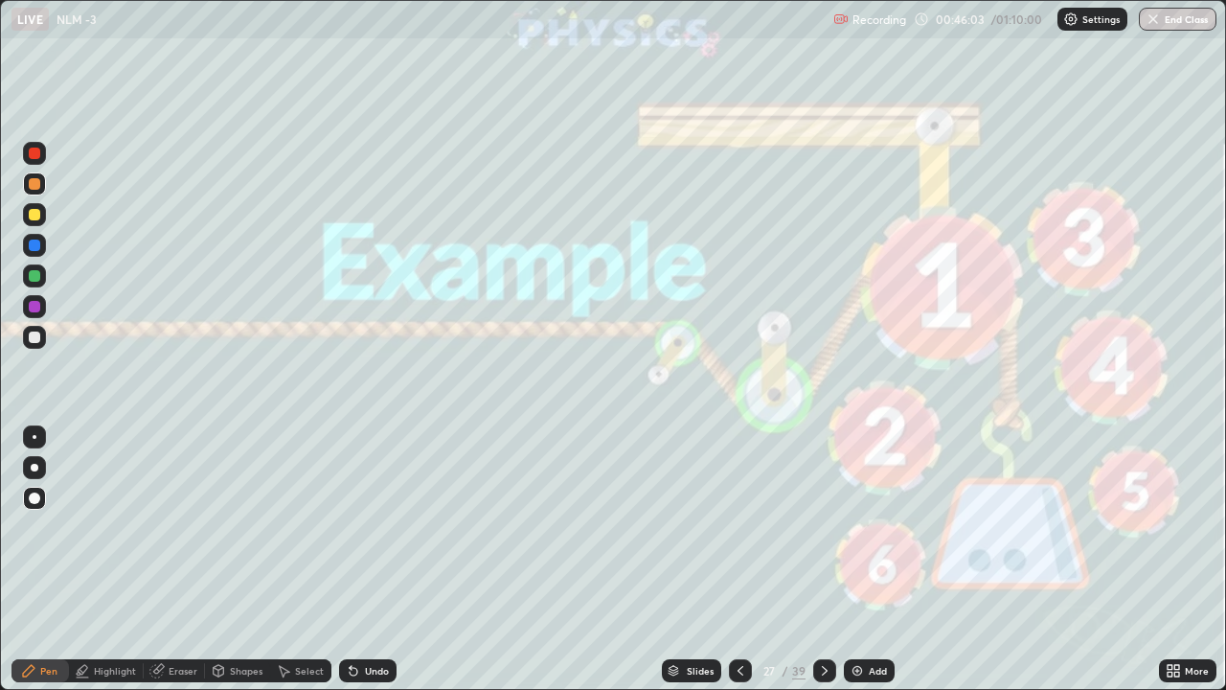
click at [813, 535] on div at bounding box center [824, 670] width 23 height 23
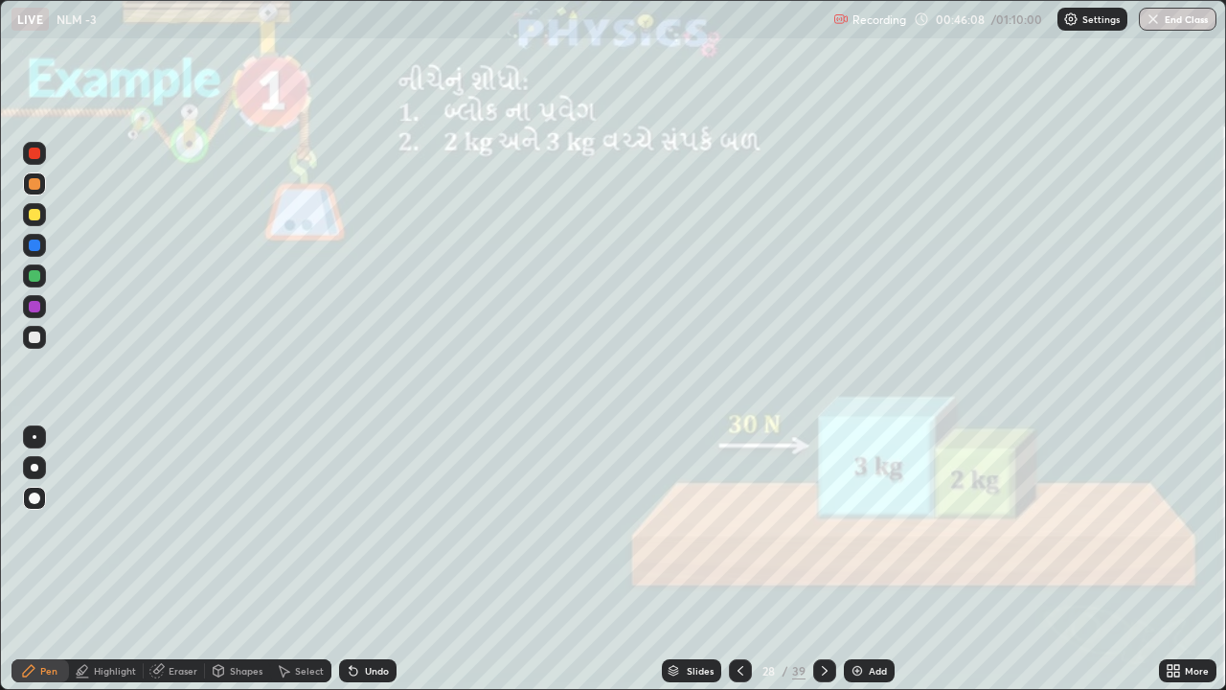
click at [32, 218] on div at bounding box center [34, 214] width 11 height 11
click at [368, 535] on div "Undo" at bounding box center [367, 670] width 57 height 23
click at [34, 333] on div at bounding box center [34, 336] width 11 height 11
click at [33, 219] on div at bounding box center [34, 214] width 11 height 11
click at [29, 332] on div at bounding box center [34, 336] width 11 height 11
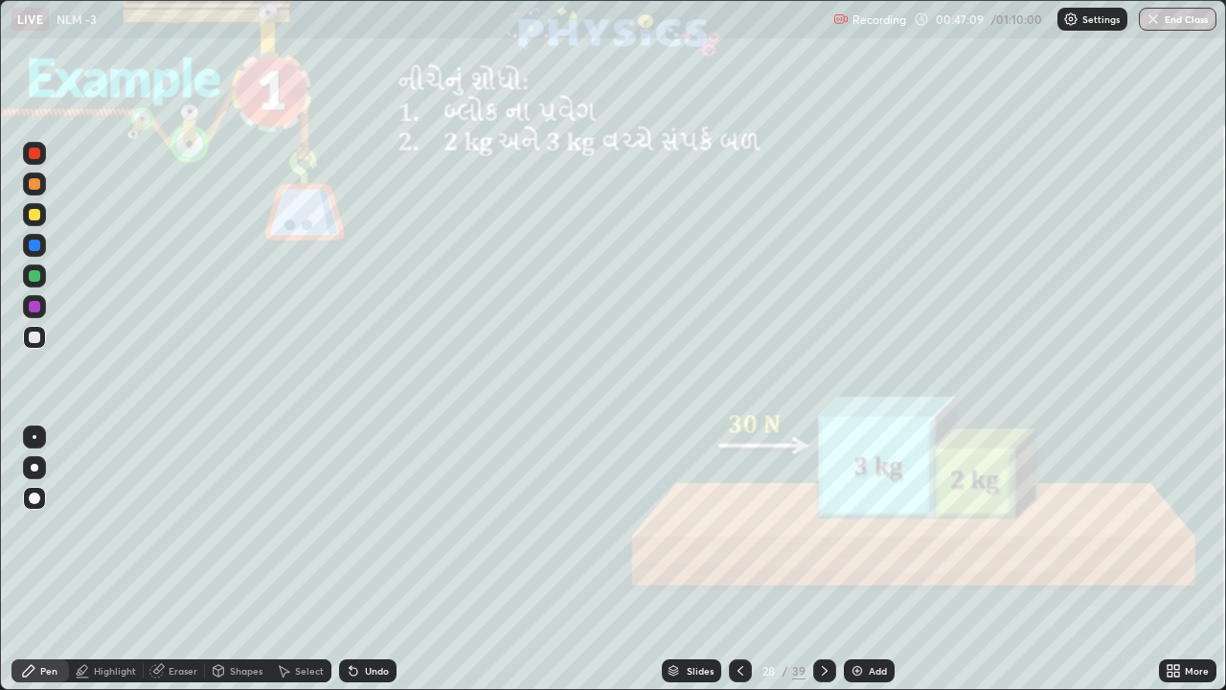
click at [34, 181] on div at bounding box center [34, 183] width 11 height 11
click at [822, 535] on icon at bounding box center [824, 670] width 15 height 15
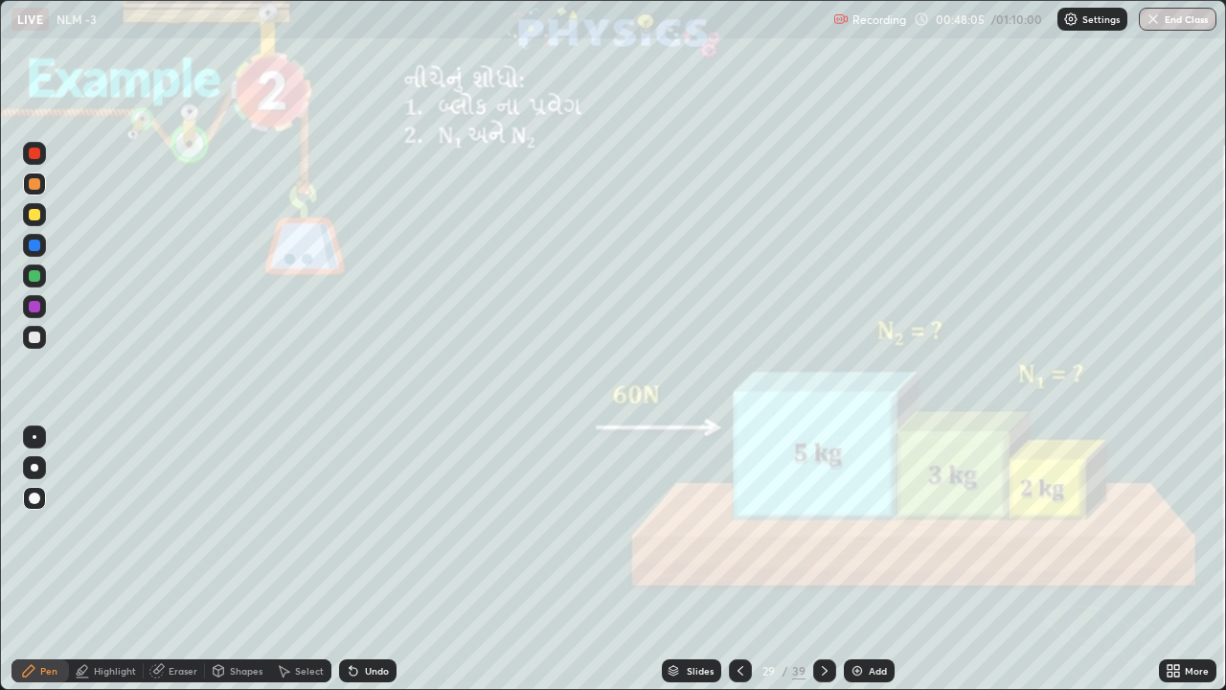
click at [36, 218] on div at bounding box center [34, 214] width 11 height 11
click at [31, 183] on div at bounding box center [34, 183] width 11 height 11
click at [35, 340] on div at bounding box center [34, 336] width 11 height 11
click at [34, 216] on div at bounding box center [34, 214] width 11 height 11
click at [36, 158] on div at bounding box center [34, 153] width 11 height 11
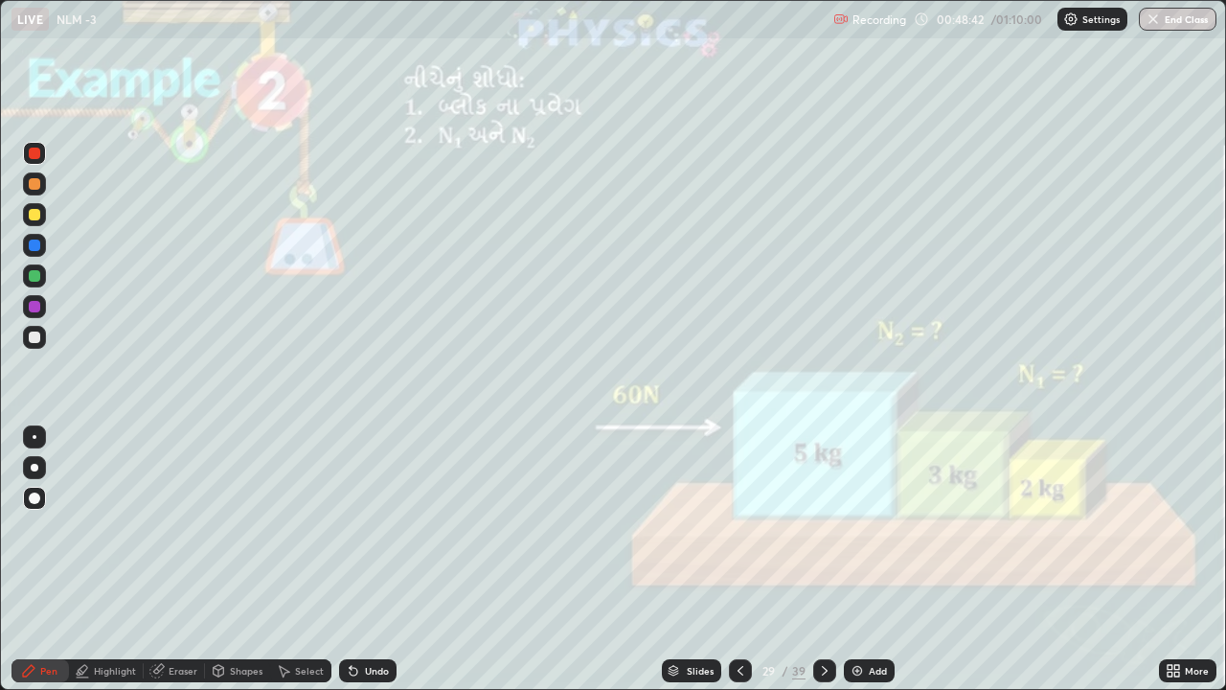
click at [37, 187] on div at bounding box center [34, 183] width 11 height 11
click at [36, 214] on div at bounding box center [34, 214] width 11 height 11
click at [173, 535] on div "Eraser" at bounding box center [183, 671] width 29 height 10
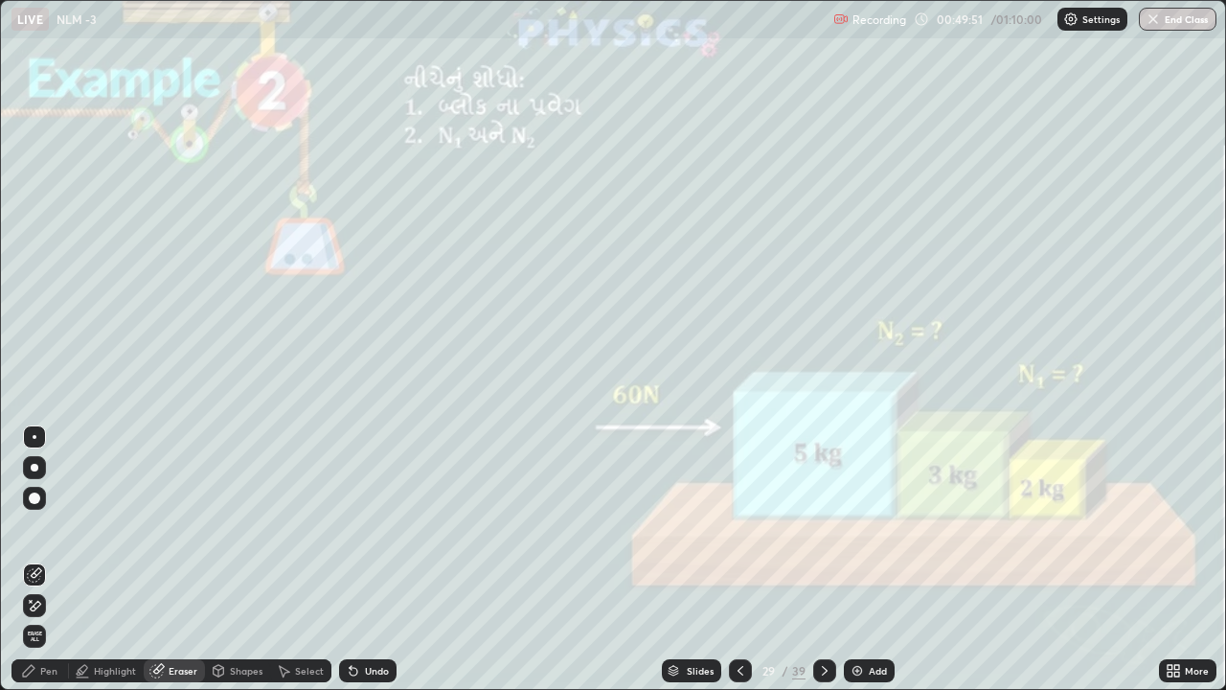
click at [36, 535] on icon at bounding box center [28, 670] width 15 height 15
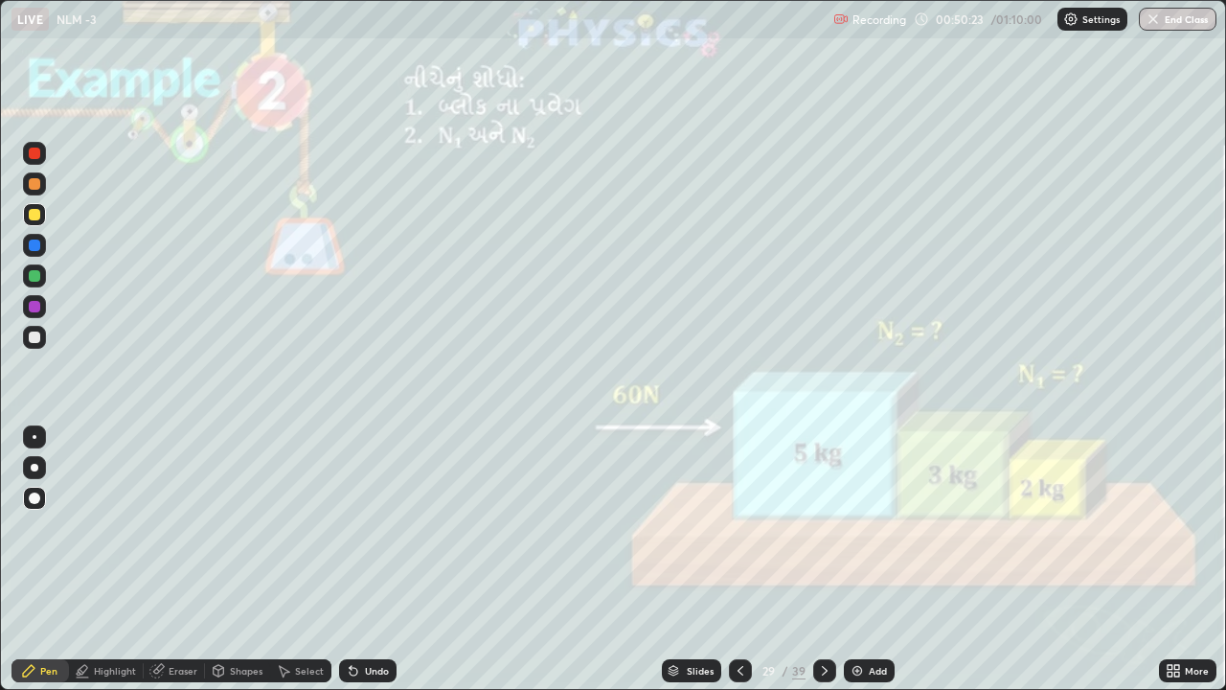
click at [822, 535] on icon at bounding box center [824, 670] width 15 height 15
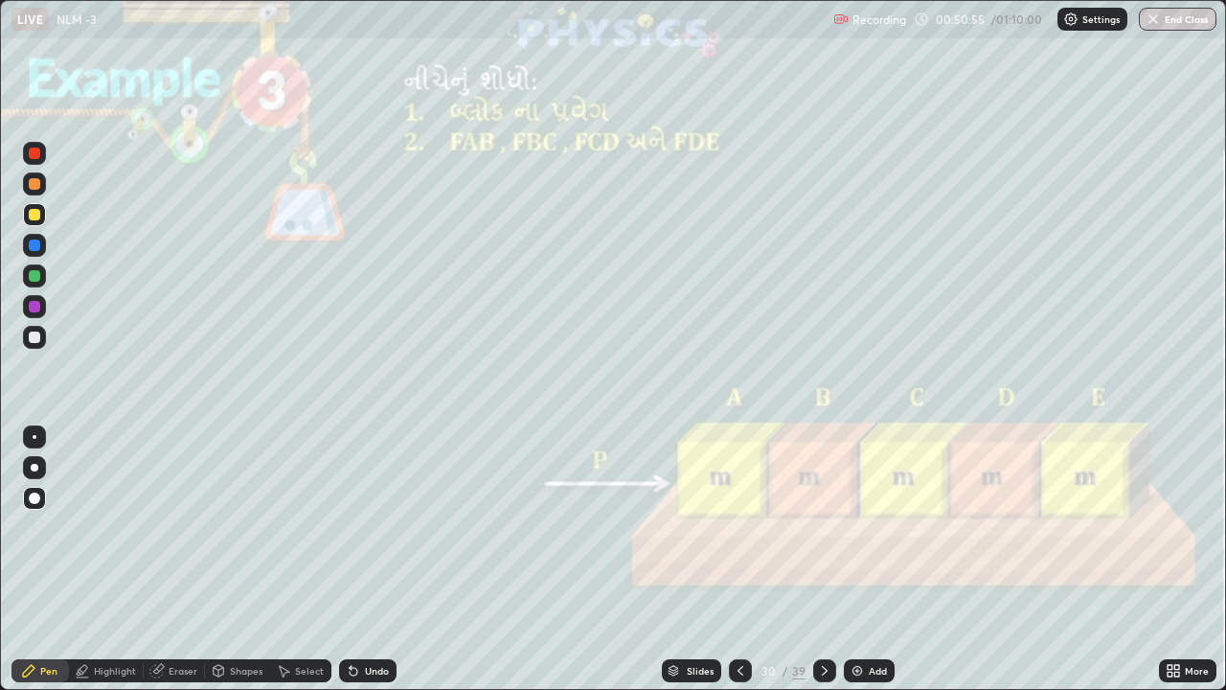
click at [32, 186] on div at bounding box center [34, 183] width 11 height 11
click at [36, 338] on div at bounding box center [34, 336] width 11 height 11
click at [29, 214] on div at bounding box center [34, 214] width 11 height 11
click at [32, 188] on div at bounding box center [34, 183] width 11 height 11
click at [356, 535] on icon at bounding box center [353, 670] width 15 height 15
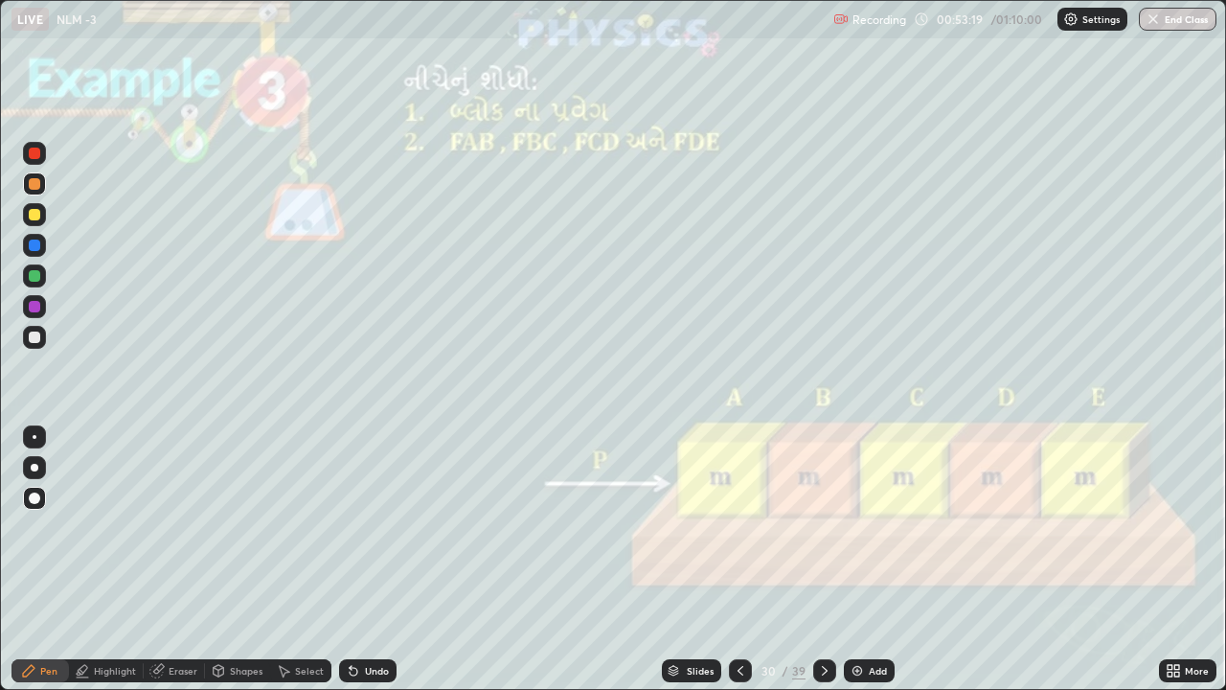
click at [740, 535] on icon at bounding box center [741, 671] width 6 height 10
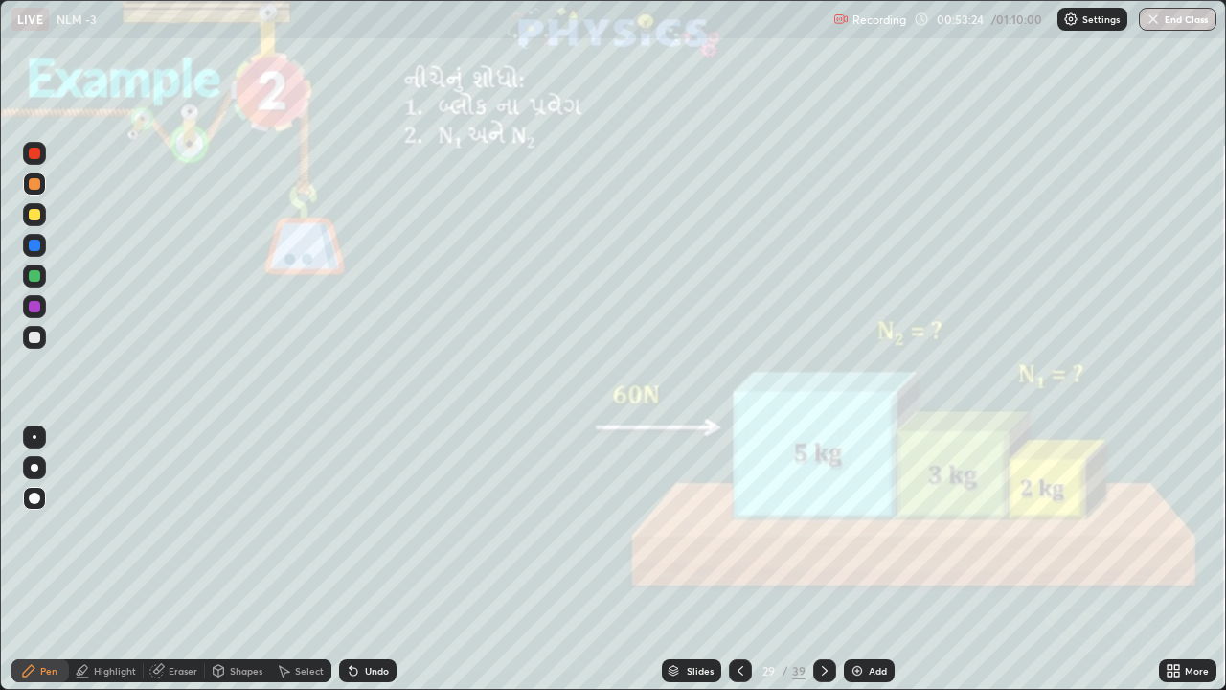
click at [820, 535] on icon at bounding box center [824, 670] width 15 height 15
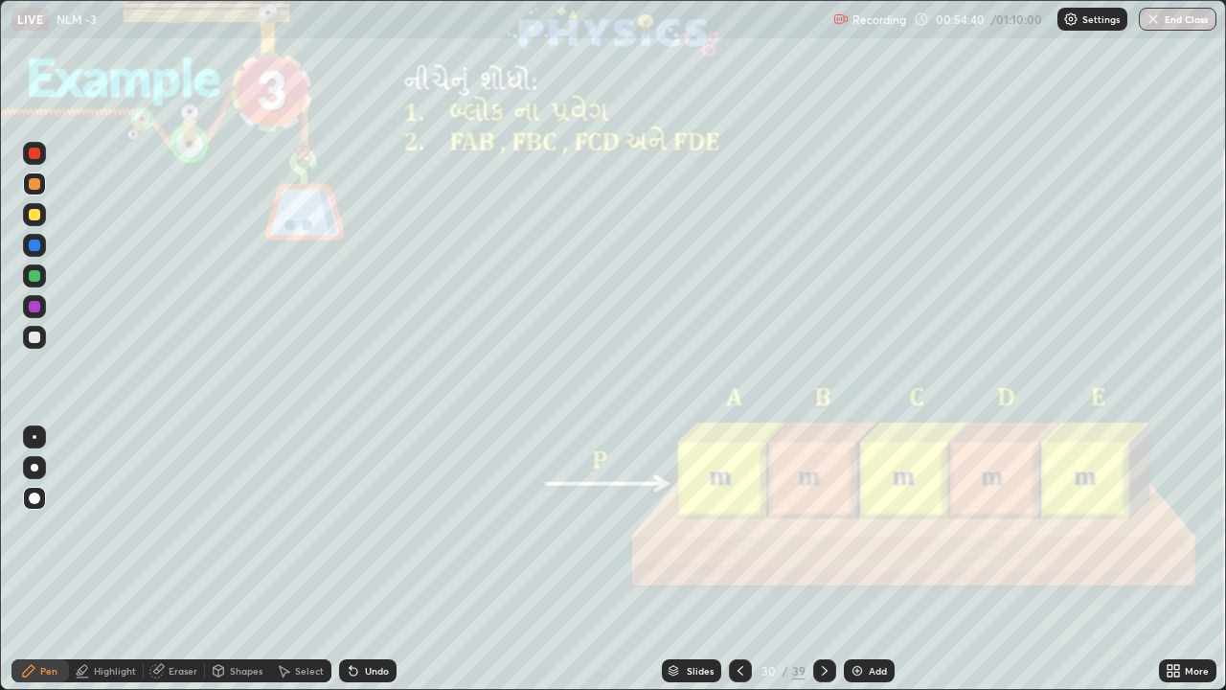
click at [823, 535] on icon at bounding box center [824, 670] width 15 height 15
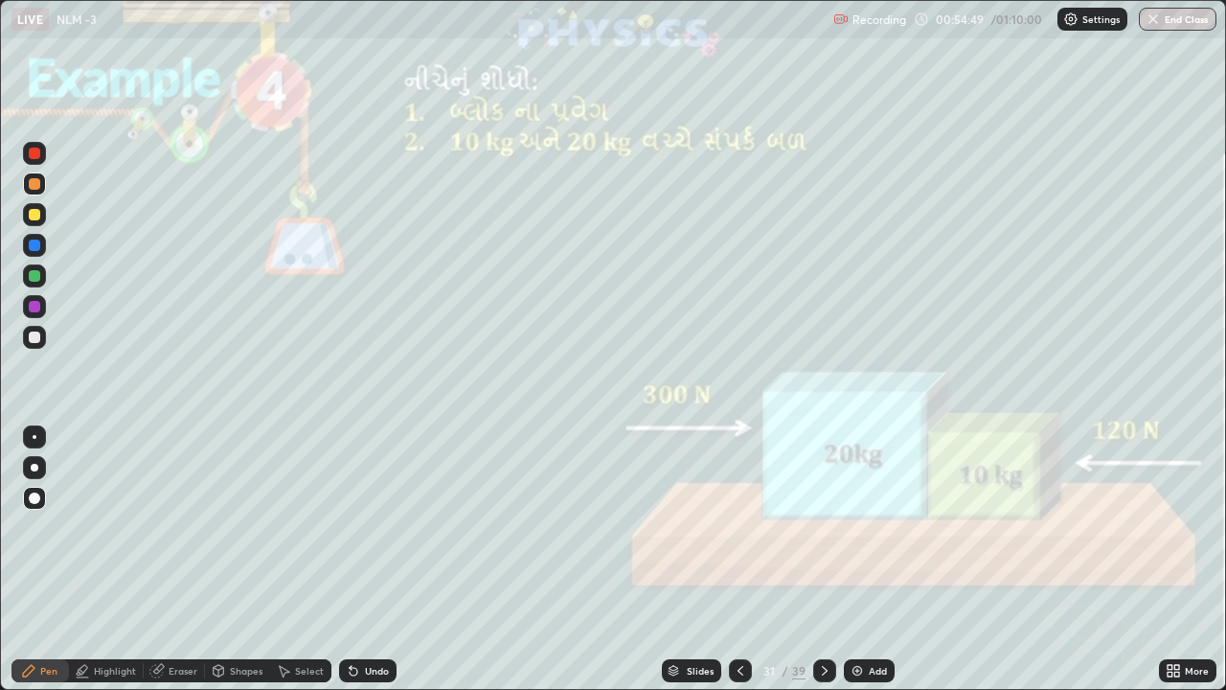
click at [688, 535] on div "Slides" at bounding box center [700, 671] width 27 height 10
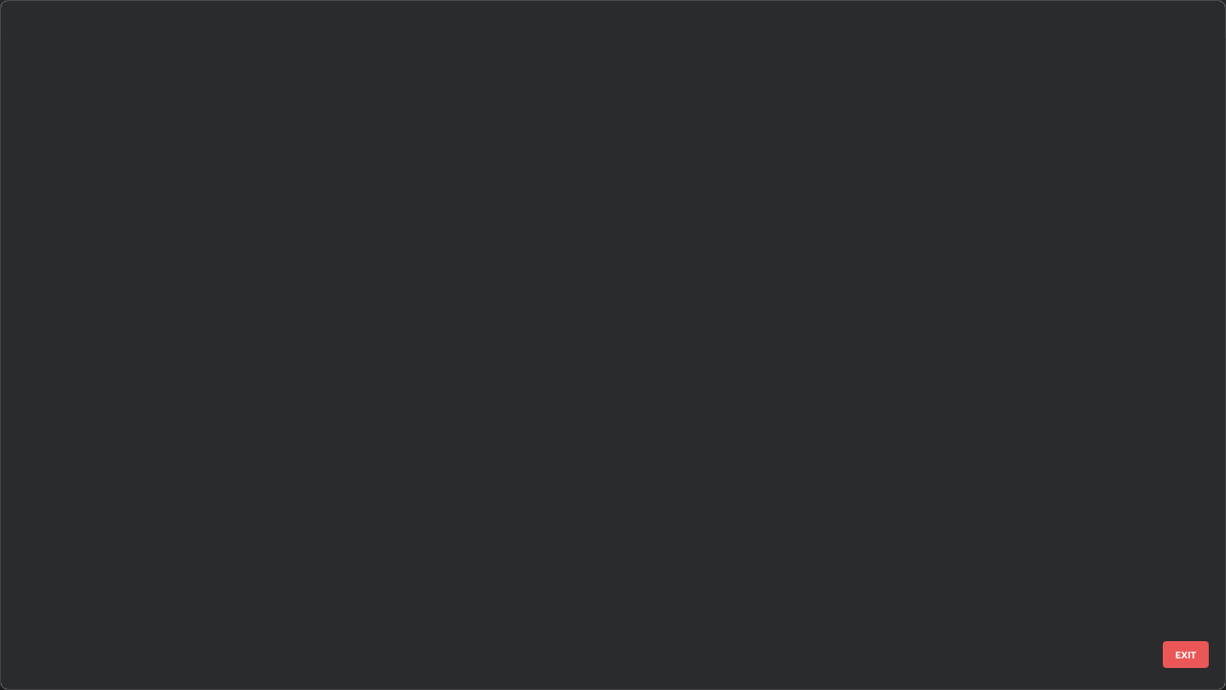
scroll to position [682, 1215]
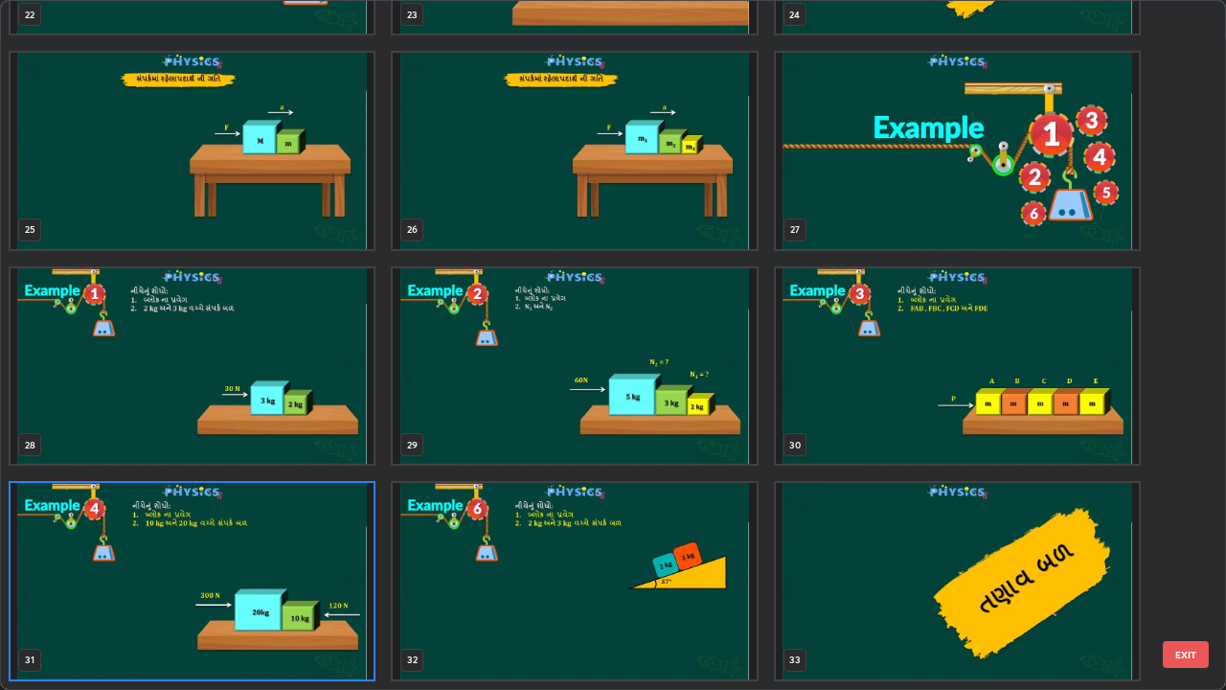
click at [293, 193] on img "grid" at bounding box center [192, 151] width 363 height 196
click at [287, 199] on img "grid" at bounding box center [192, 151] width 363 height 196
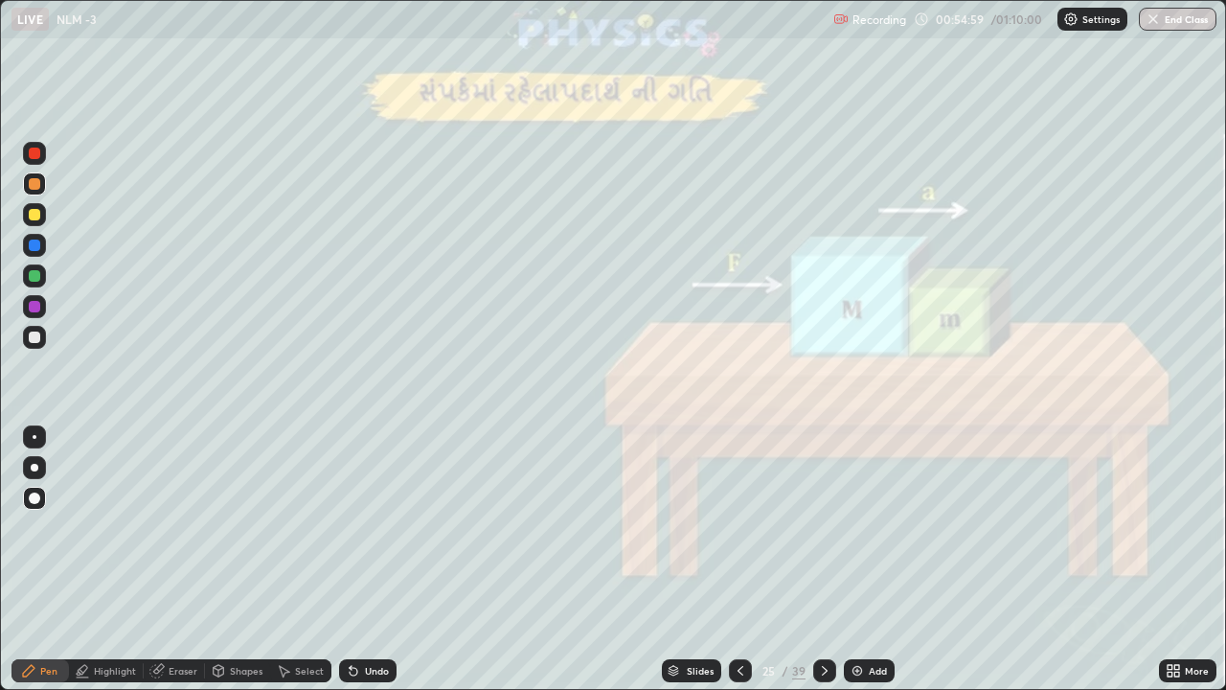
click at [693, 535] on div "Slides" at bounding box center [700, 671] width 27 height 10
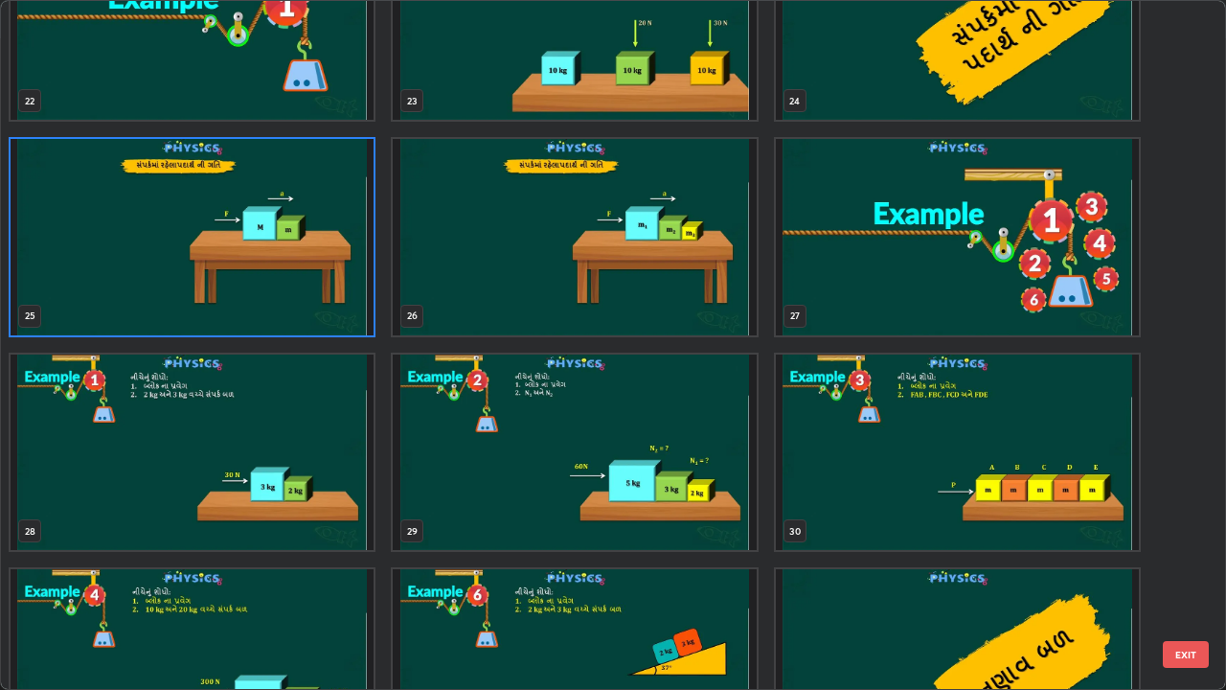
scroll to position [1596, 0]
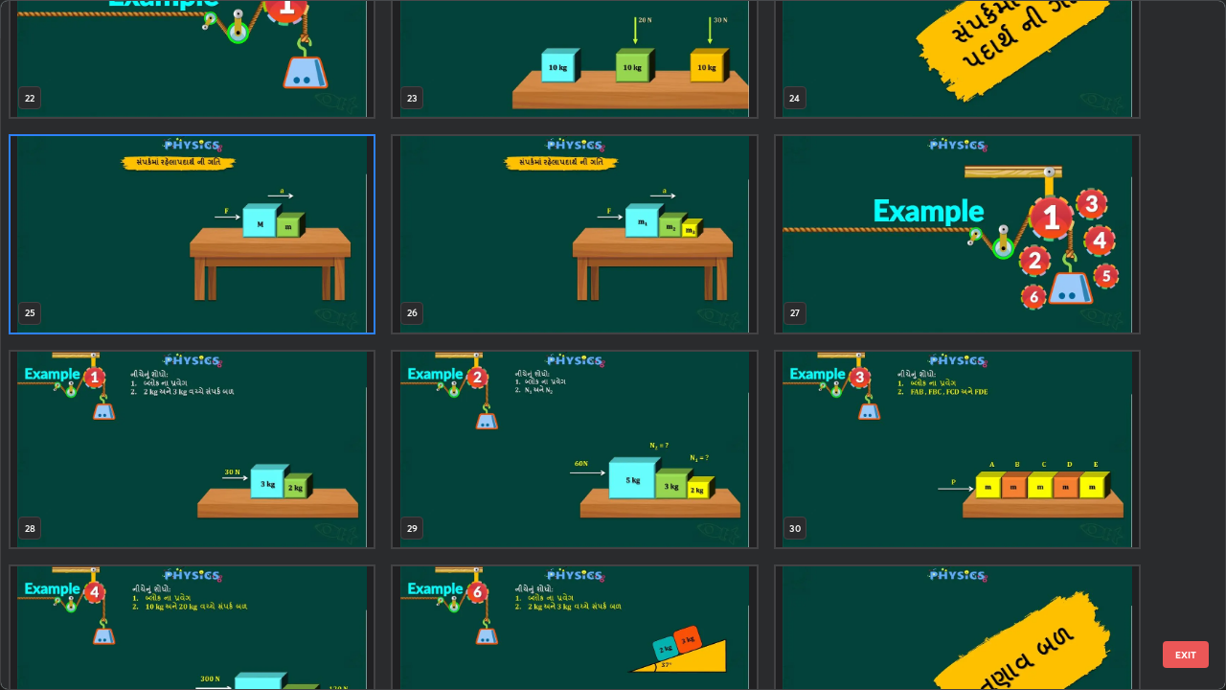
click at [219, 535] on img "grid" at bounding box center [192, 664] width 363 height 196
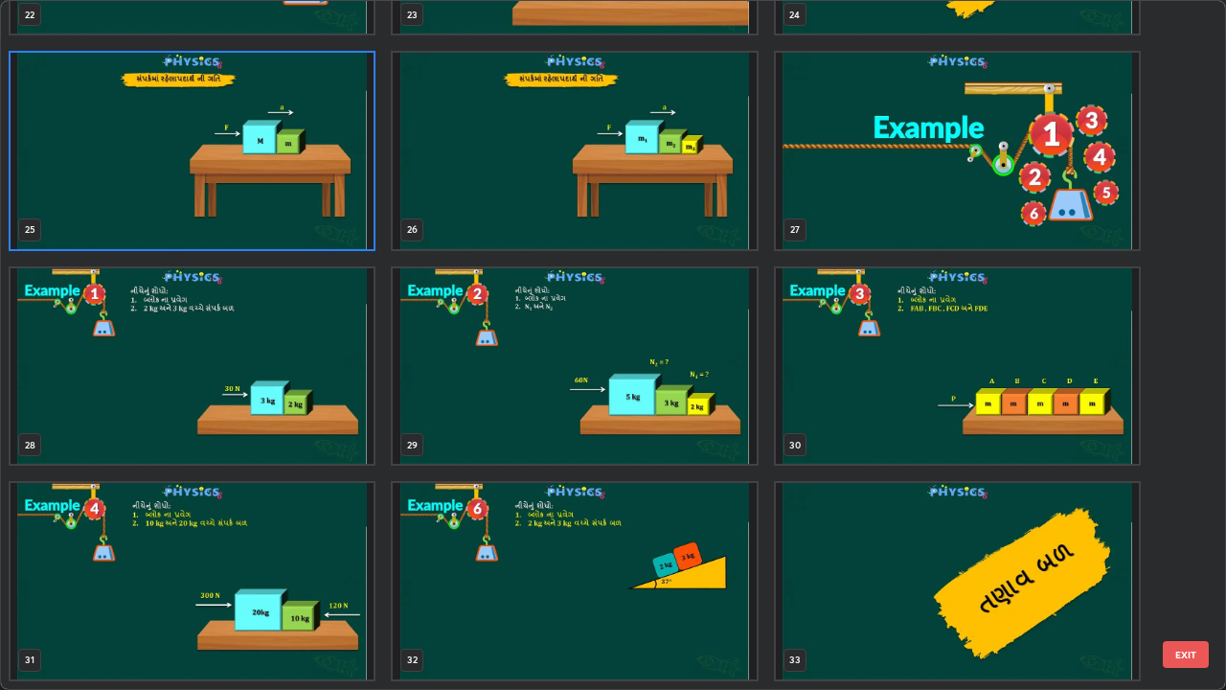
click at [216, 535] on div "22 23 24 25 26 27 28 29 30 31 32 33 34 35 36" at bounding box center [596, 345] width 1191 height 688
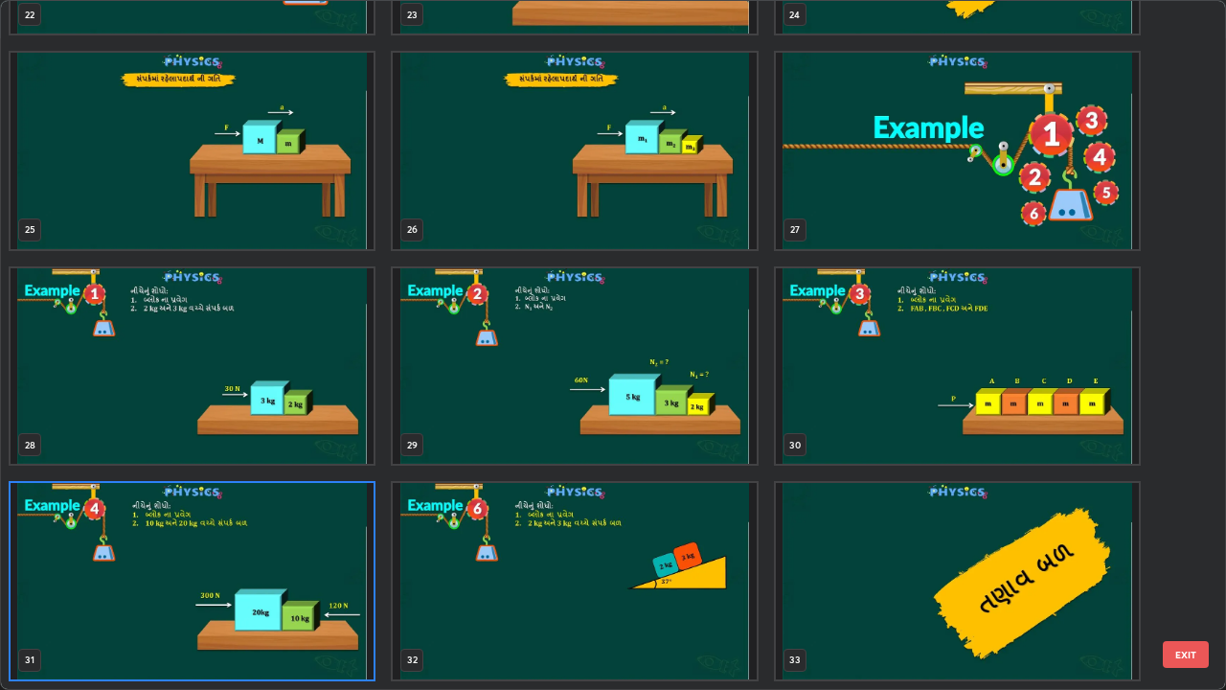
click at [235, 535] on img "grid" at bounding box center [192, 581] width 363 height 196
click at [226, 535] on img "grid" at bounding box center [192, 581] width 363 height 196
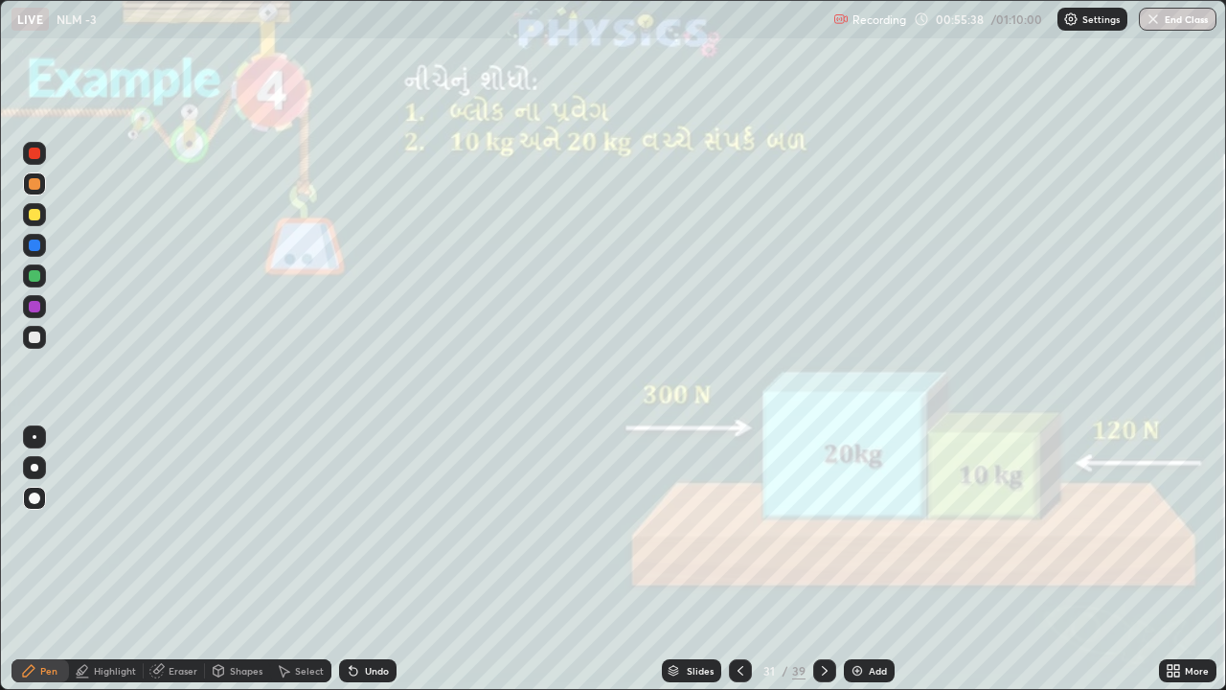
click at [33, 216] on div at bounding box center [34, 214] width 11 height 11
click at [45, 336] on div at bounding box center [34, 337] width 23 height 23
click at [35, 183] on div at bounding box center [34, 183] width 11 height 11
click at [45, 214] on div at bounding box center [34, 214] width 23 height 23
click at [370, 535] on div "Undo" at bounding box center [377, 671] width 24 height 10
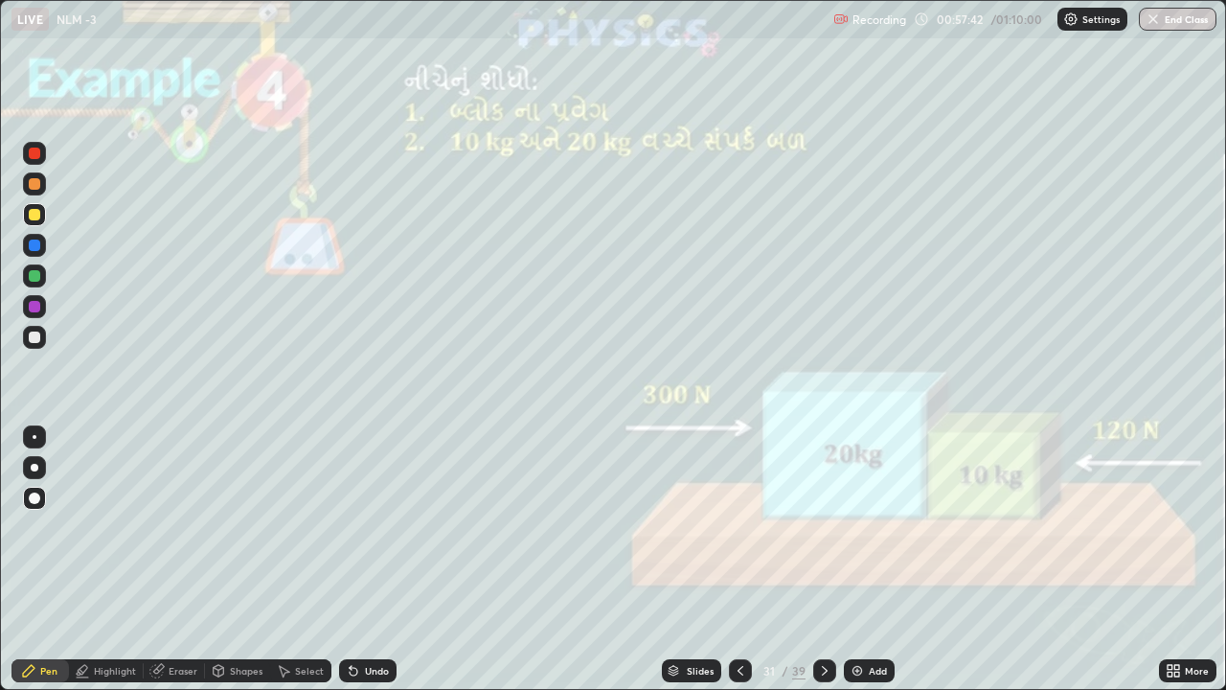
click at [823, 535] on icon at bounding box center [824, 670] width 15 height 15
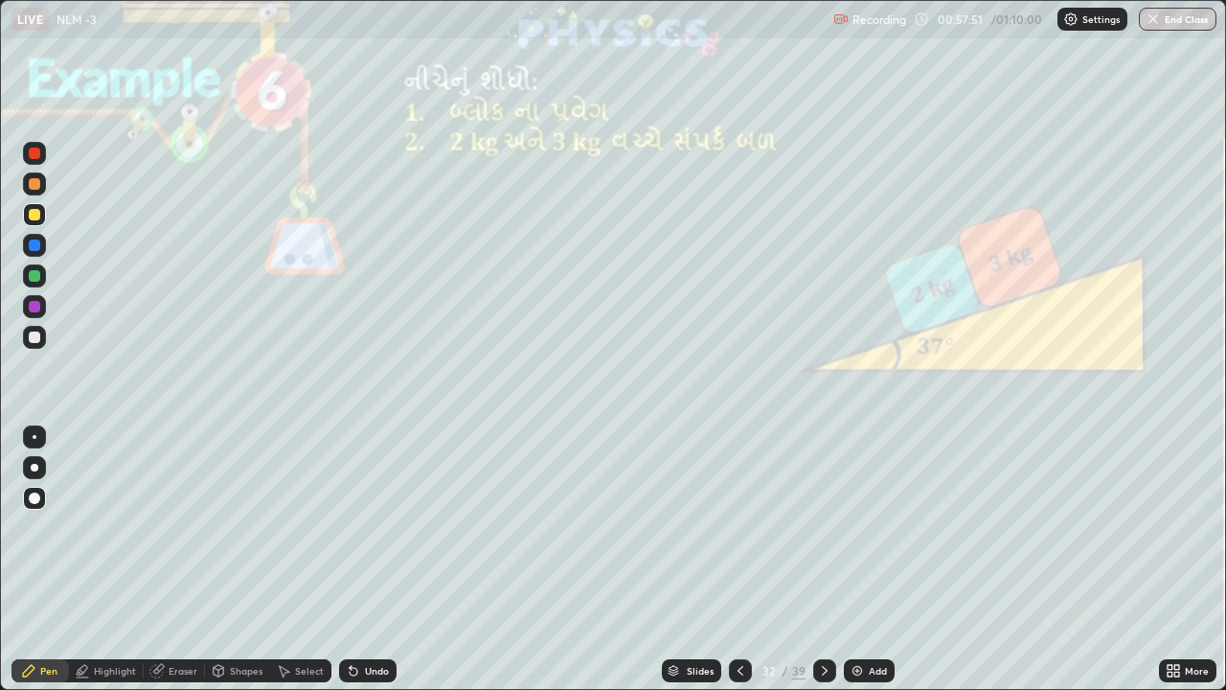
click at [226, 535] on div "Shapes" at bounding box center [237, 670] width 65 height 23
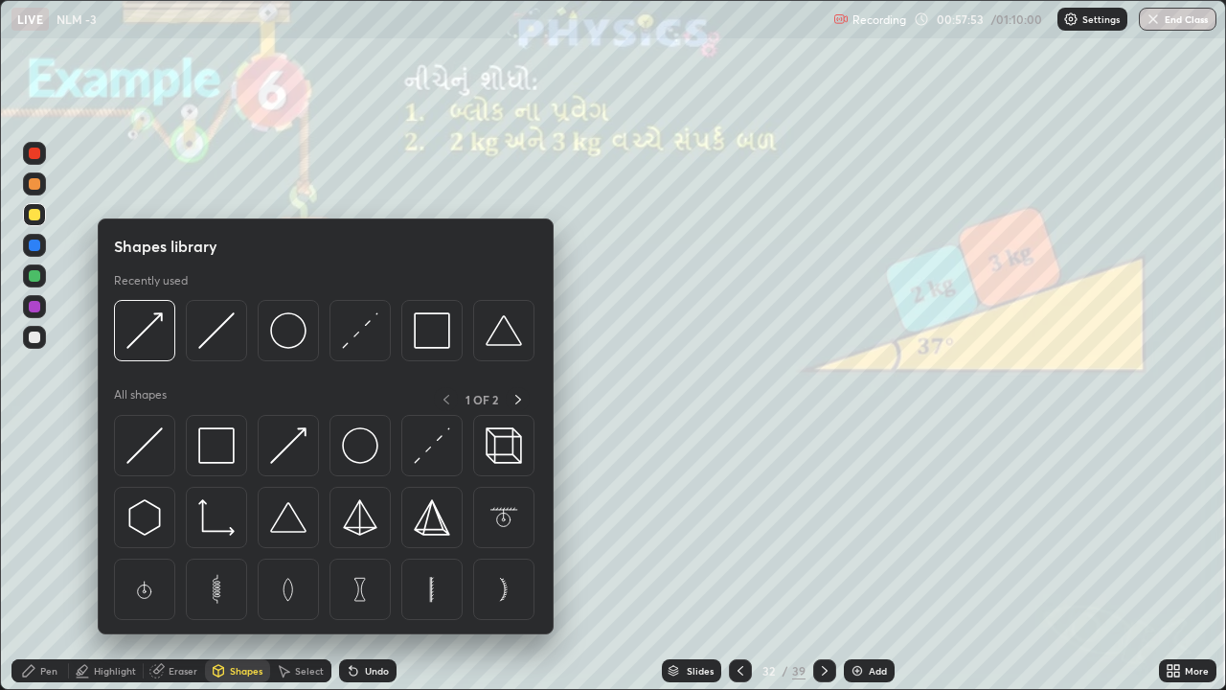
click at [57, 535] on div "Pen" at bounding box center [39, 670] width 57 height 23
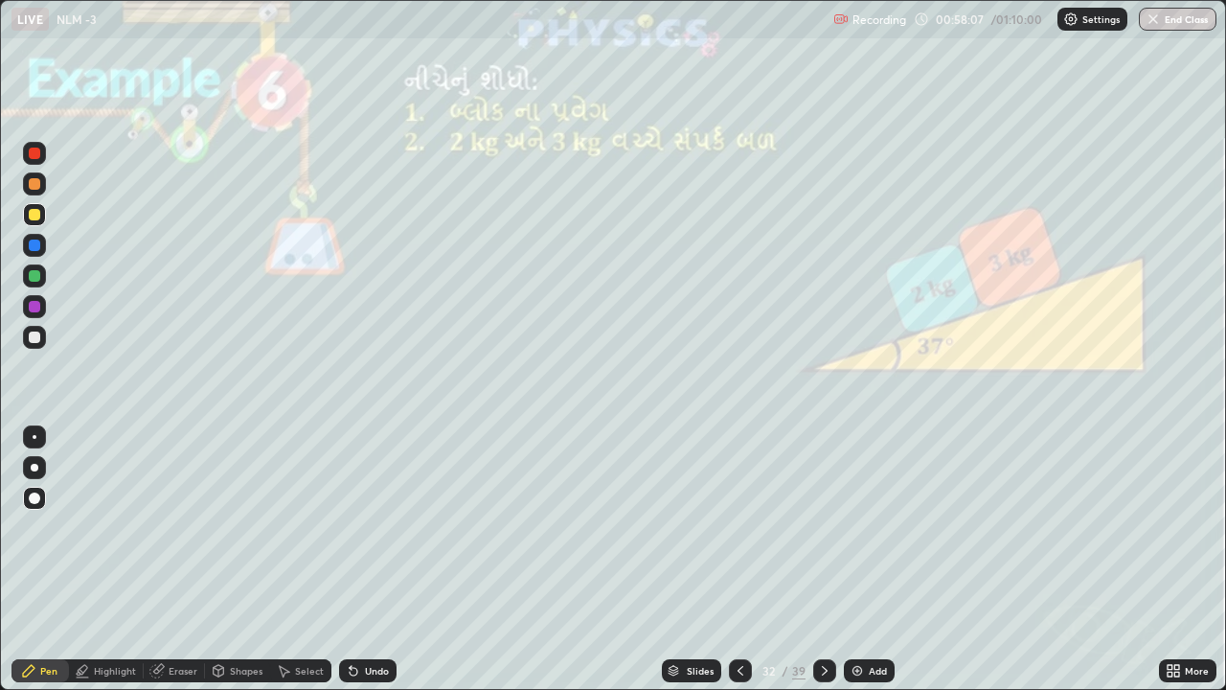
click at [34, 188] on div at bounding box center [34, 183] width 11 height 11
click at [34, 341] on div at bounding box center [34, 336] width 11 height 11
click at [32, 209] on div at bounding box center [34, 214] width 11 height 11
click at [33, 331] on div at bounding box center [34, 336] width 11 height 11
click at [31, 189] on div at bounding box center [34, 183] width 11 height 11
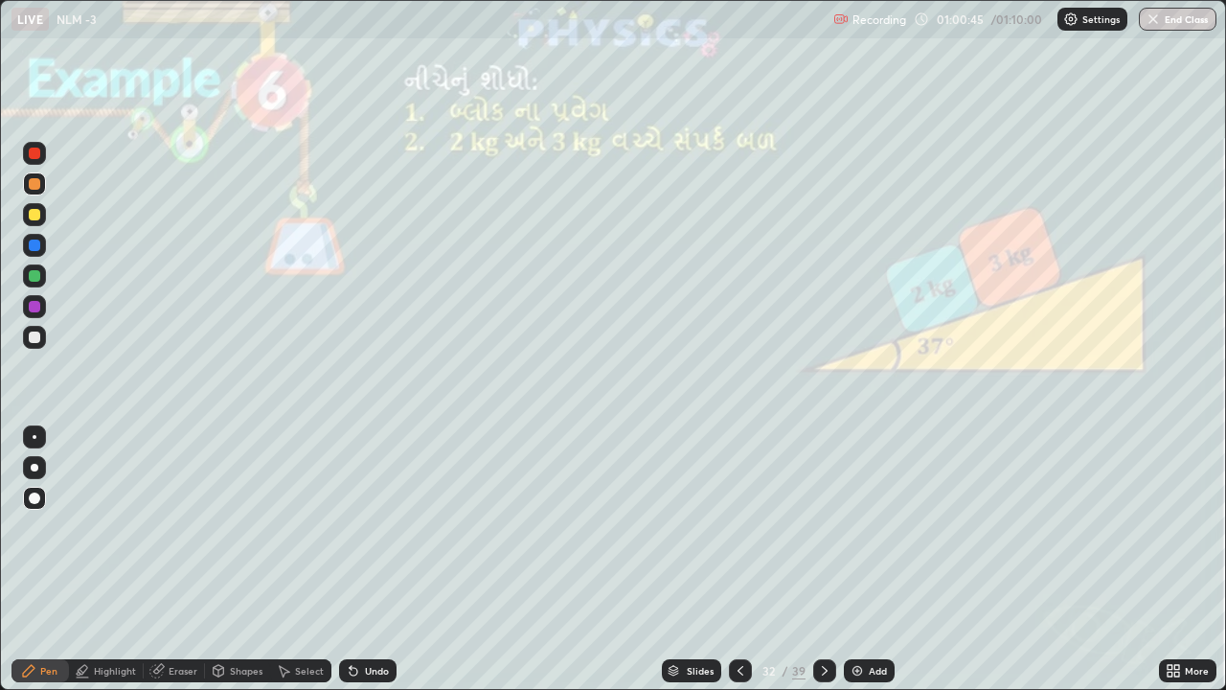
click at [825, 535] on icon at bounding box center [825, 671] width 6 height 10
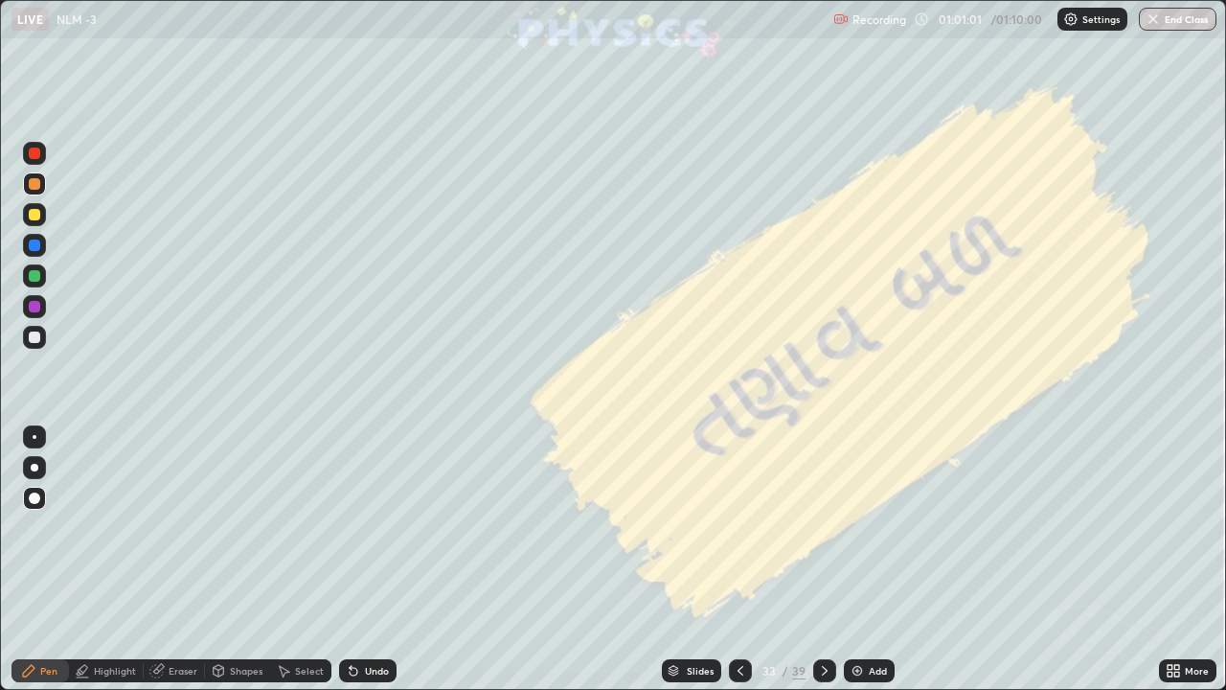
click at [822, 535] on icon at bounding box center [824, 670] width 15 height 15
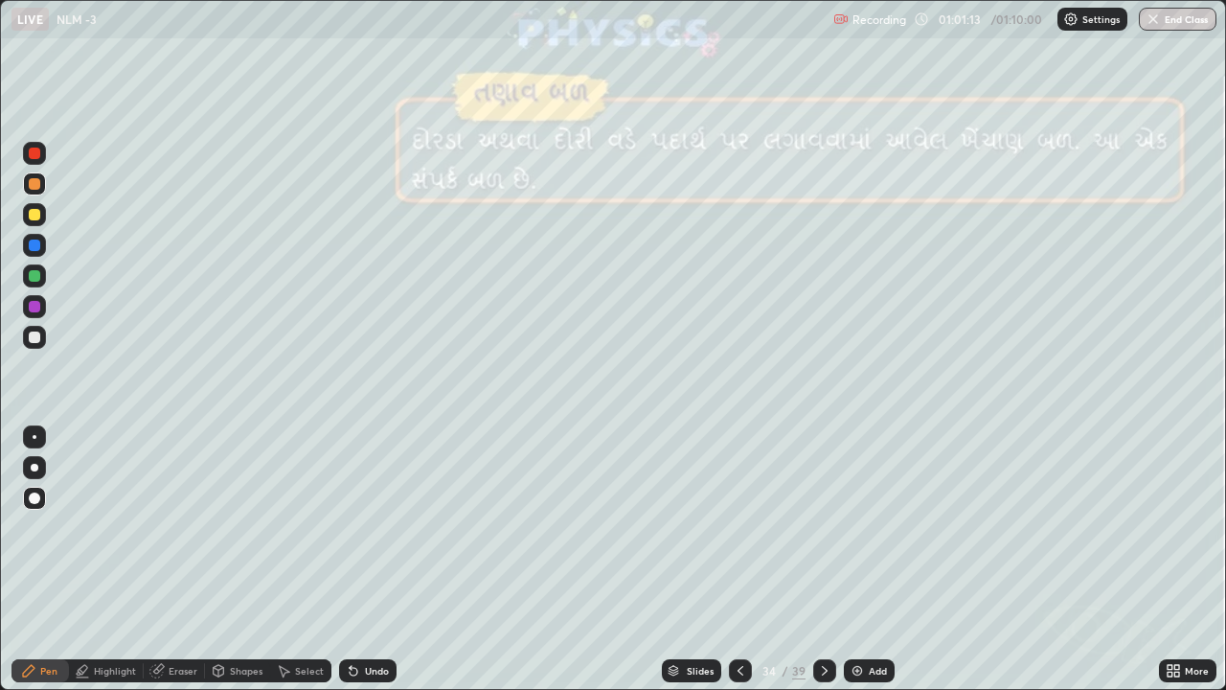
click at [34, 217] on div at bounding box center [34, 214] width 11 height 11
click at [822, 535] on icon at bounding box center [824, 670] width 15 height 15
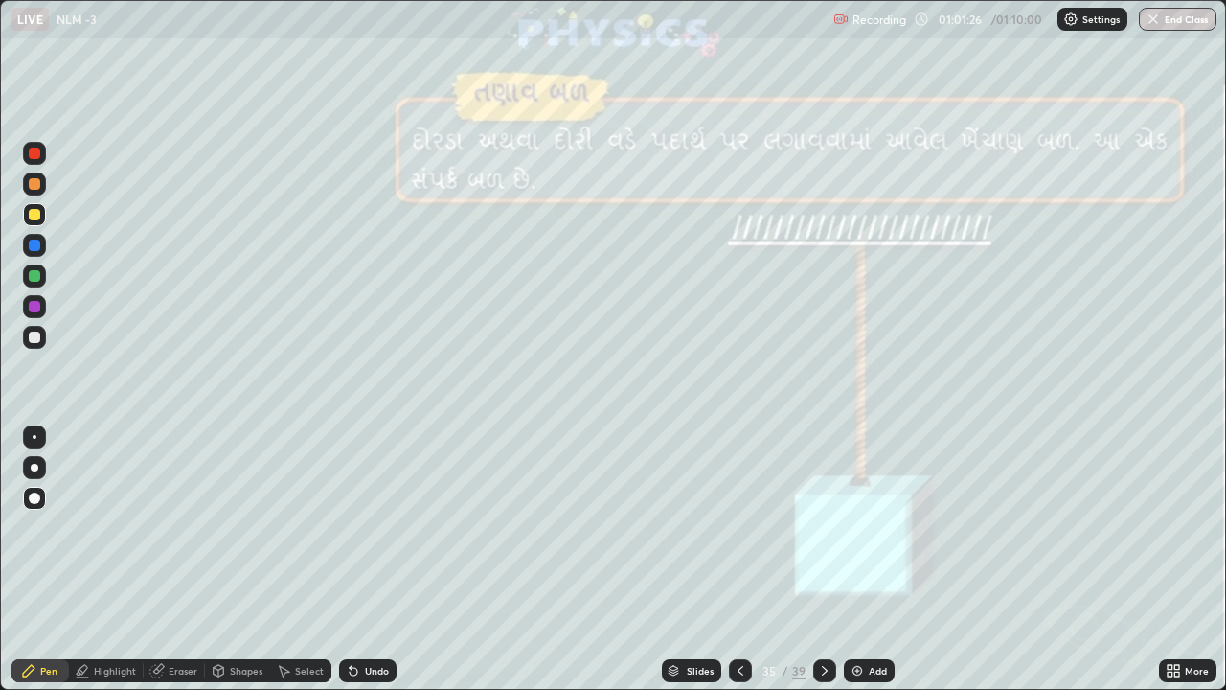
click at [824, 535] on icon at bounding box center [824, 670] width 15 height 15
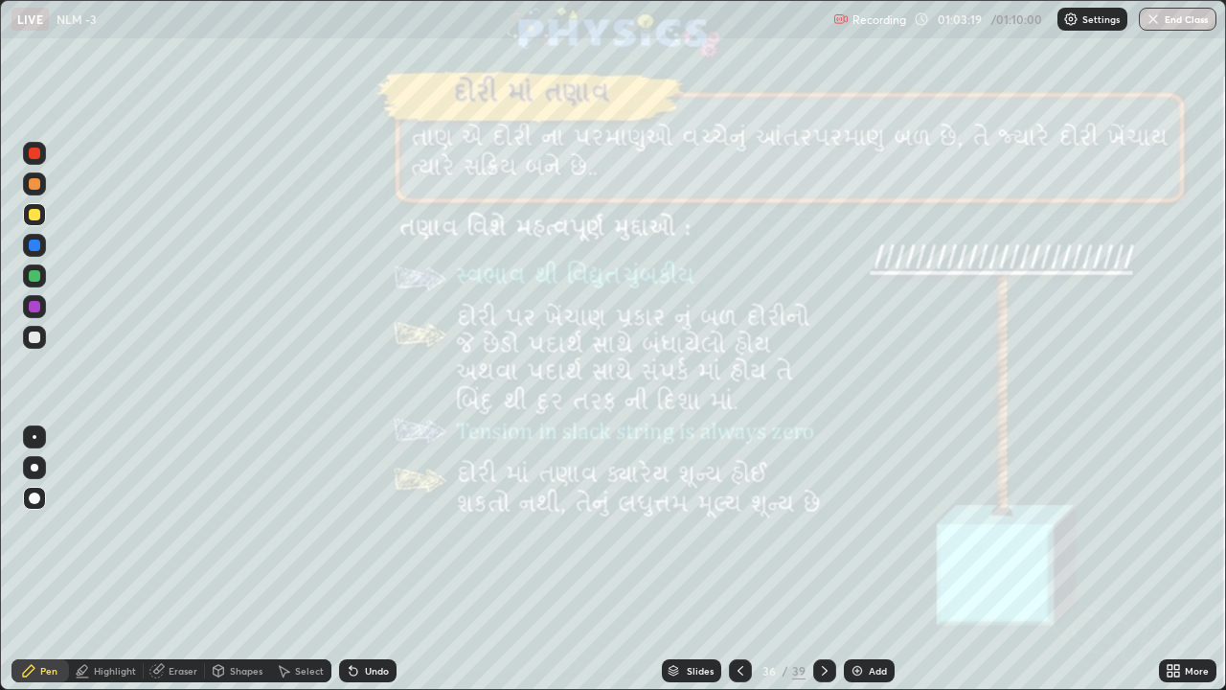
click at [822, 535] on icon at bounding box center [824, 670] width 15 height 15
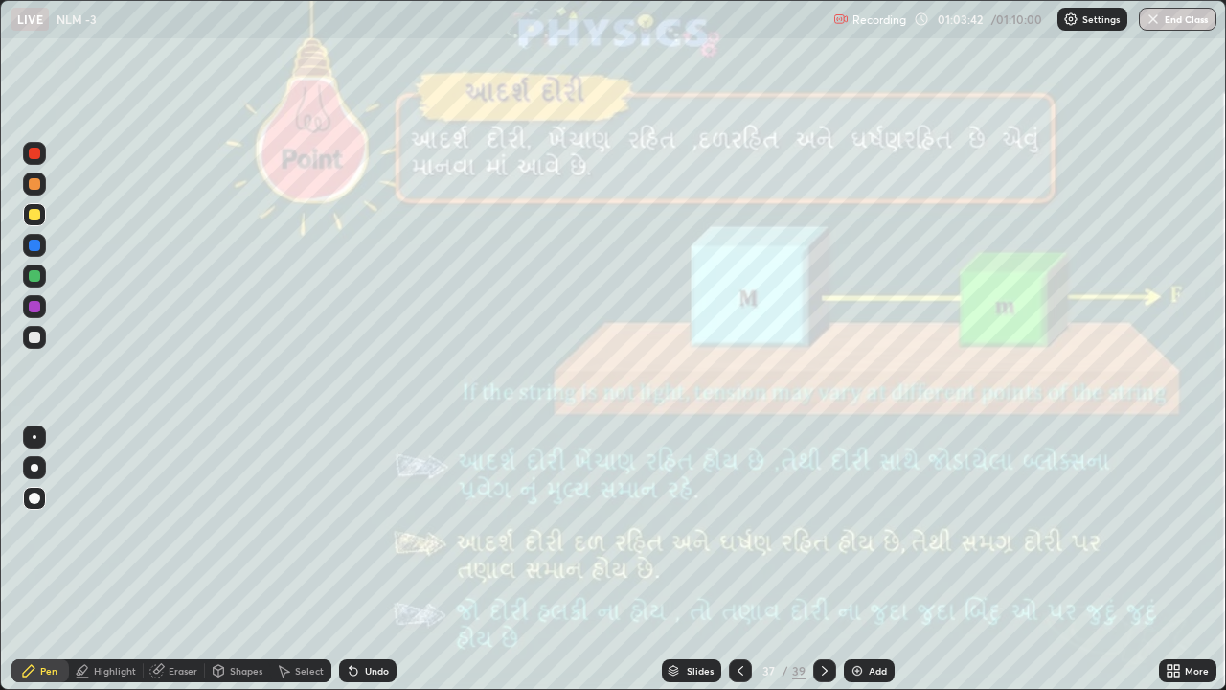
click at [817, 535] on icon at bounding box center [824, 670] width 15 height 15
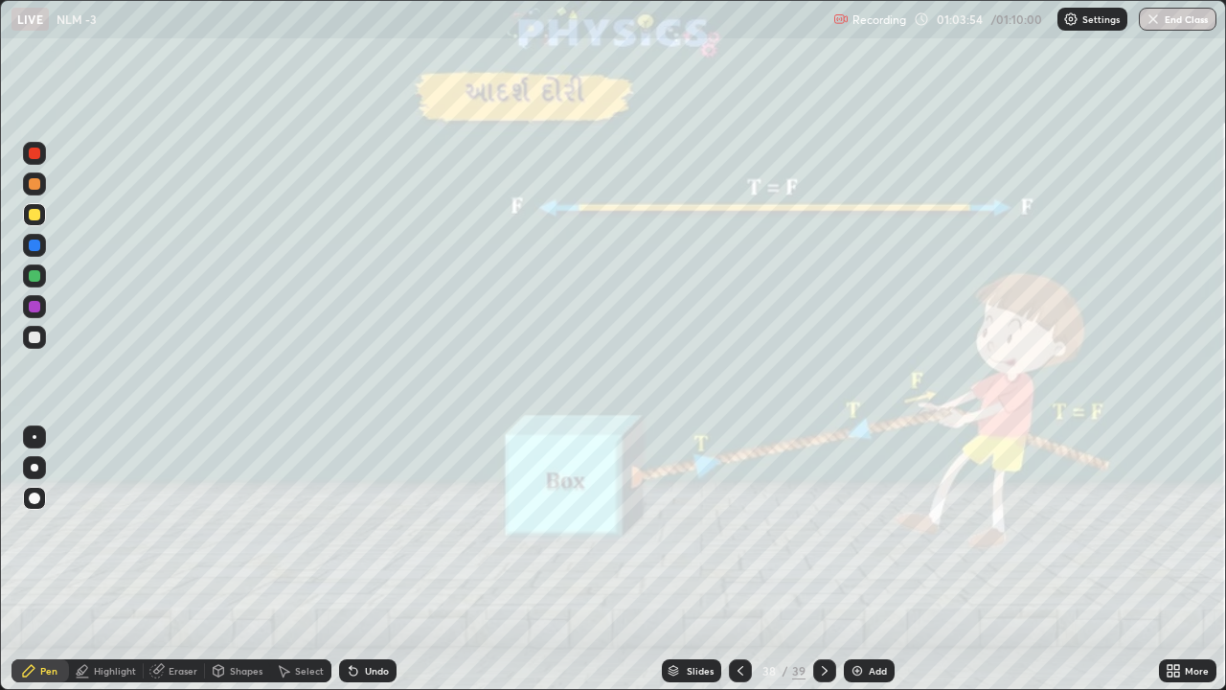
click at [822, 535] on icon at bounding box center [824, 670] width 15 height 15
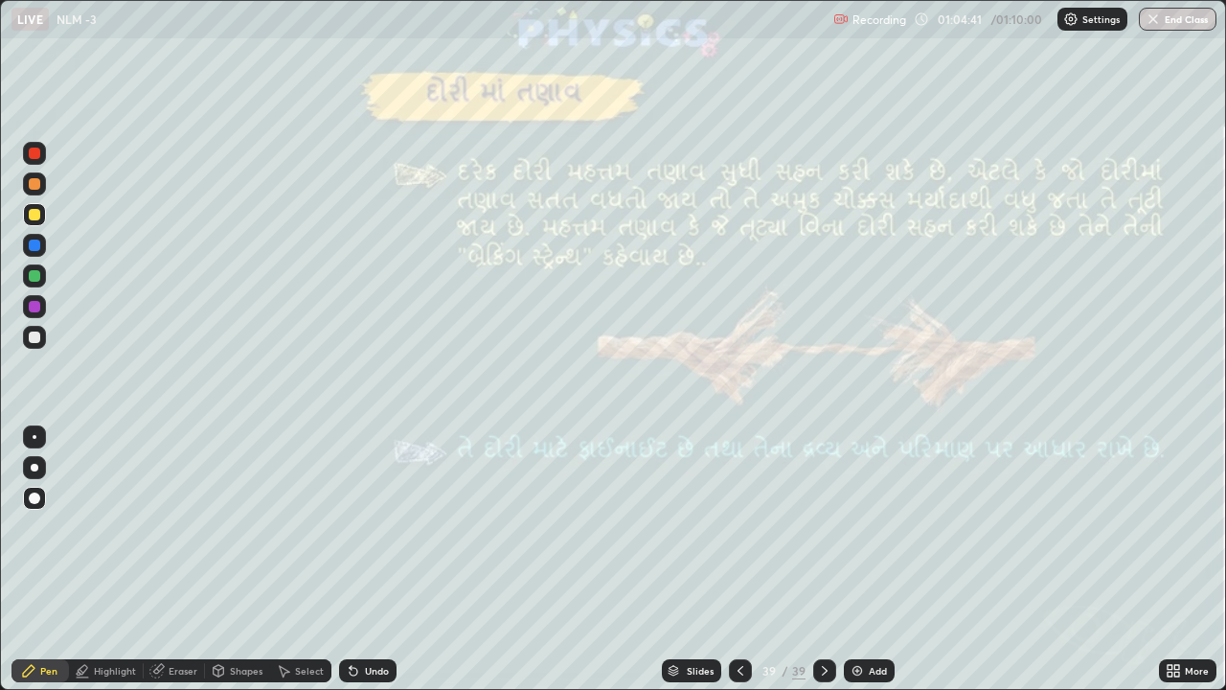
click at [820, 535] on icon at bounding box center [824, 670] width 15 height 15
click at [1167, 21] on button "End Class" at bounding box center [1179, 19] width 76 height 23
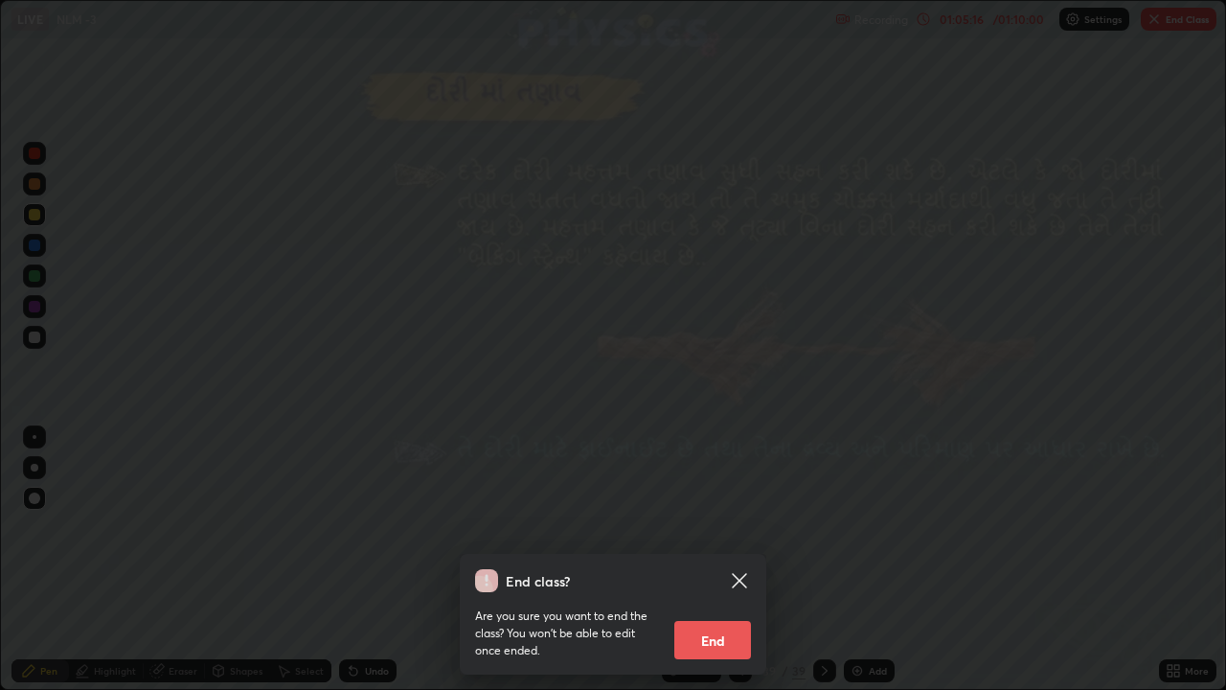
click at [724, 535] on button "End" at bounding box center [712, 640] width 77 height 38
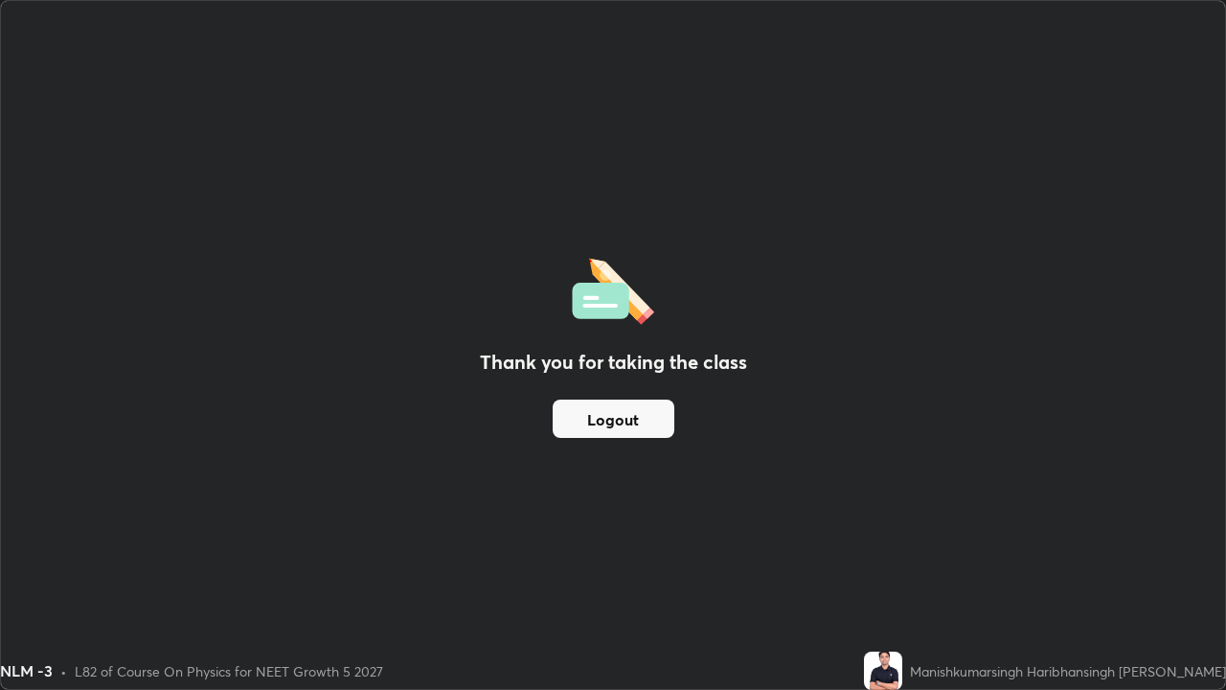
click at [624, 420] on button "Logout" at bounding box center [614, 418] width 122 height 38
